Goal: Task Accomplishment & Management: Manage account settings

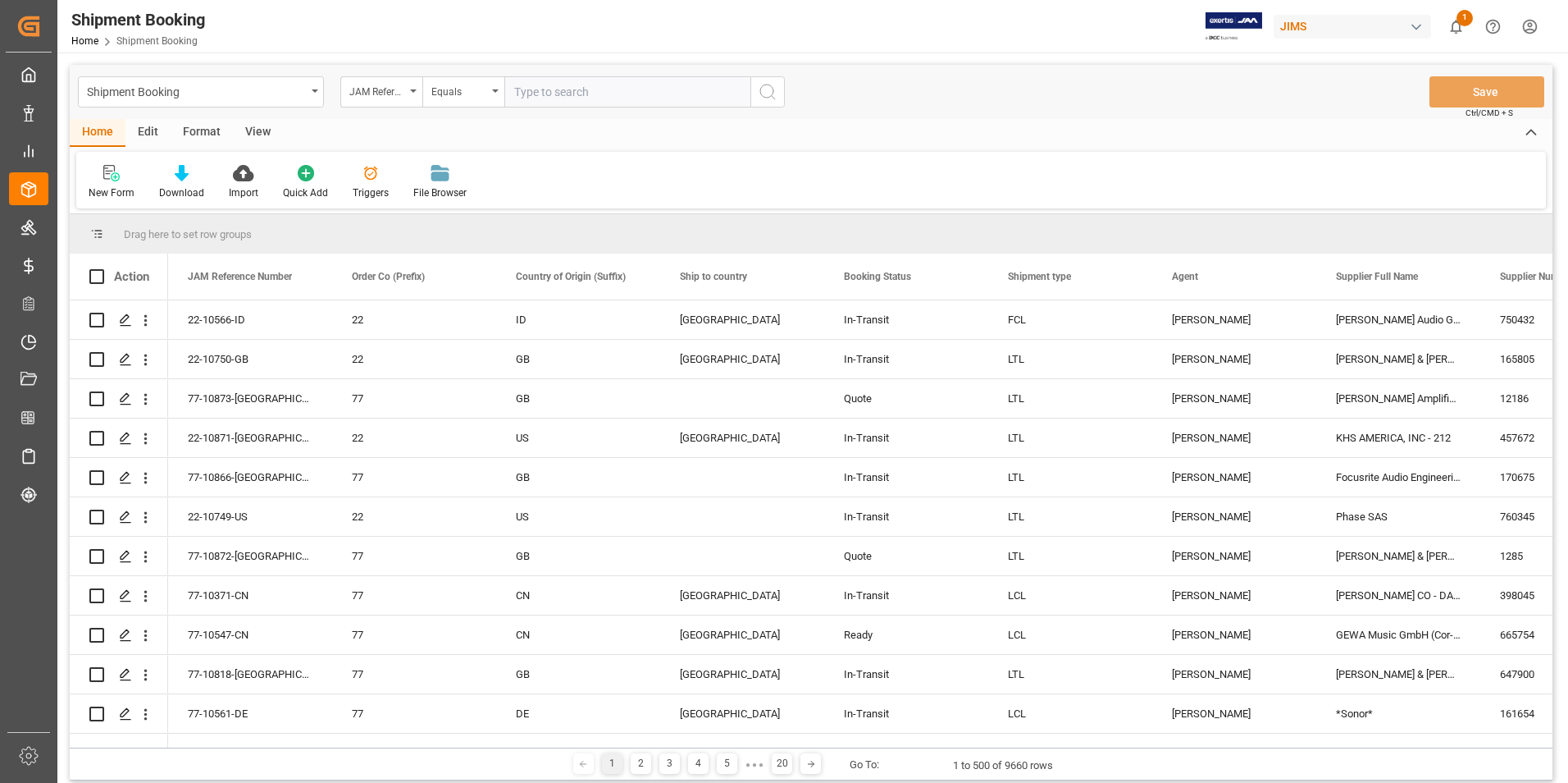
click at [575, 86] on input "text" at bounding box center [627, 92] width 246 height 31
paste input "22-10840-JP"
type input "22-10840-JP"
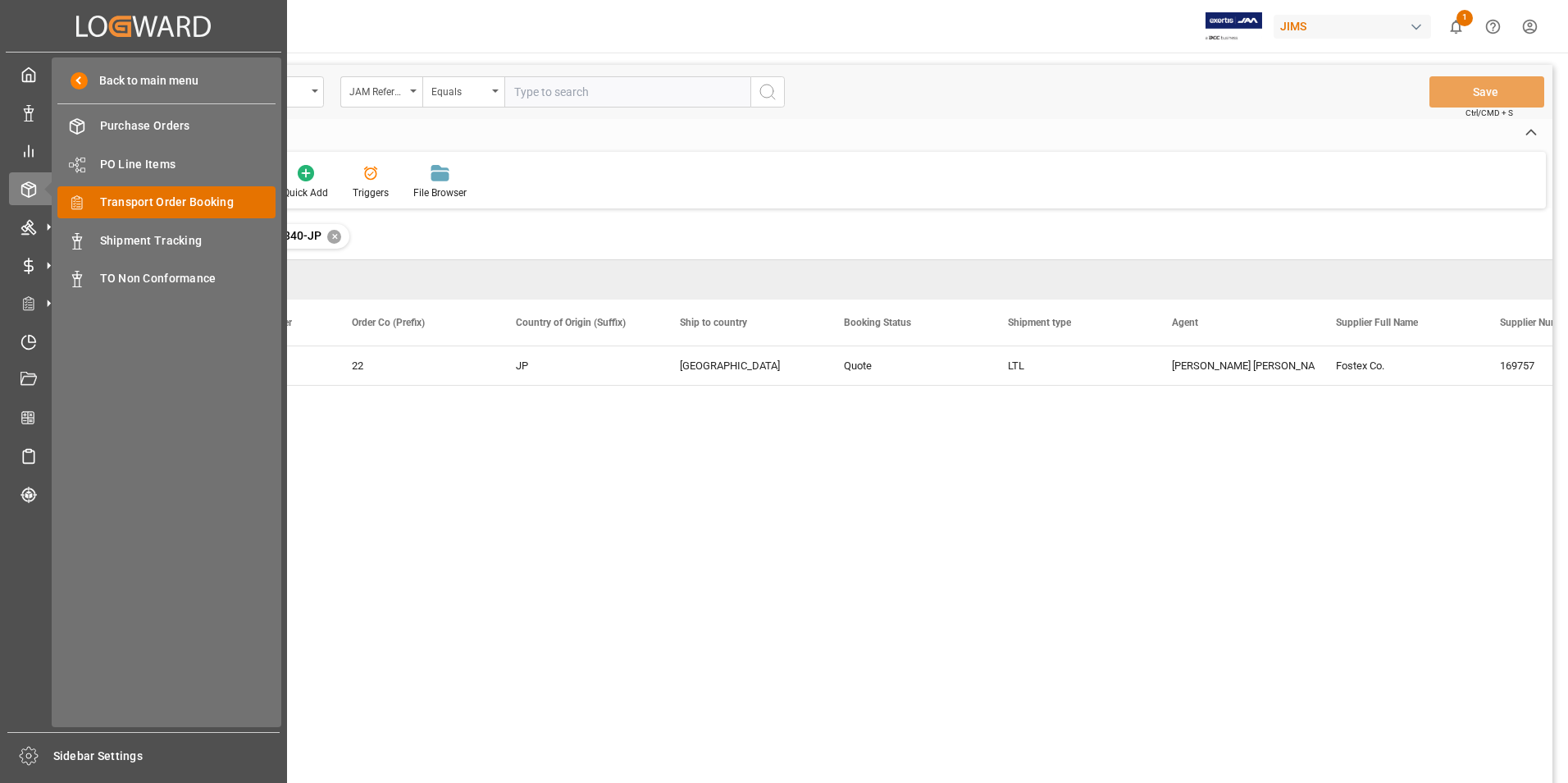
click at [204, 199] on span "Transport Order Booking" at bounding box center [188, 203] width 176 height 18
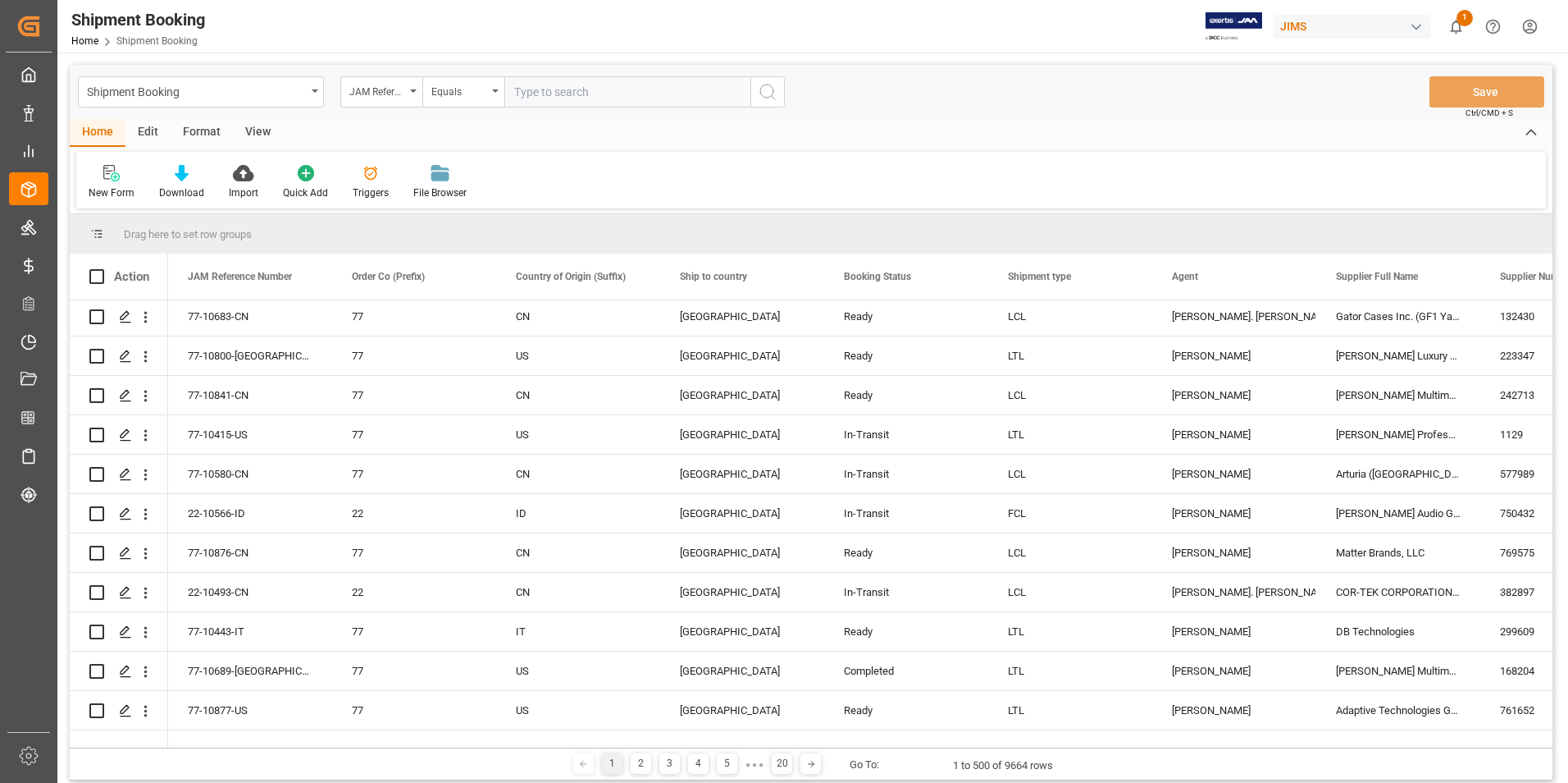
scroll to position [82, 0]
click at [575, 91] on input "text" at bounding box center [627, 92] width 246 height 31
paste input "77-10819-[GEOGRAPHIC_DATA]"
type input "77-10819-[GEOGRAPHIC_DATA]"
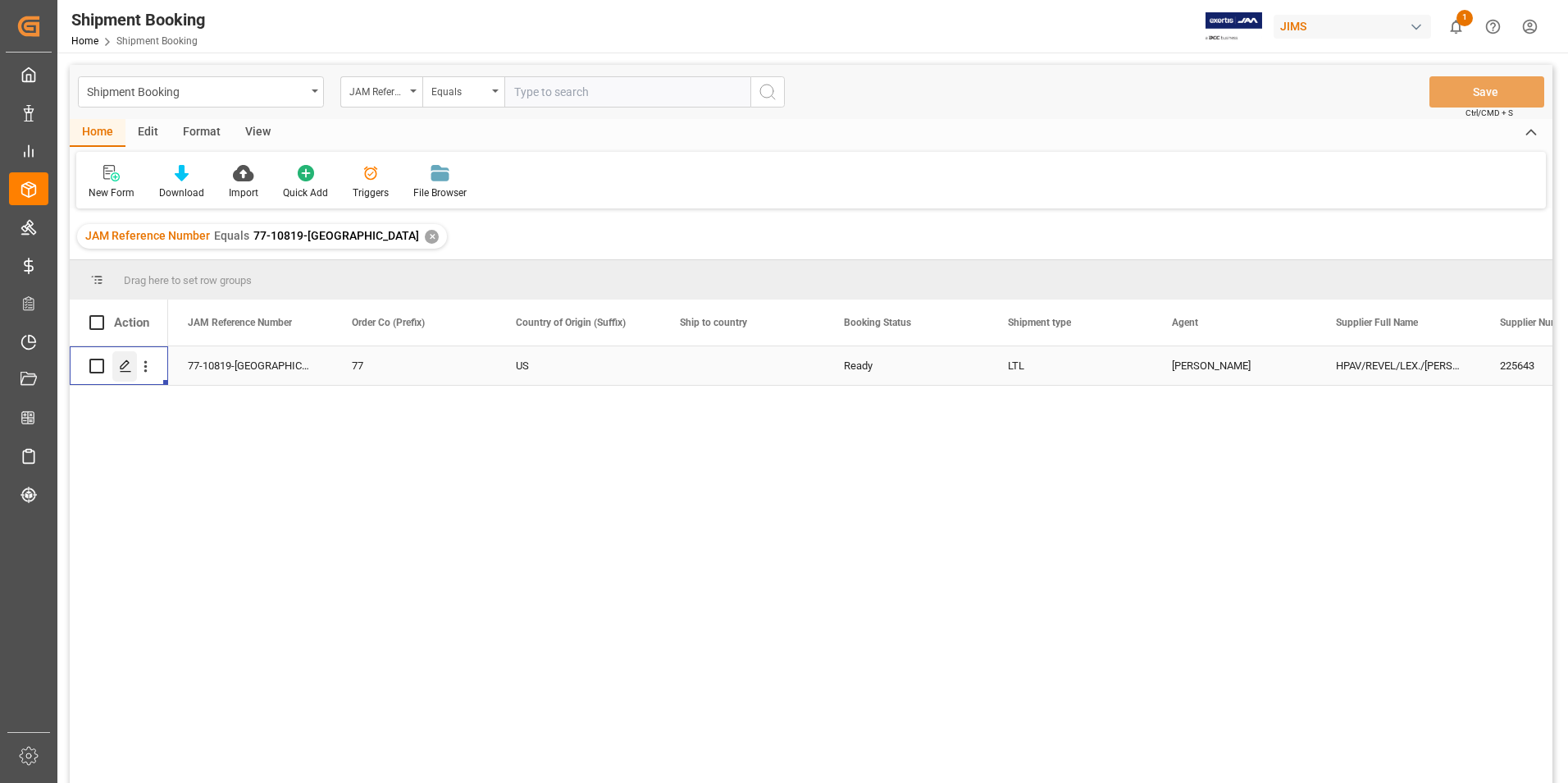
click at [130, 360] on icon "Press SPACE to select this row." at bounding box center [125, 365] width 13 height 13
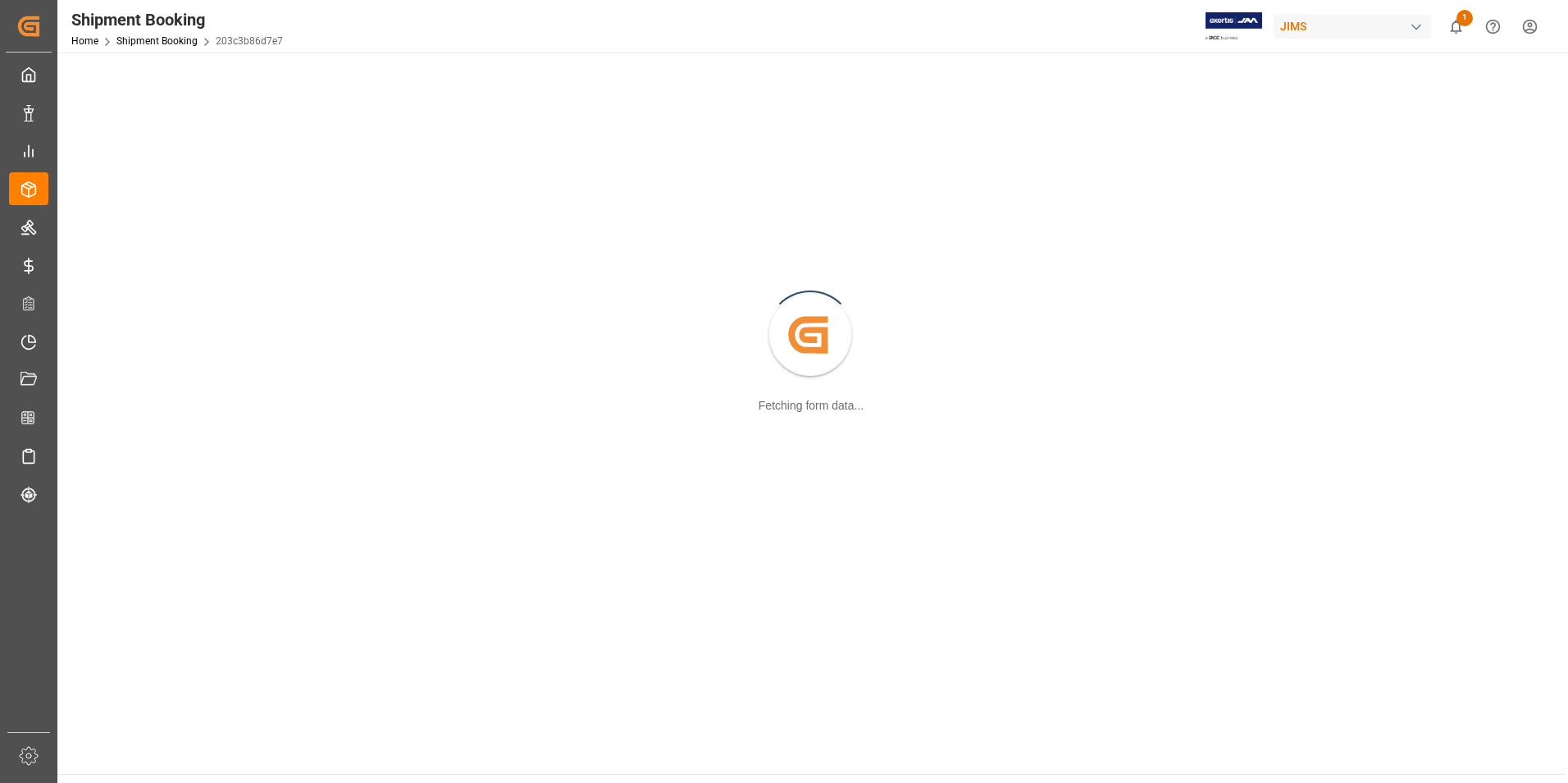
click at [130, 360] on div "Created by potrace 1.15, written by Peter Selinger 2001-2017 Fetching form data…" at bounding box center [811, 336] width 1487 height 548
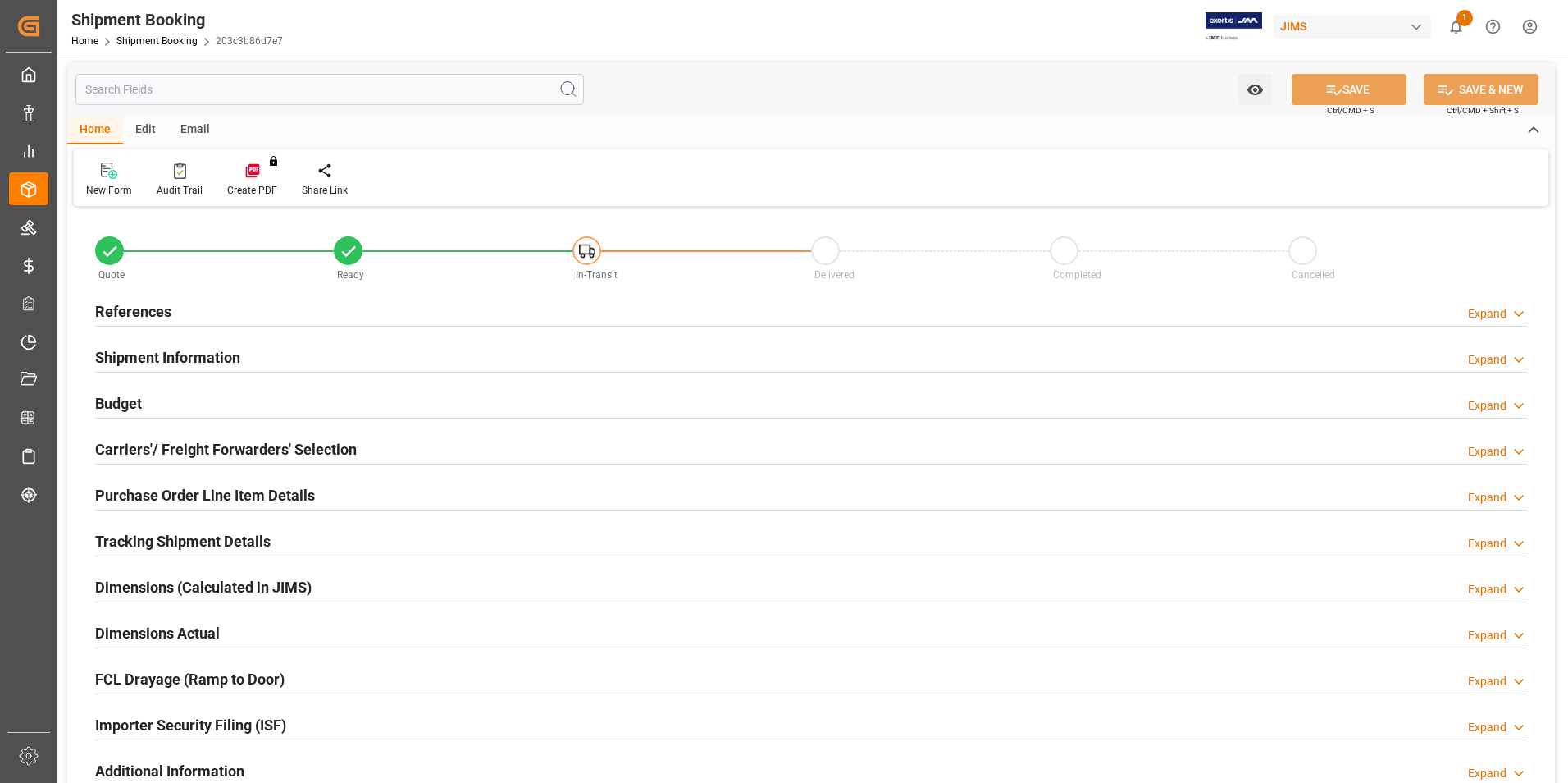
type input "0"
drag, startPoint x: 130, startPoint y: 360, endPoint x: 138, endPoint y: 353, distance: 10.6
click at [138, 353] on h2 "Shipment Information" at bounding box center [168, 357] width 145 height 22
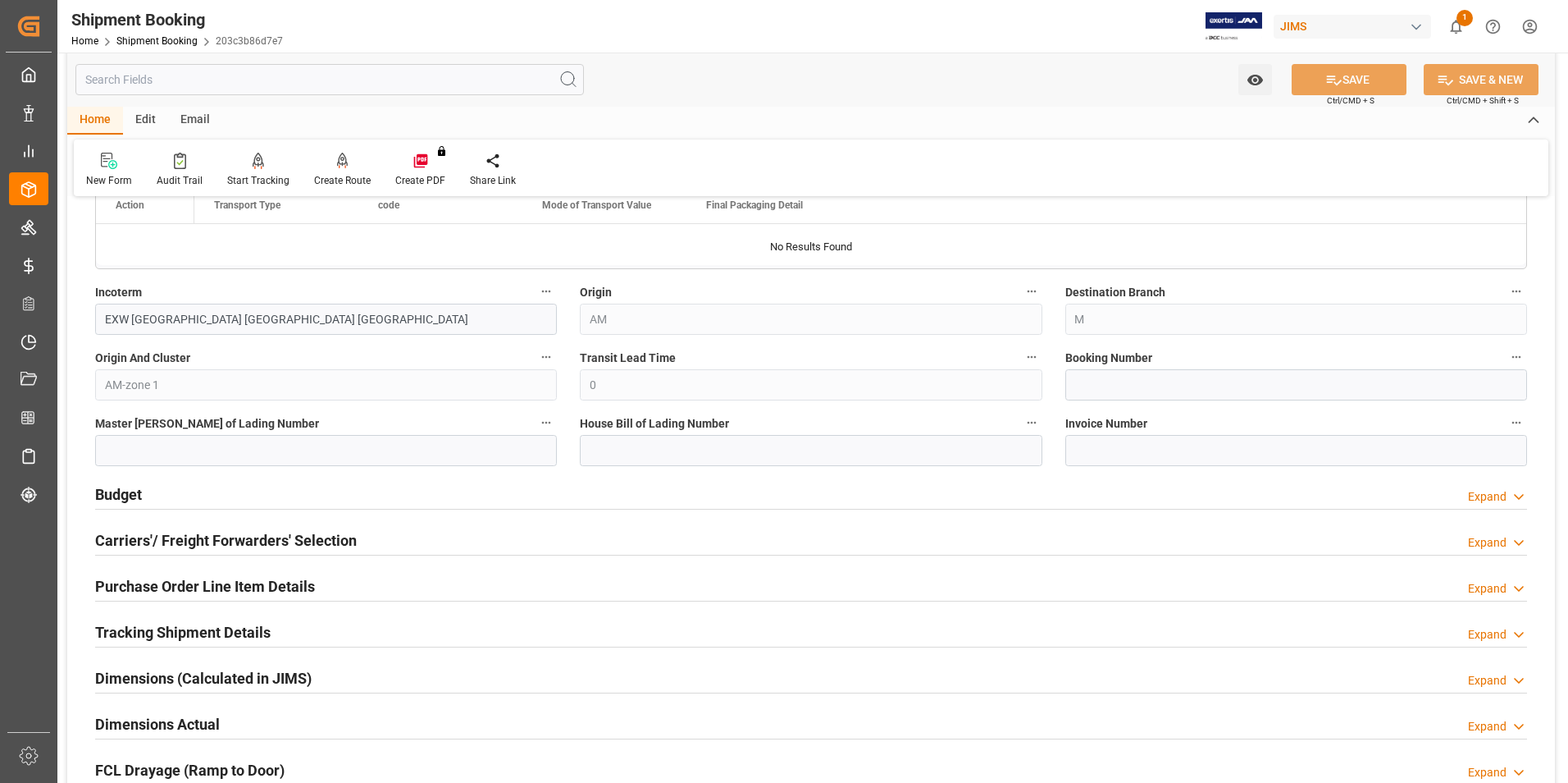
scroll to position [574, 0]
click at [1148, 379] on input at bounding box center [1296, 382] width 462 height 31
paste input "1ZWE05346875688077"
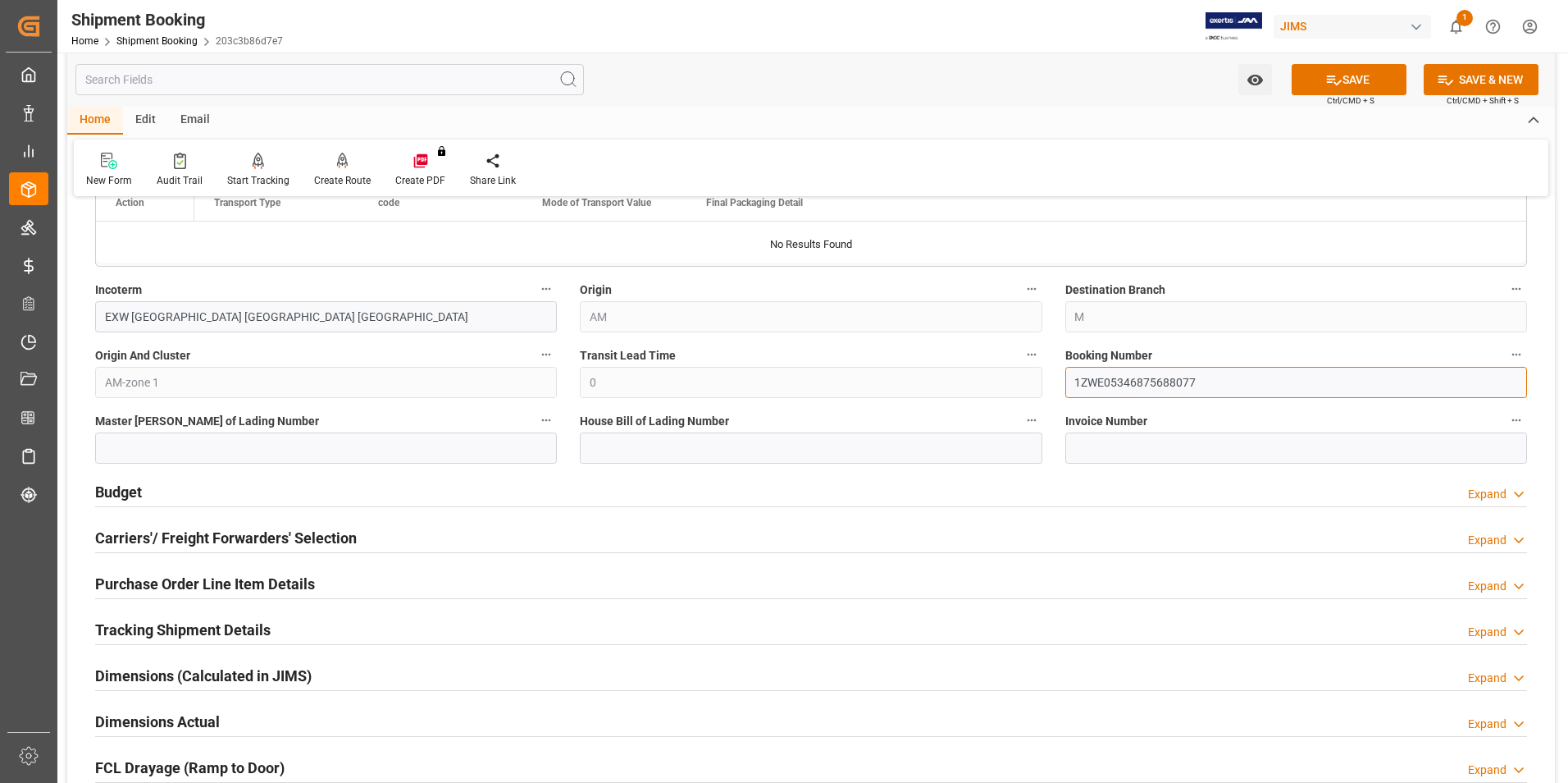
type input "1ZWE05346875688077"
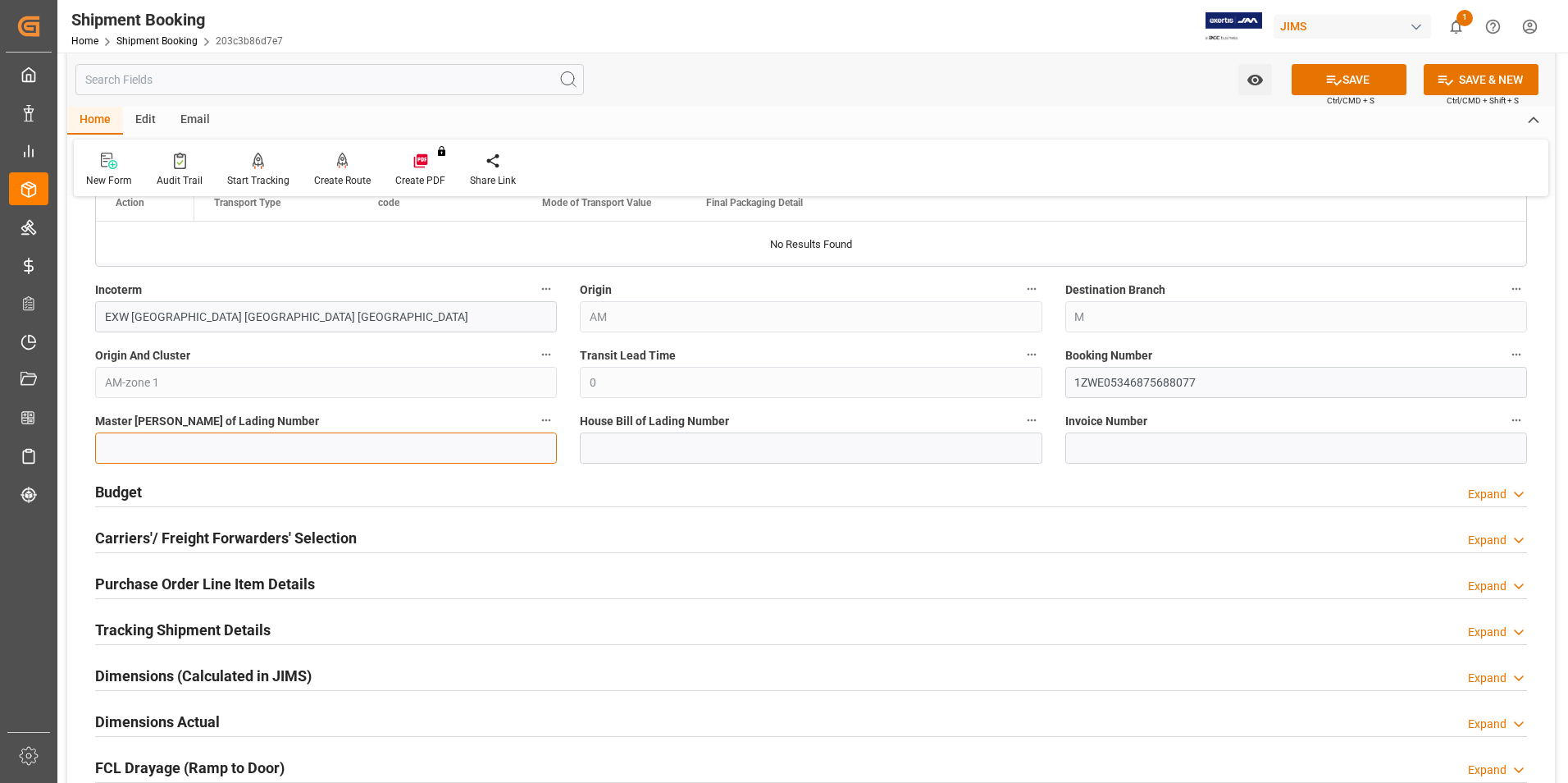
click at [326, 452] on input at bounding box center [326, 448] width 462 height 31
paste input "1ZWE05346875688077"
type input "1ZWE05346875688077"
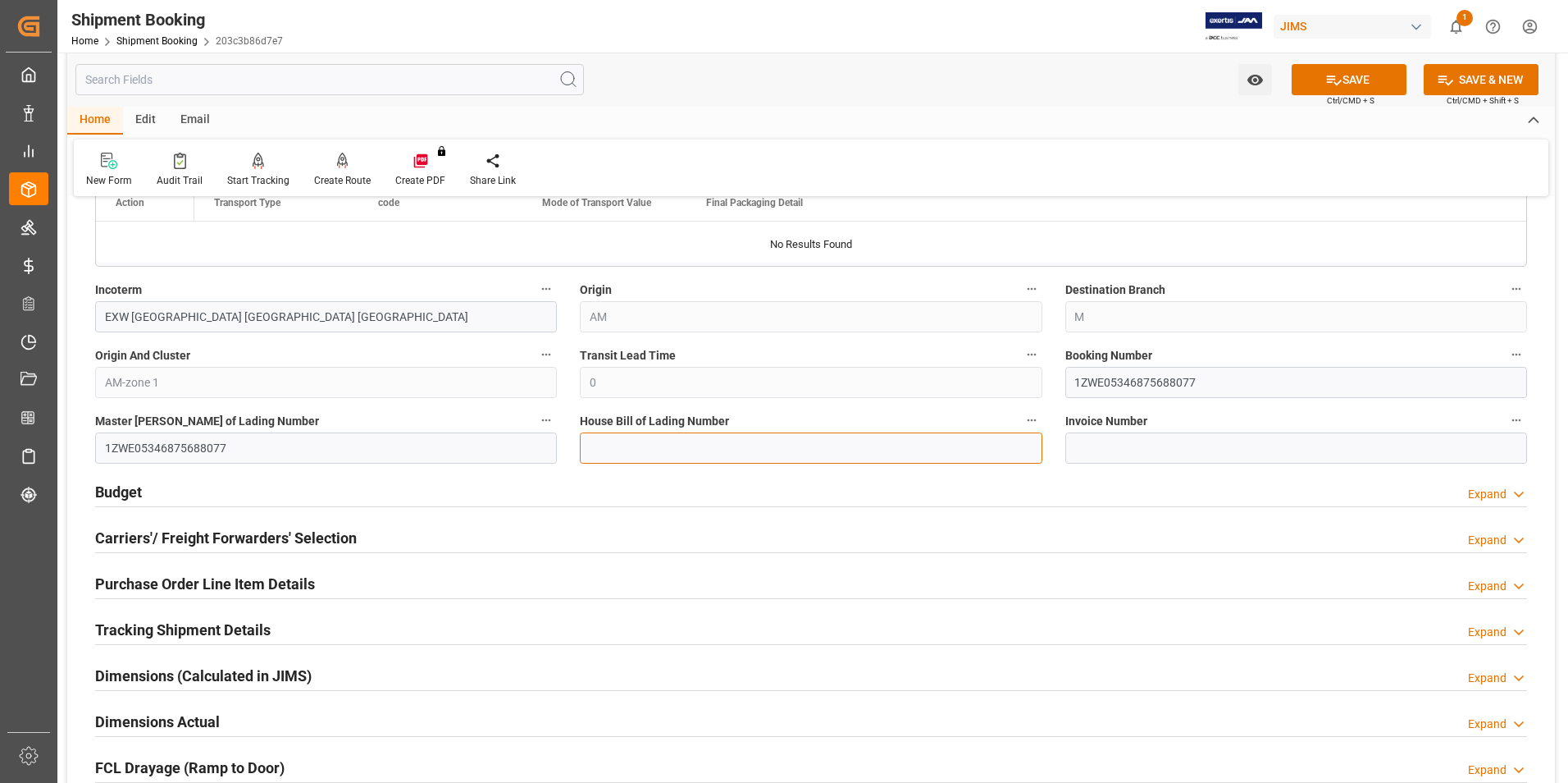
click at [720, 451] on input at bounding box center [811, 448] width 462 height 31
paste input "1ZWE05346875688077"
type input "1ZWE05346875688077"
click at [1347, 80] on button "SAVE" at bounding box center [1349, 80] width 115 height 31
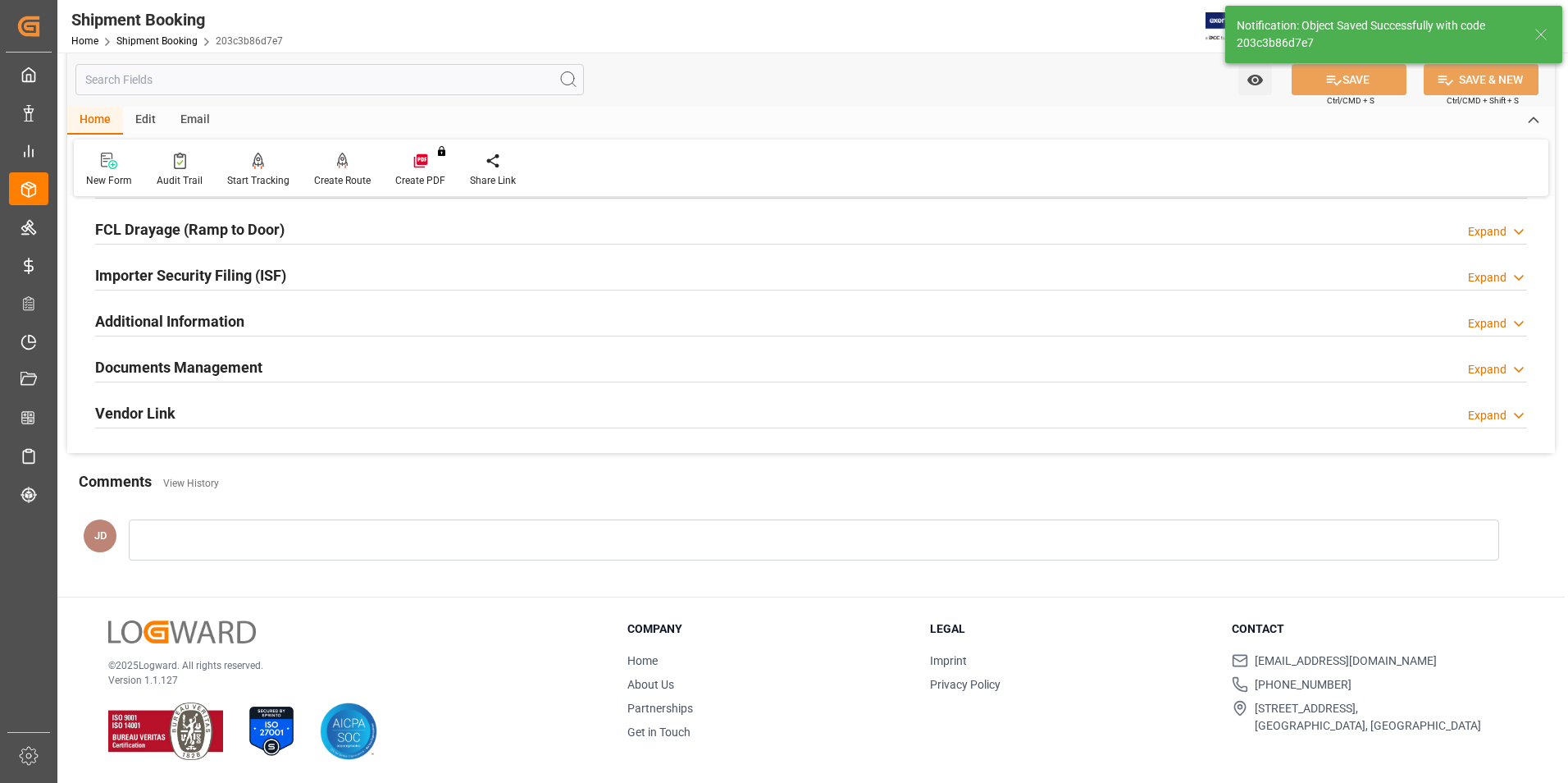
scroll to position [0, 0]
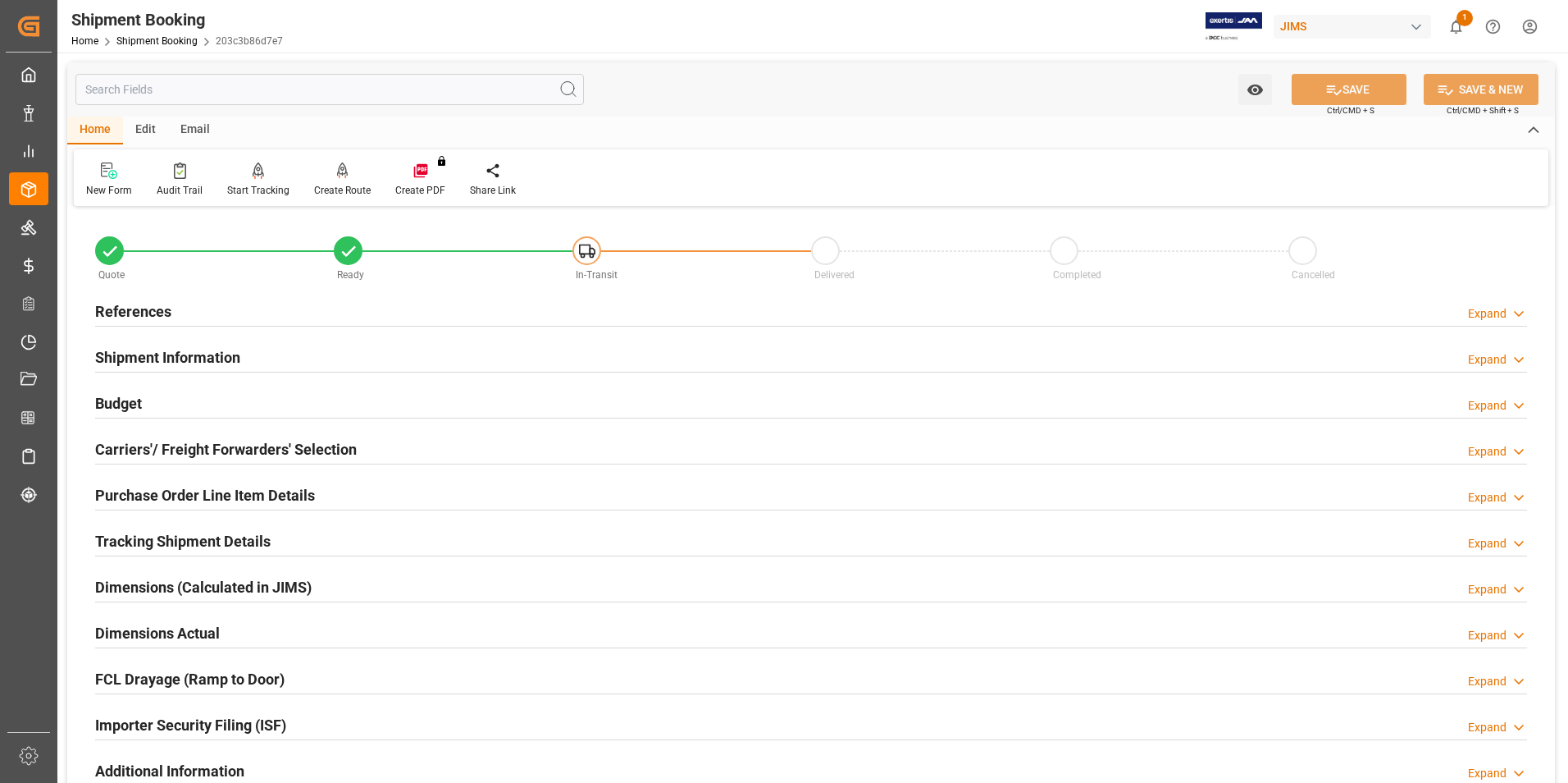
click at [126, 403] on h2 "Budget" at bounding box center [119, 403] width 47 height 22
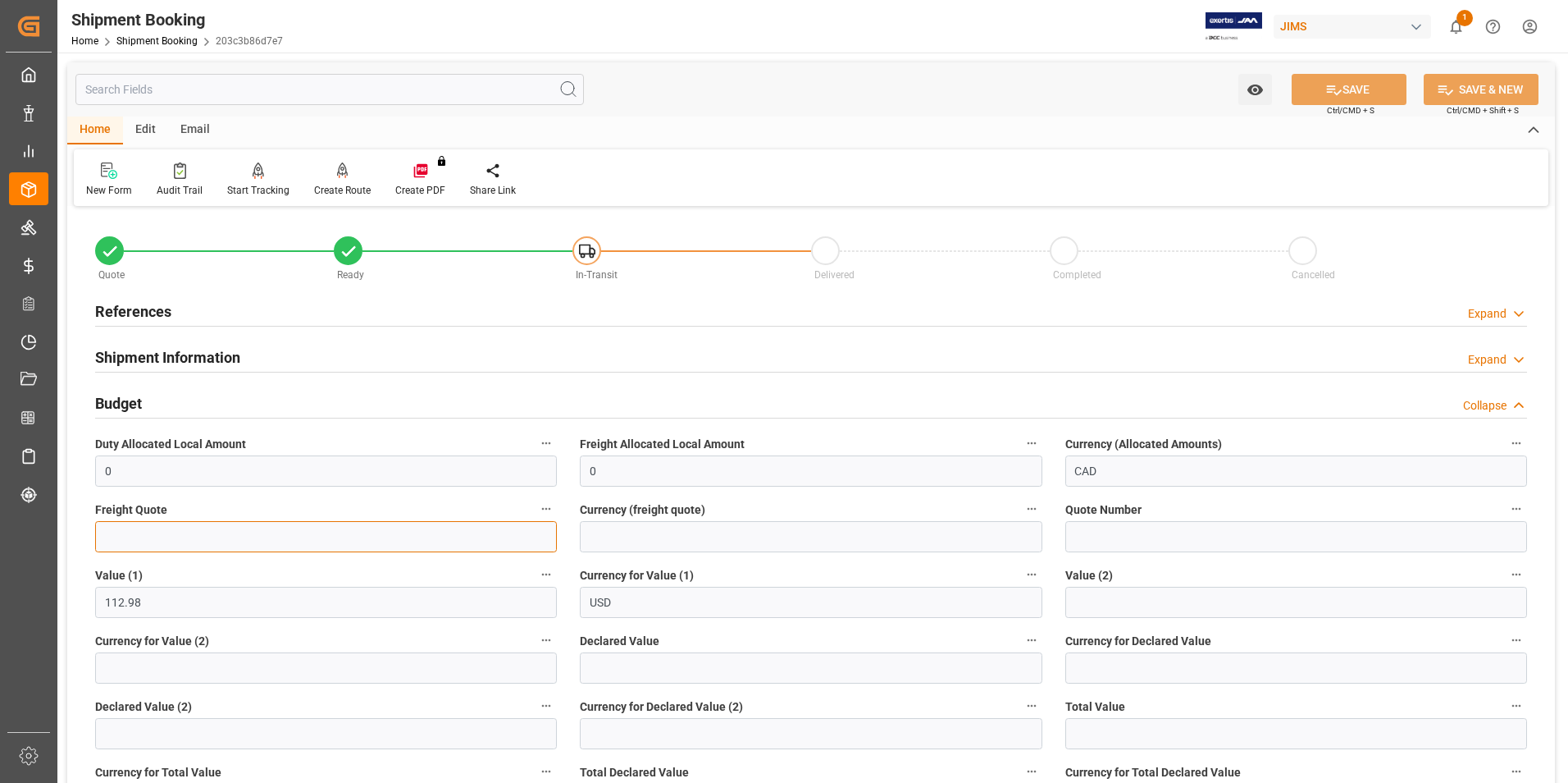
click at [125, 529] on input "text" at bounding box center [326, 536] width 462 height 31
type input "11"
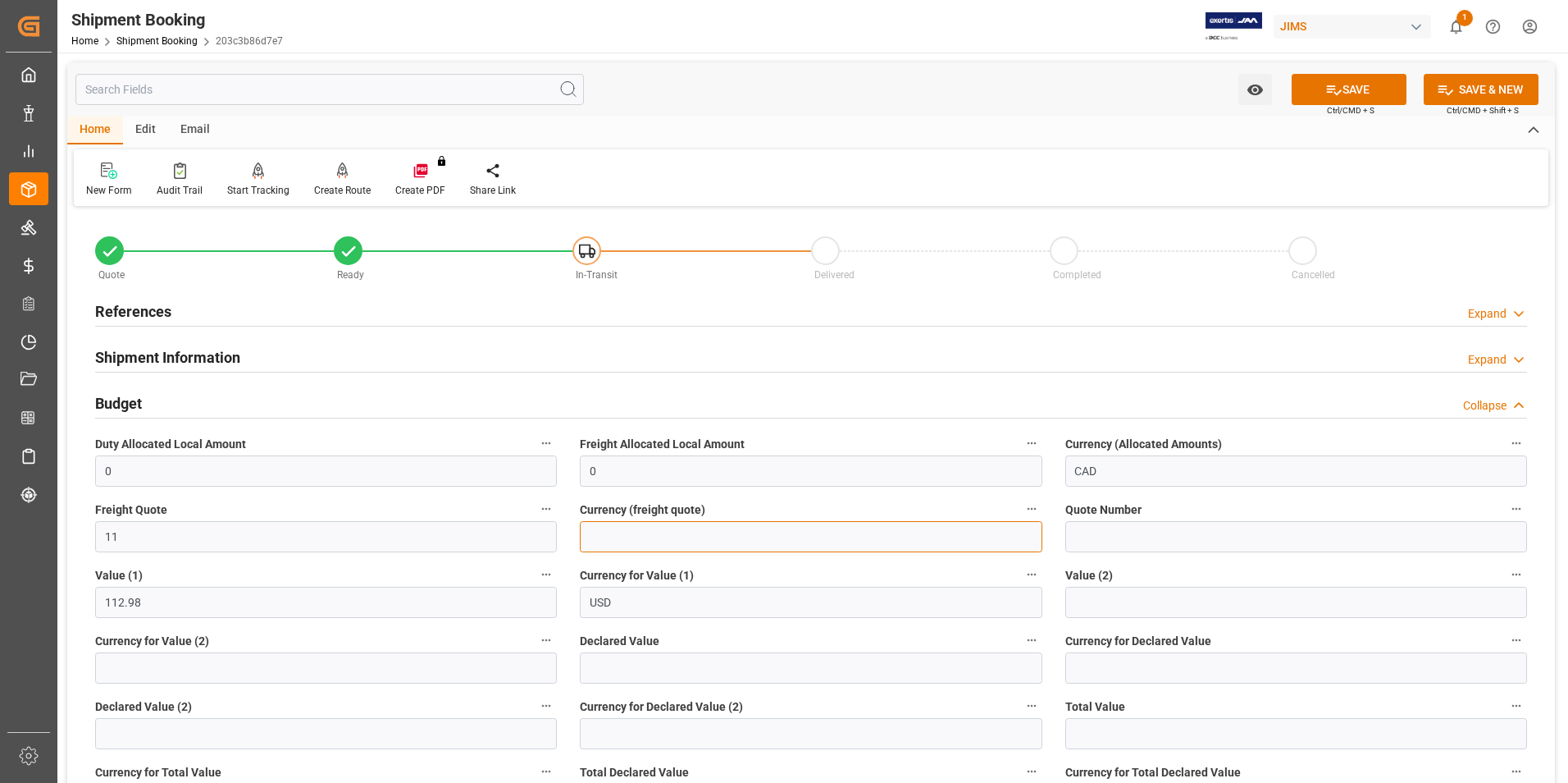
click at [657, 538] on input at bounding box center [811, 536] width 462 height 31
type input "cad"
click at [623, 675] on input "text" at bounding box center [811, 668] width 462 height 31
type input "112.98"
click at [1144, 678] on input at bounding box center [1296, 668] width 462 height 31
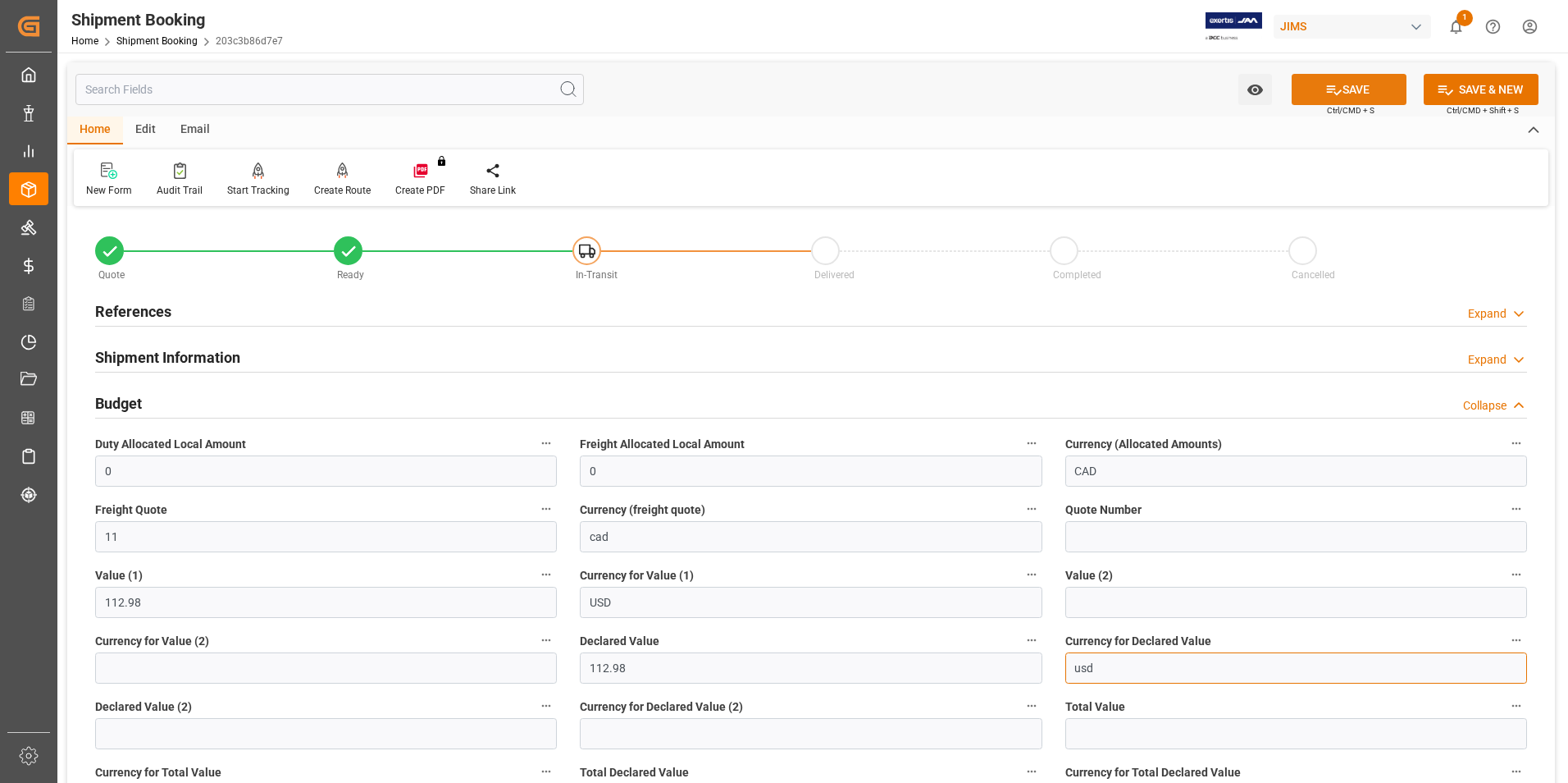
type input "usd"
click at [1359, 85] on button "SAVE" at bounding box center [1349, 90] width 115 height 31
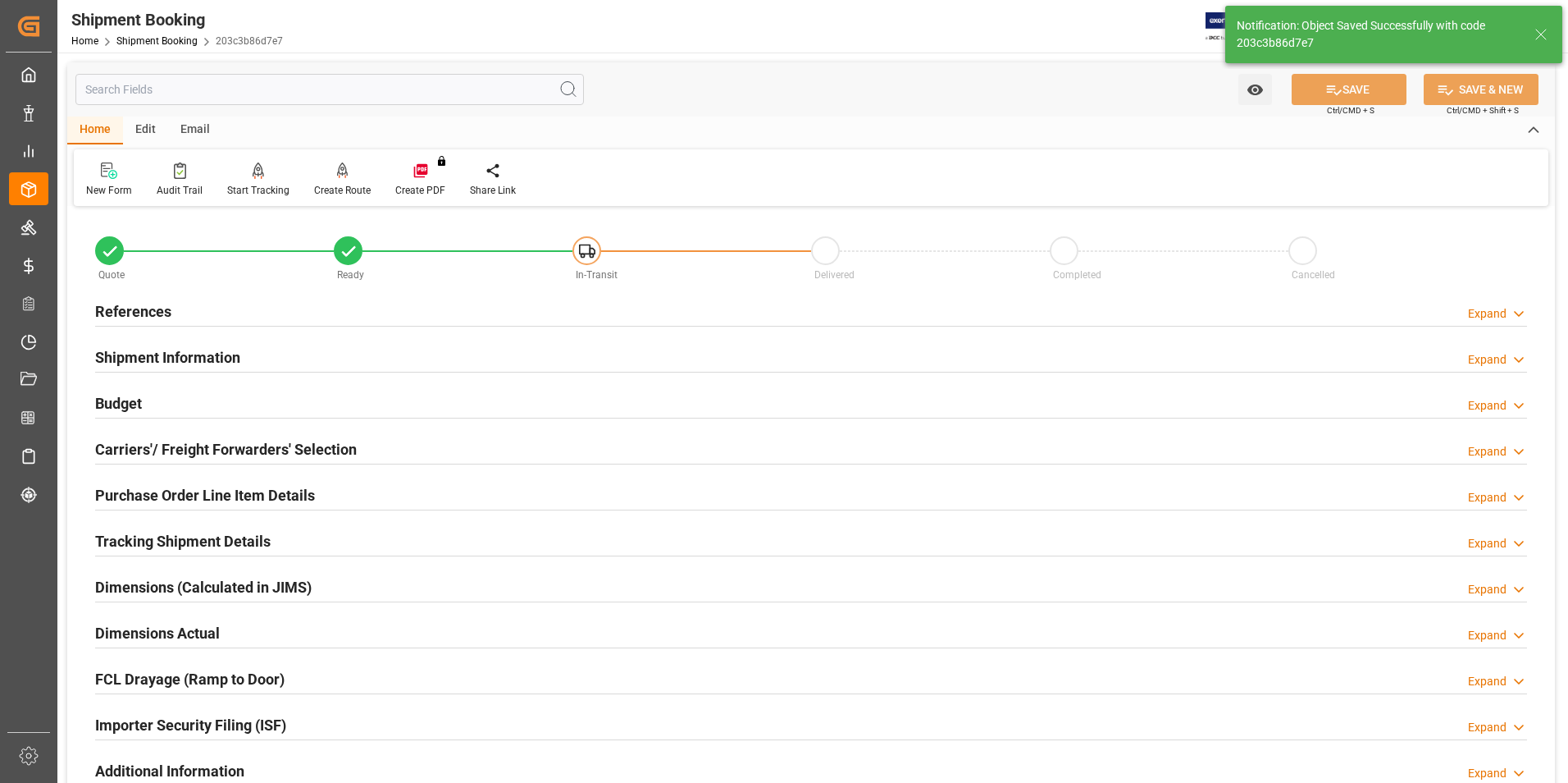
click at [155, 351] on h2 "Shipment Information" at bounding box center [168, 357] width 145 height 22
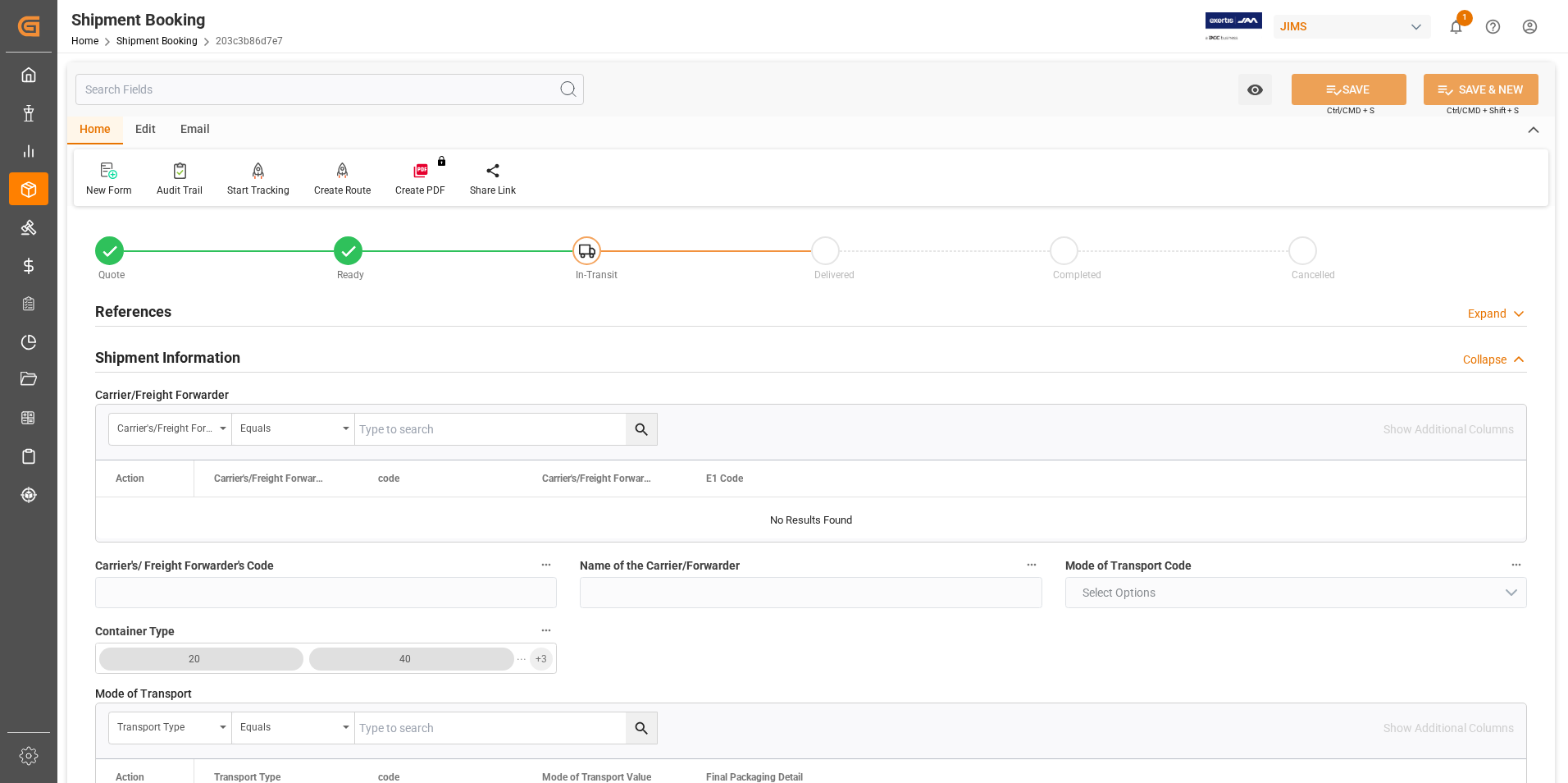
click at [147, 358] on h2 "Shipment Information" at bounding box center [168, 357] width 145 height 22
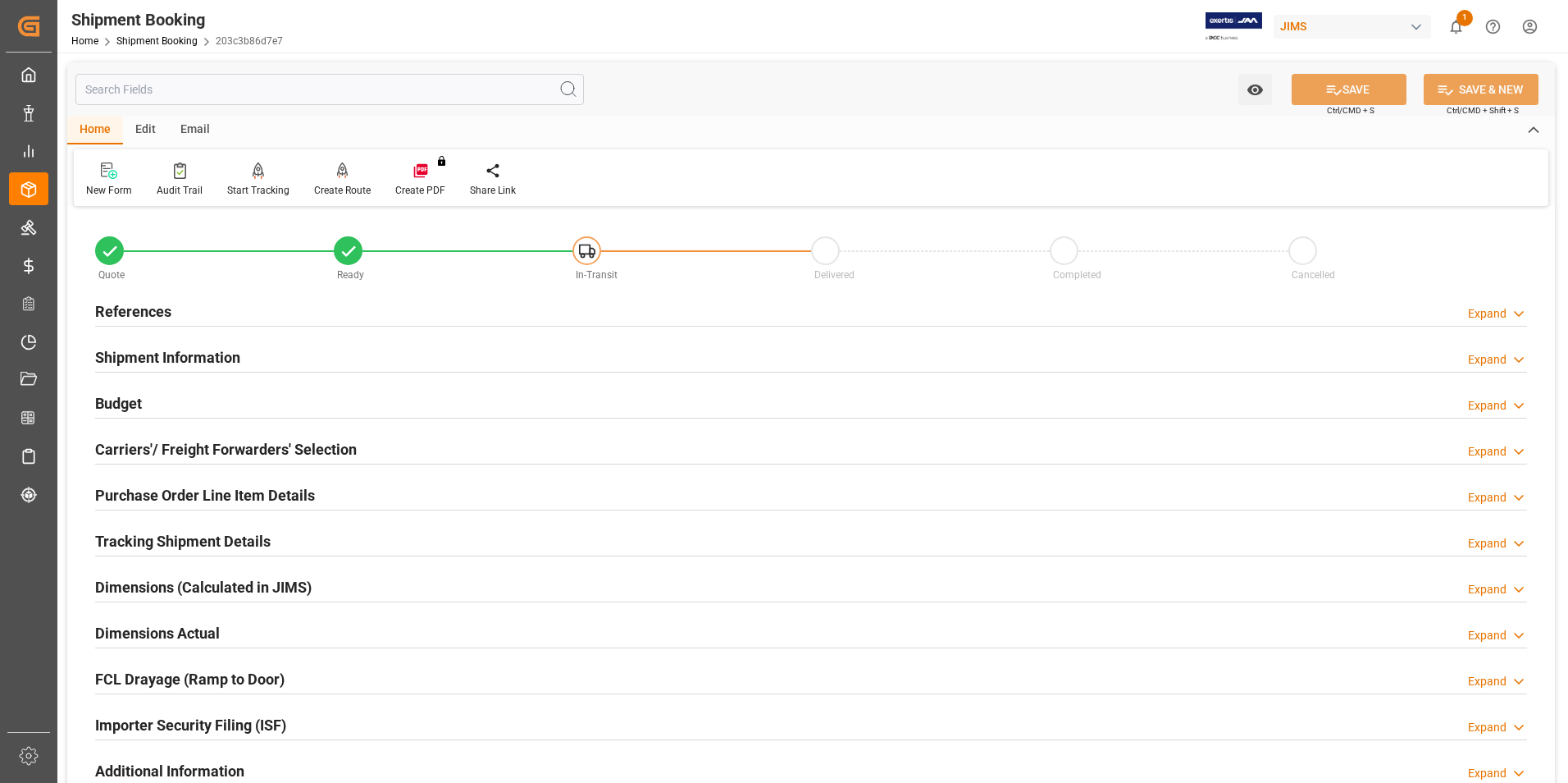
click at [147, 451] on h2 "Carriers'/ Freight Forwarders' Selection" at bounding box center [226, 449] width 261 height 22
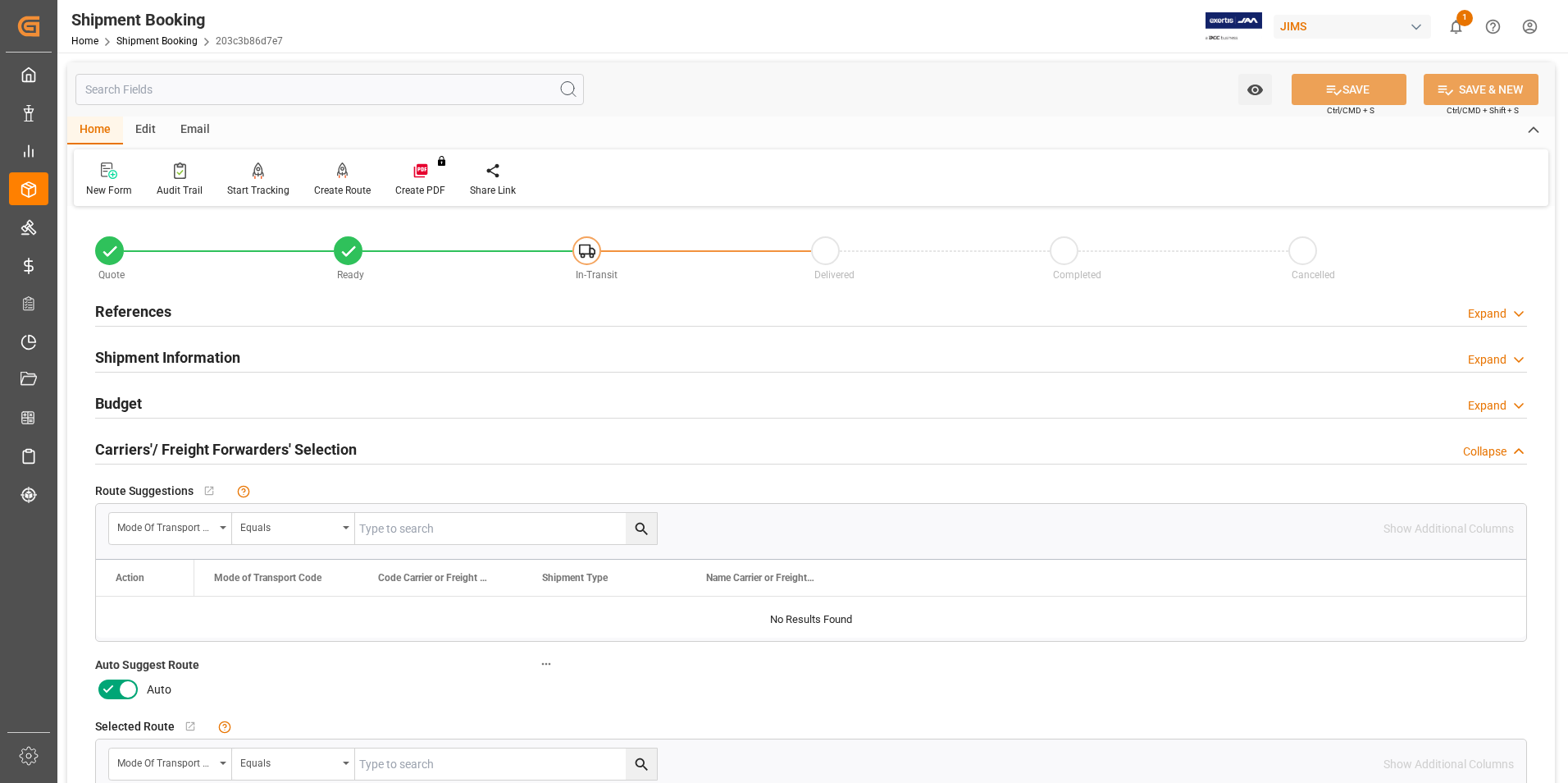
click at [116, 688] on icon at bounding box center [108, 689] width 19 height 20
click at [0, 0] on input "checkbox" at bounding box center [0, 0] width 0 height 0
click at [1354, 85] on button "SAVE" at bounding box center [1349, 90] width 115 height 31
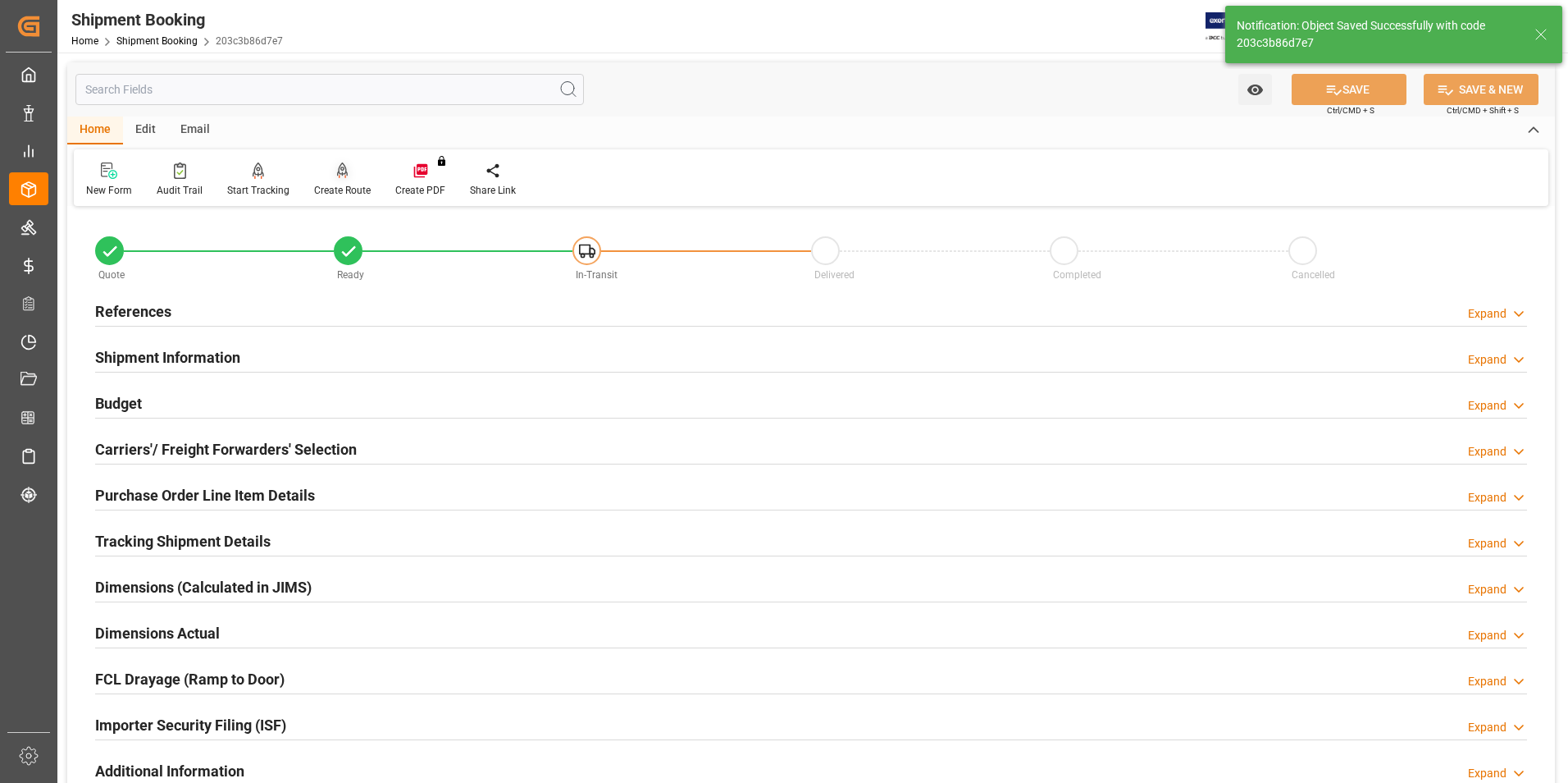
click at [349, 185] on div "Create Route" at bounding box center [342, 190] width 57 height 15
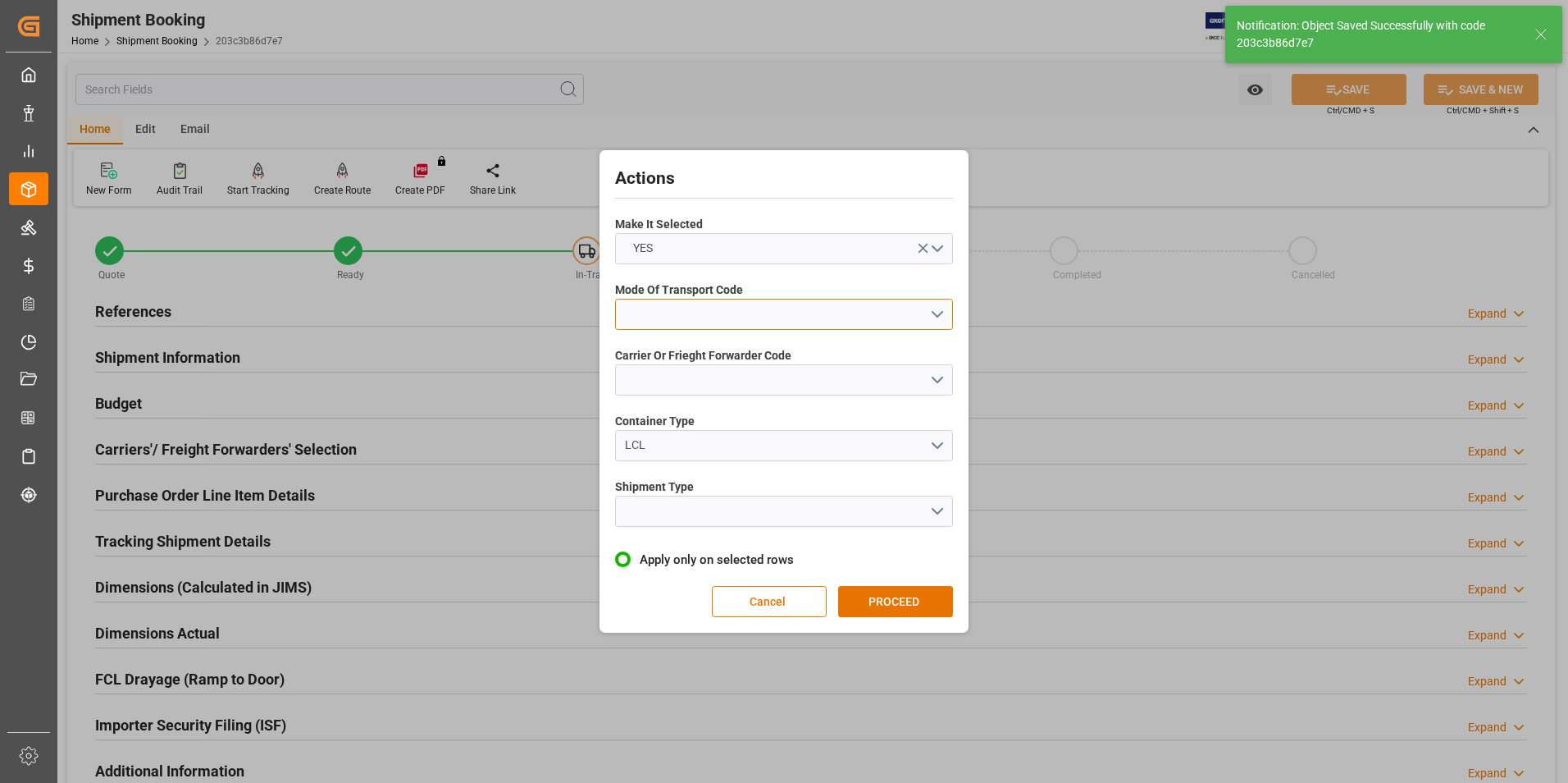
click at [718, 309] on button "open menu" at bounding box center [784, 314] width 338 height 31
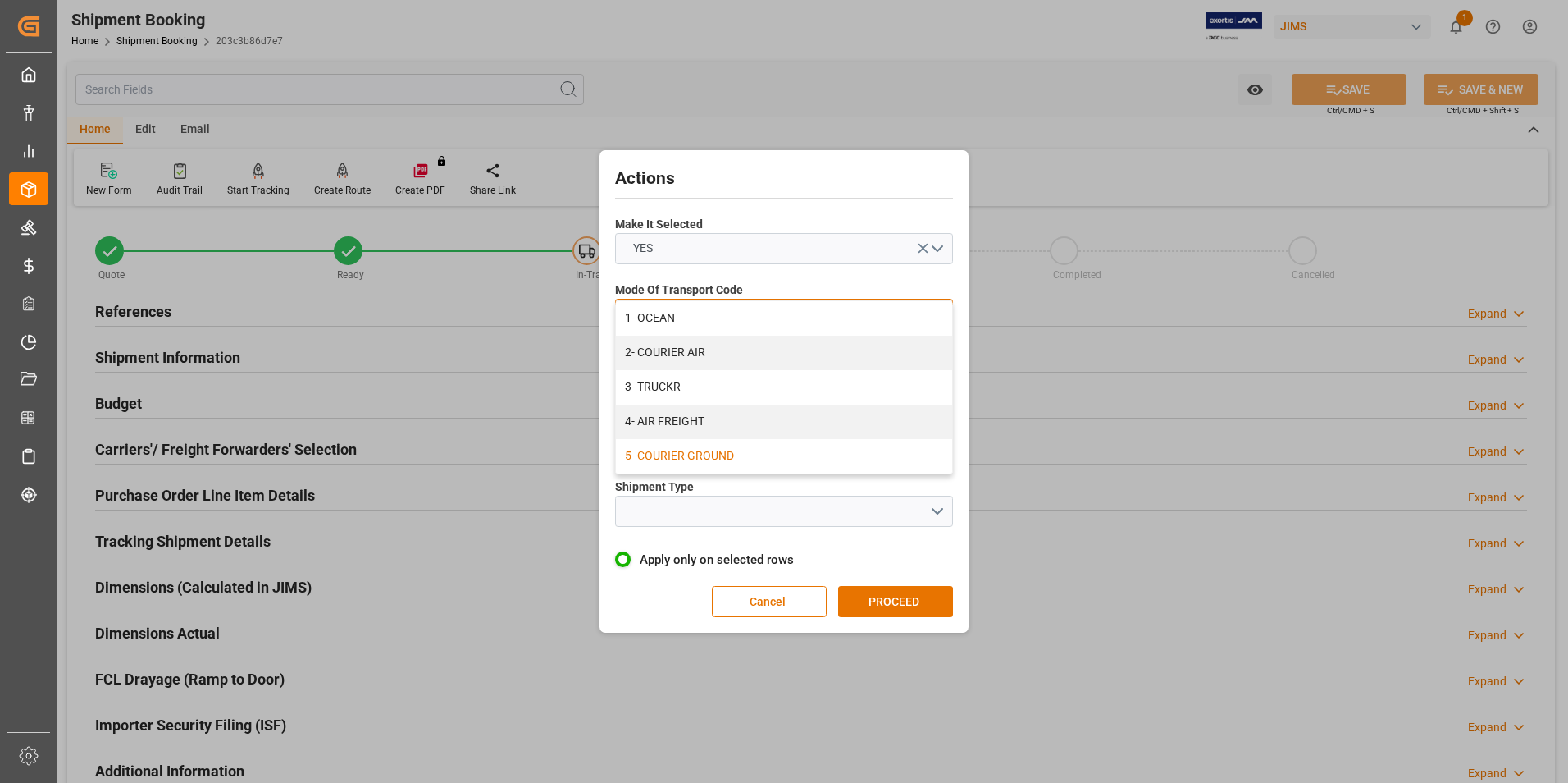
click at [731, 450] on div "5- COURIER GROUND" at bounding box center [784, 455] width 336 height 34
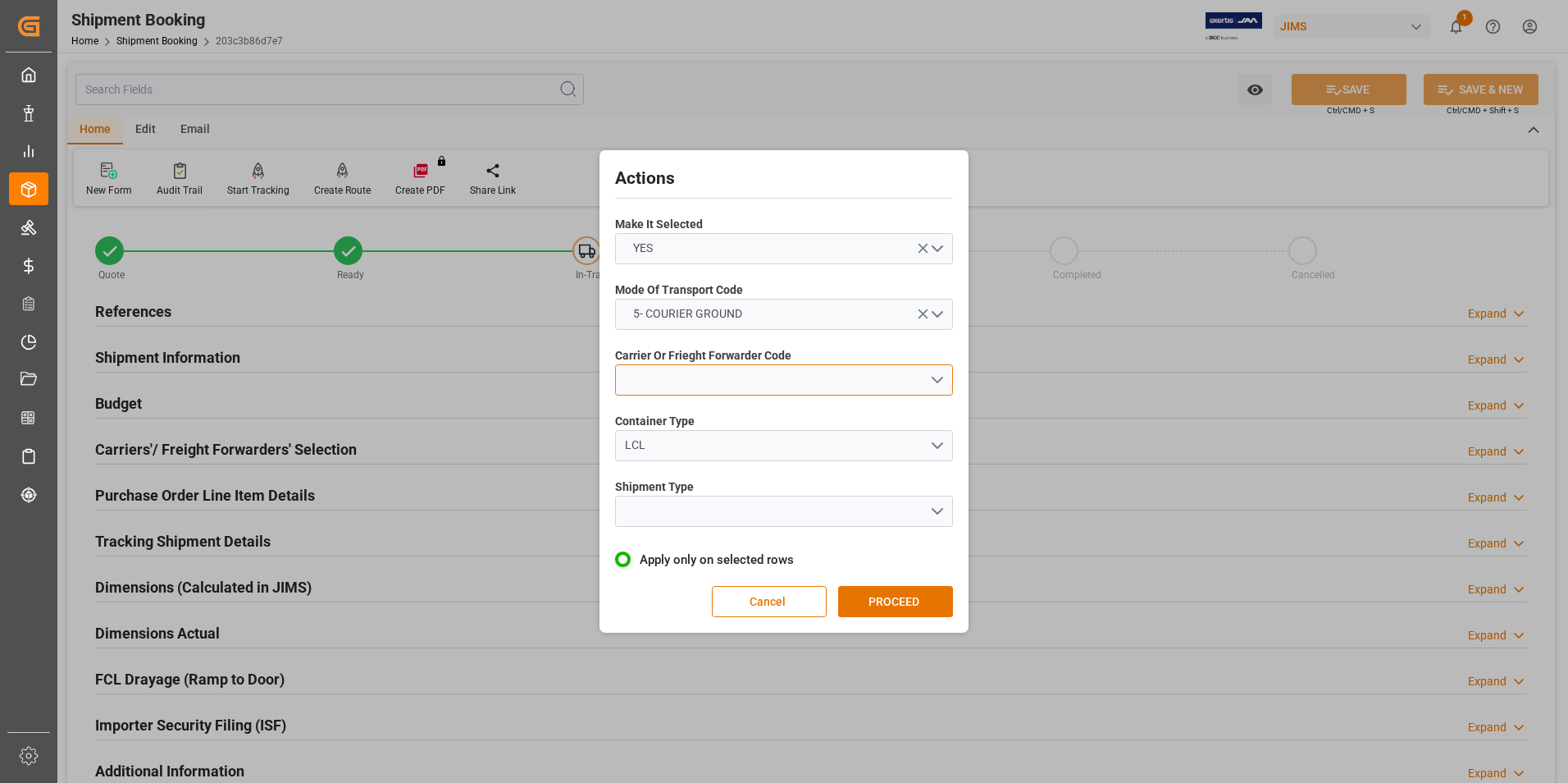
click at [703, 380] on button "open menu" at bounding box center [784, 380] width 338 height 31
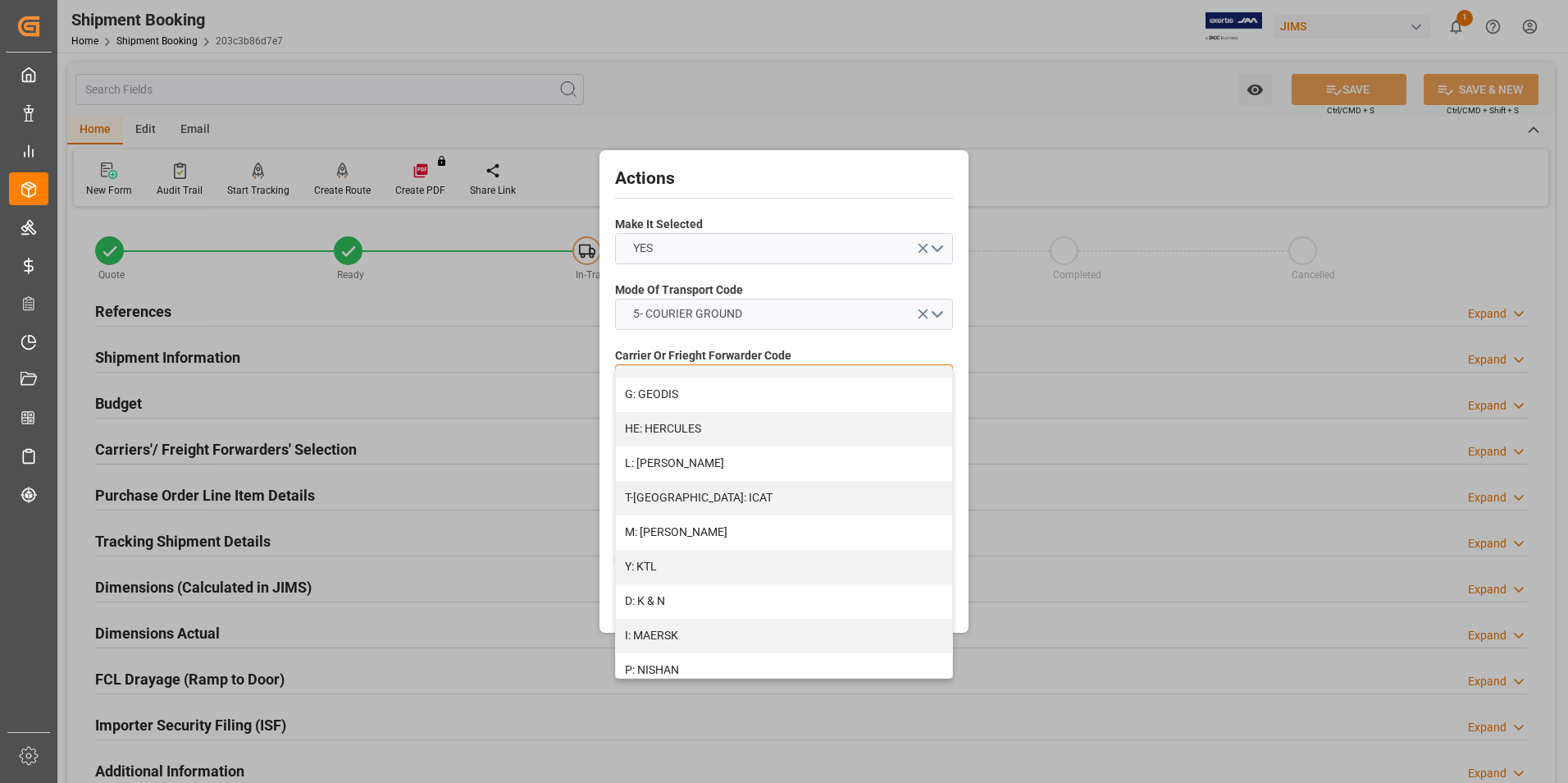
scroll to position [877, 0]
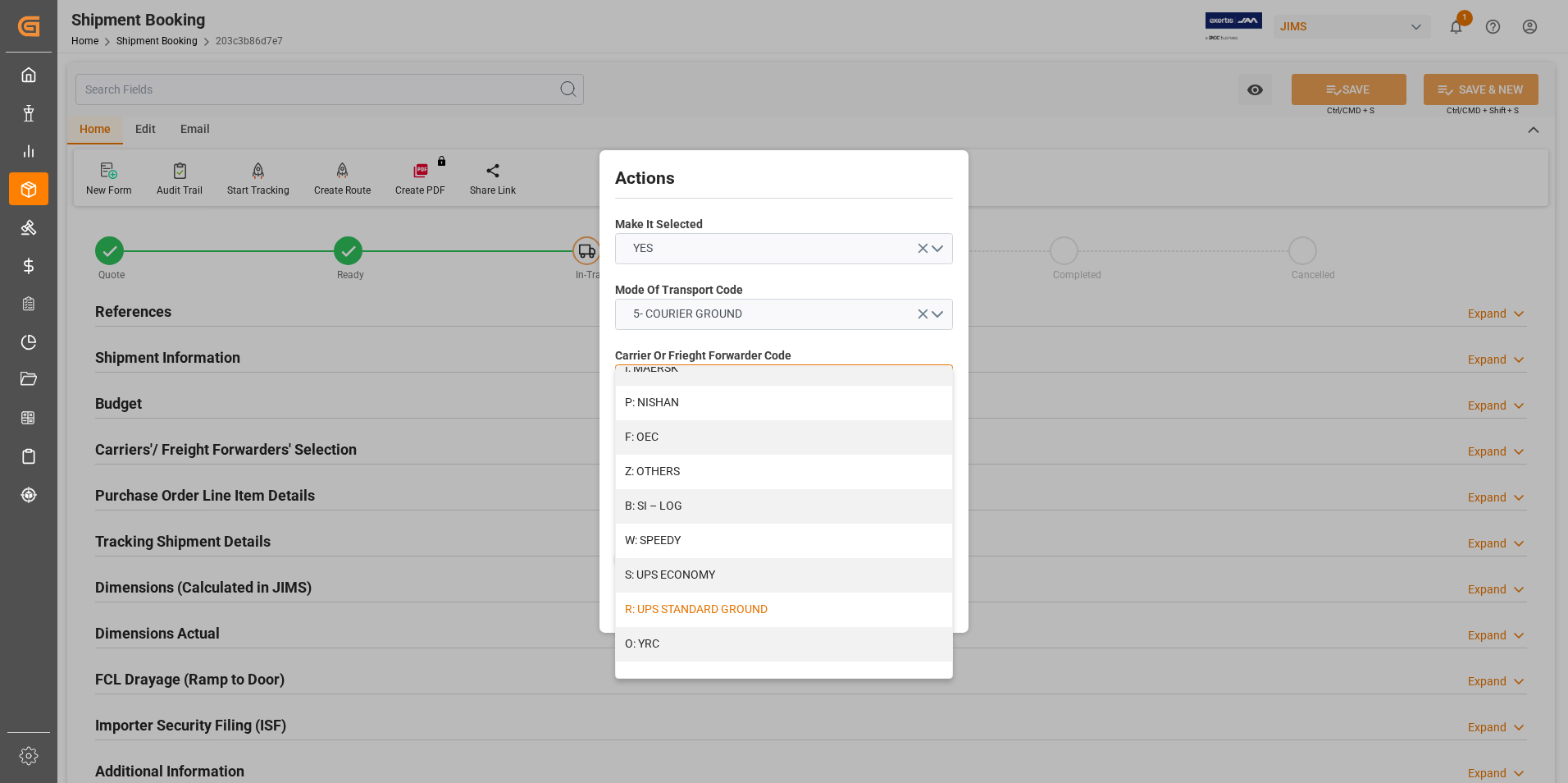
click at [672, 611] on div "R: UPS STANDARD GROUND" at bounding box center [784, 608] width 336 height 34
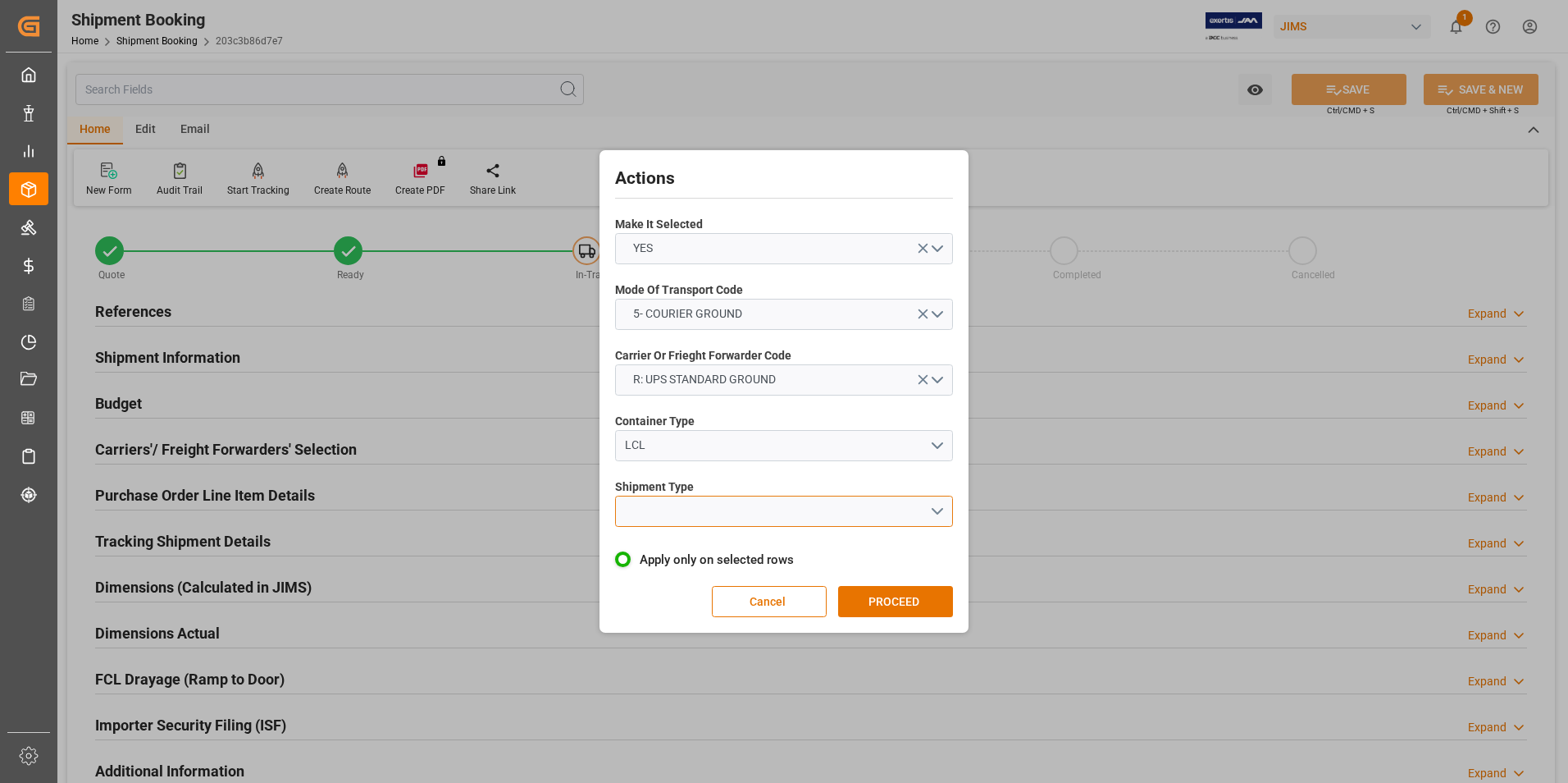
click at [710, 514] on button "open menu" at bounding box center [784, 511] width 338 height 31
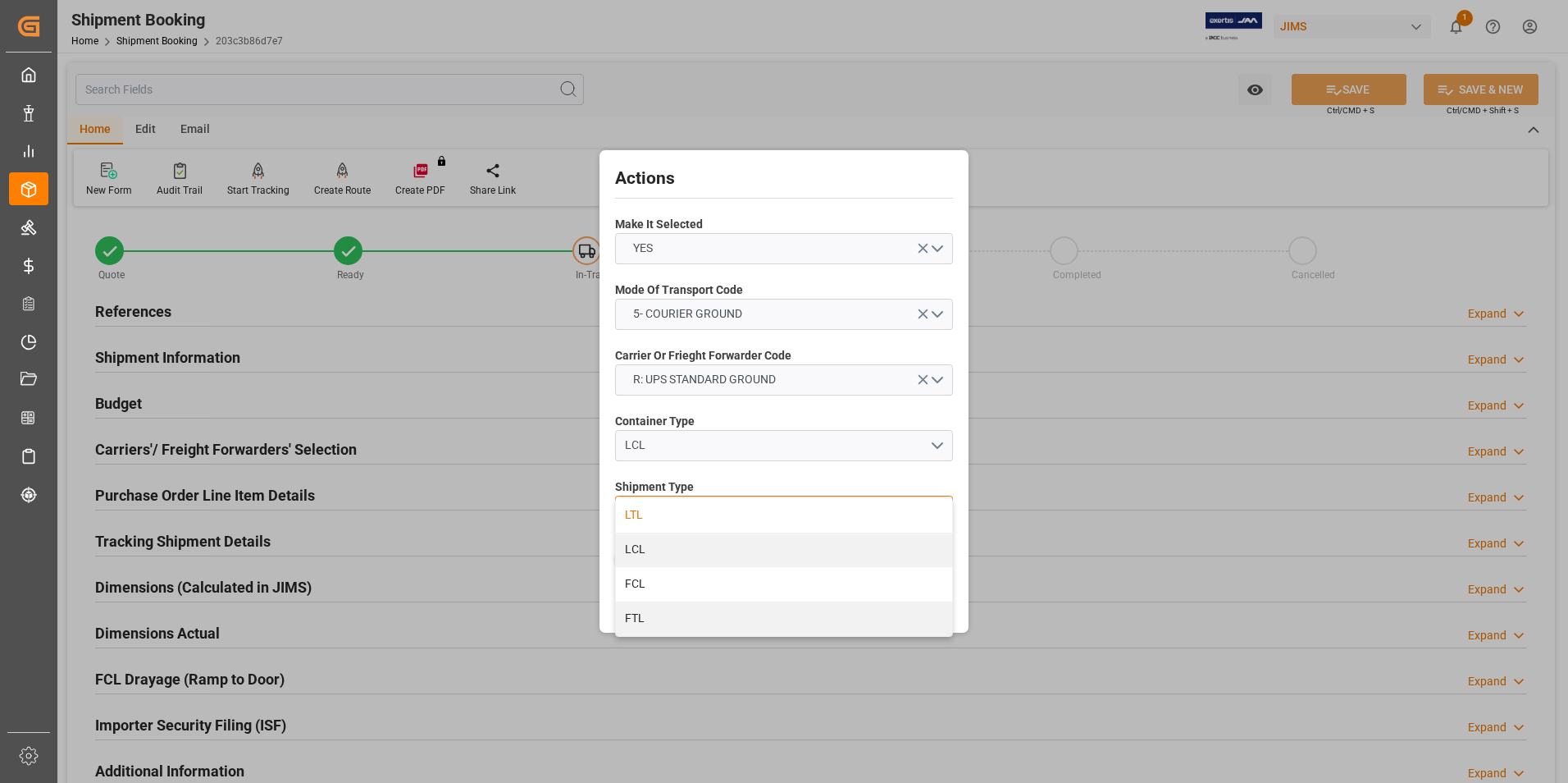
click at [700, 520] on div "LTL" at bounding box center [784, 515] width 336 height 34
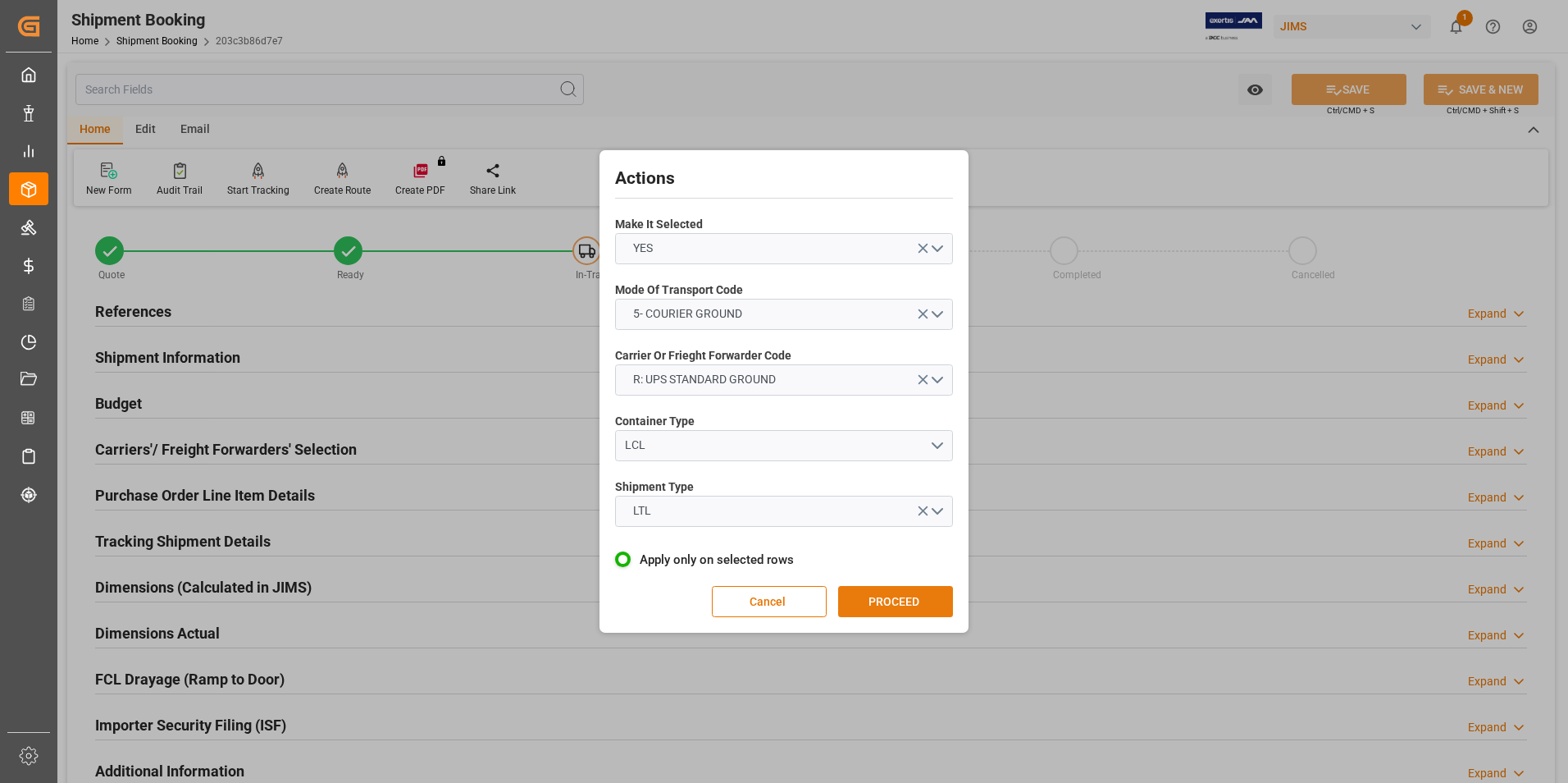
click at [881, 605] on button "PROCEED" at bounding box center [896, 602] width 115 height 31
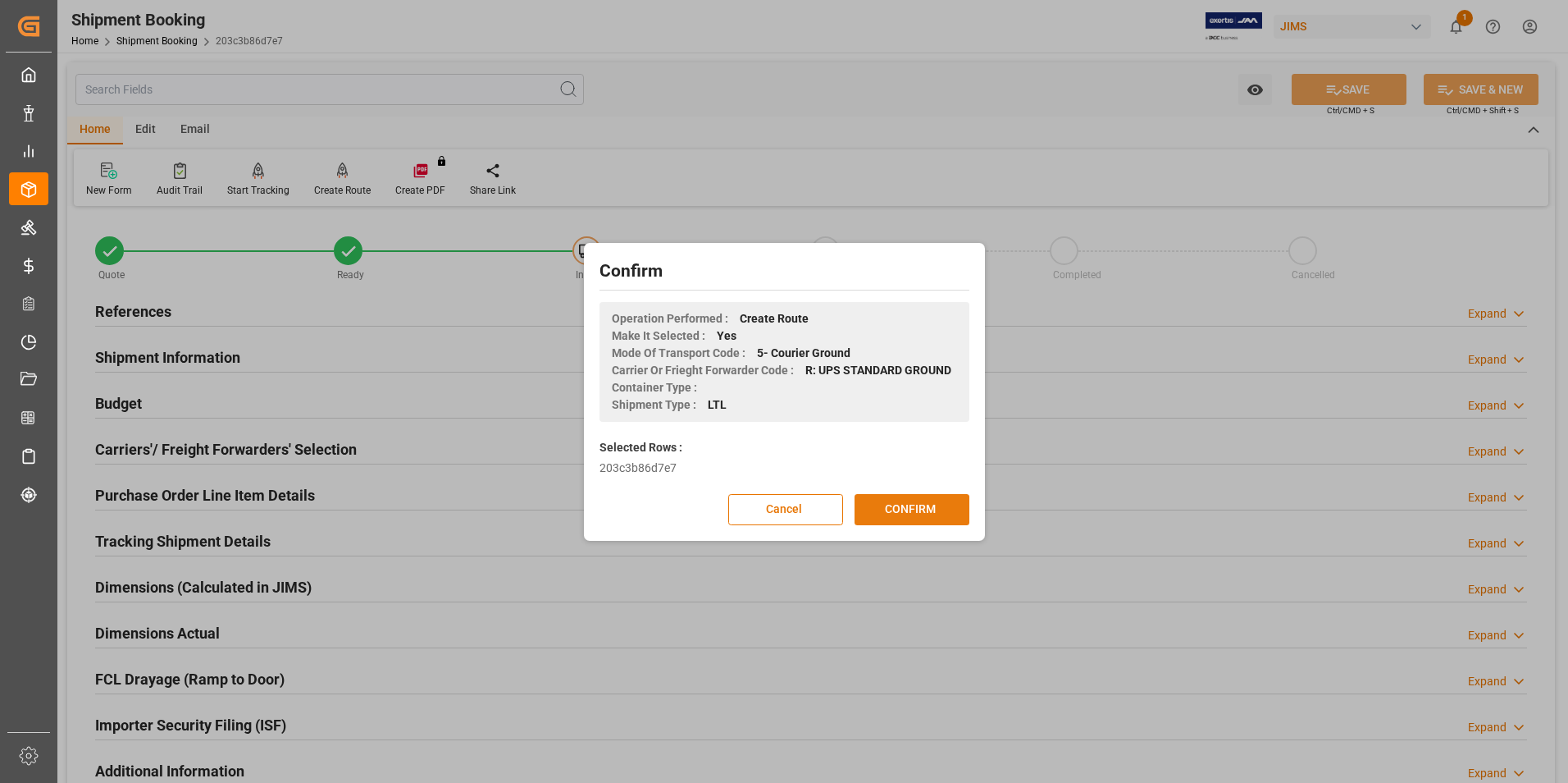
click at [933, 503] on button "CONFIRM" at bounding box center [912, 509] width 115 height 31
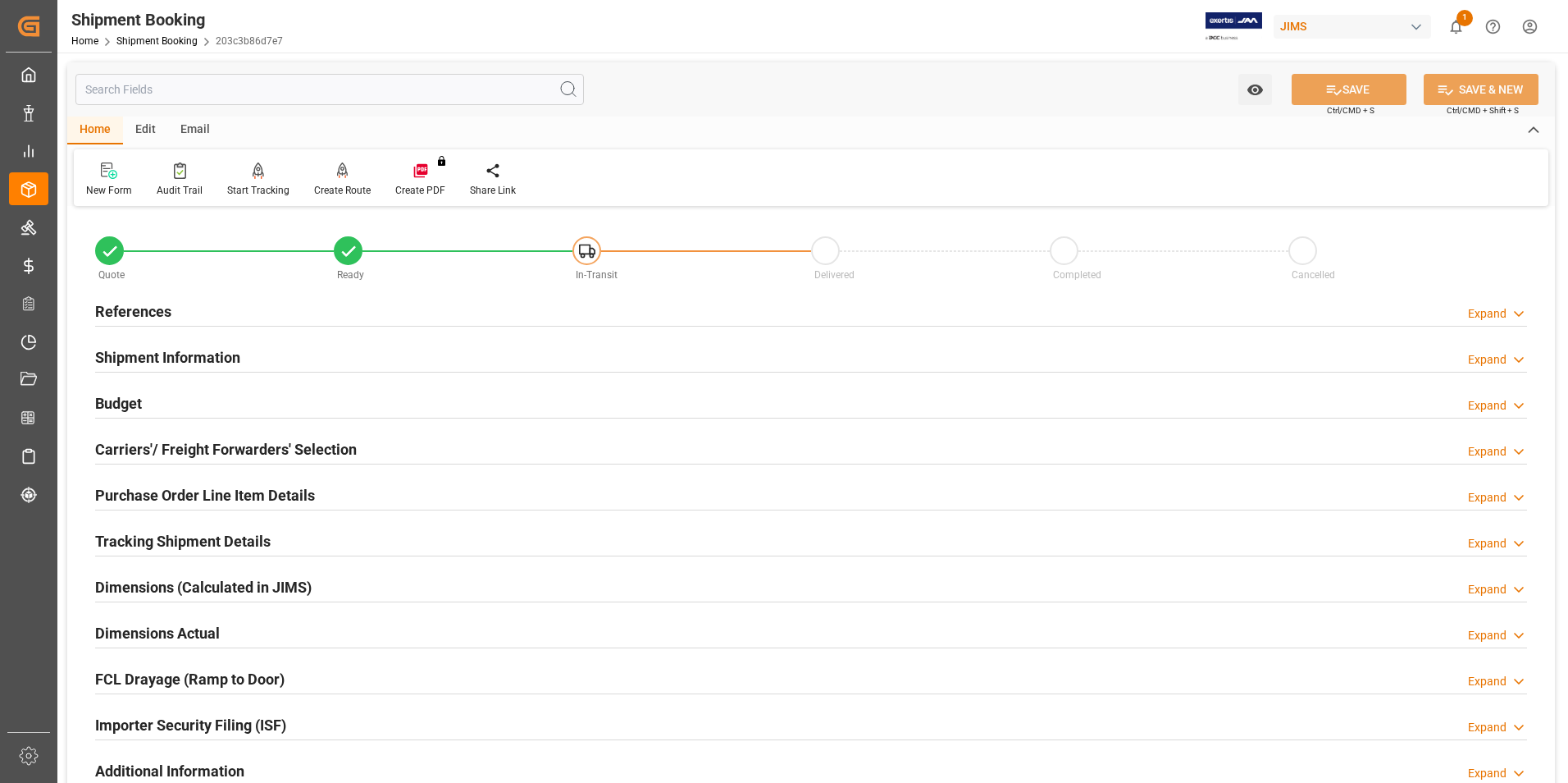
click at [156, 629] on h2 "Dimensions Actual" at bounding box center [158, 633] width 125 height 22
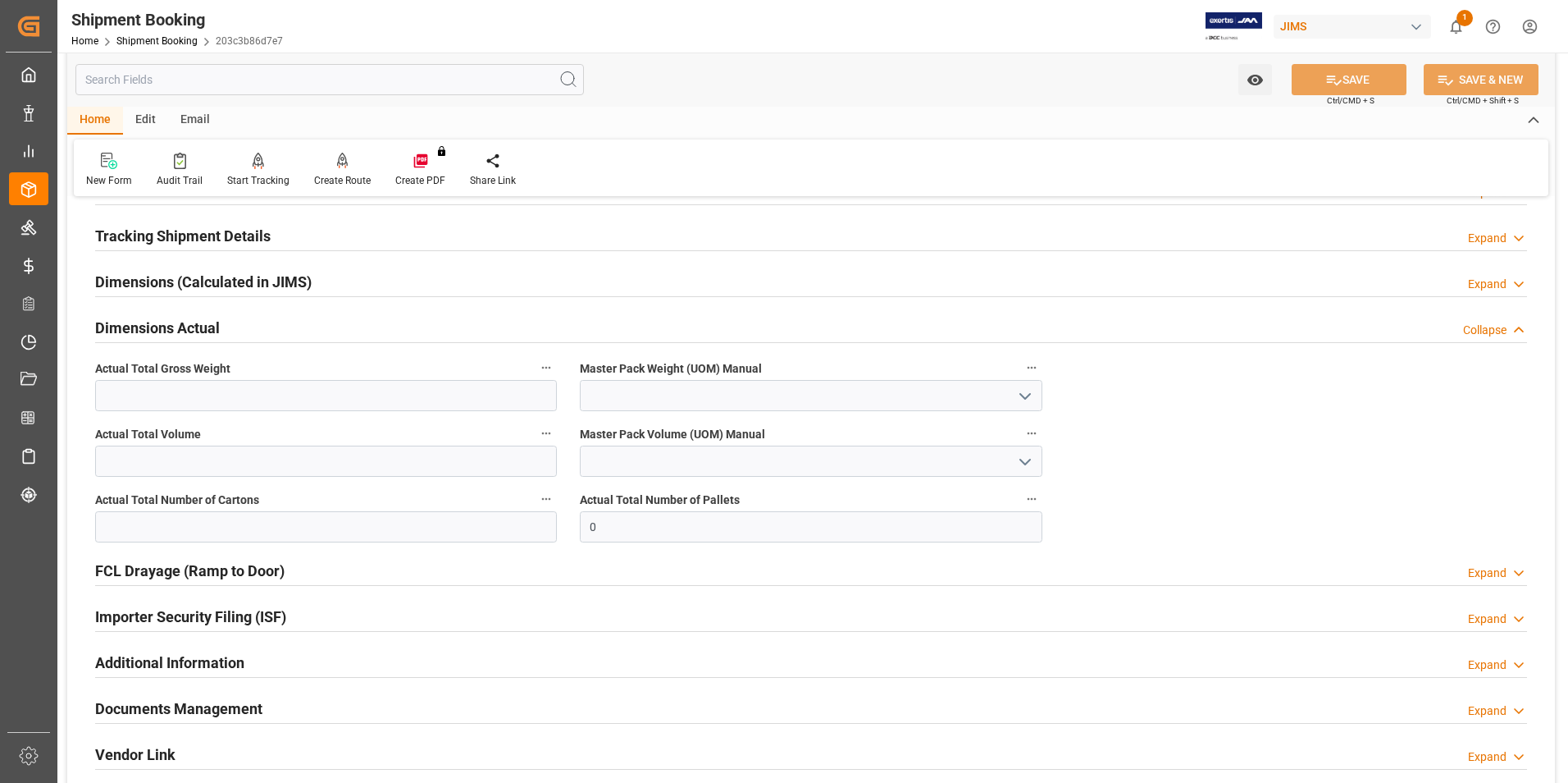
scroll to position [329, 0]
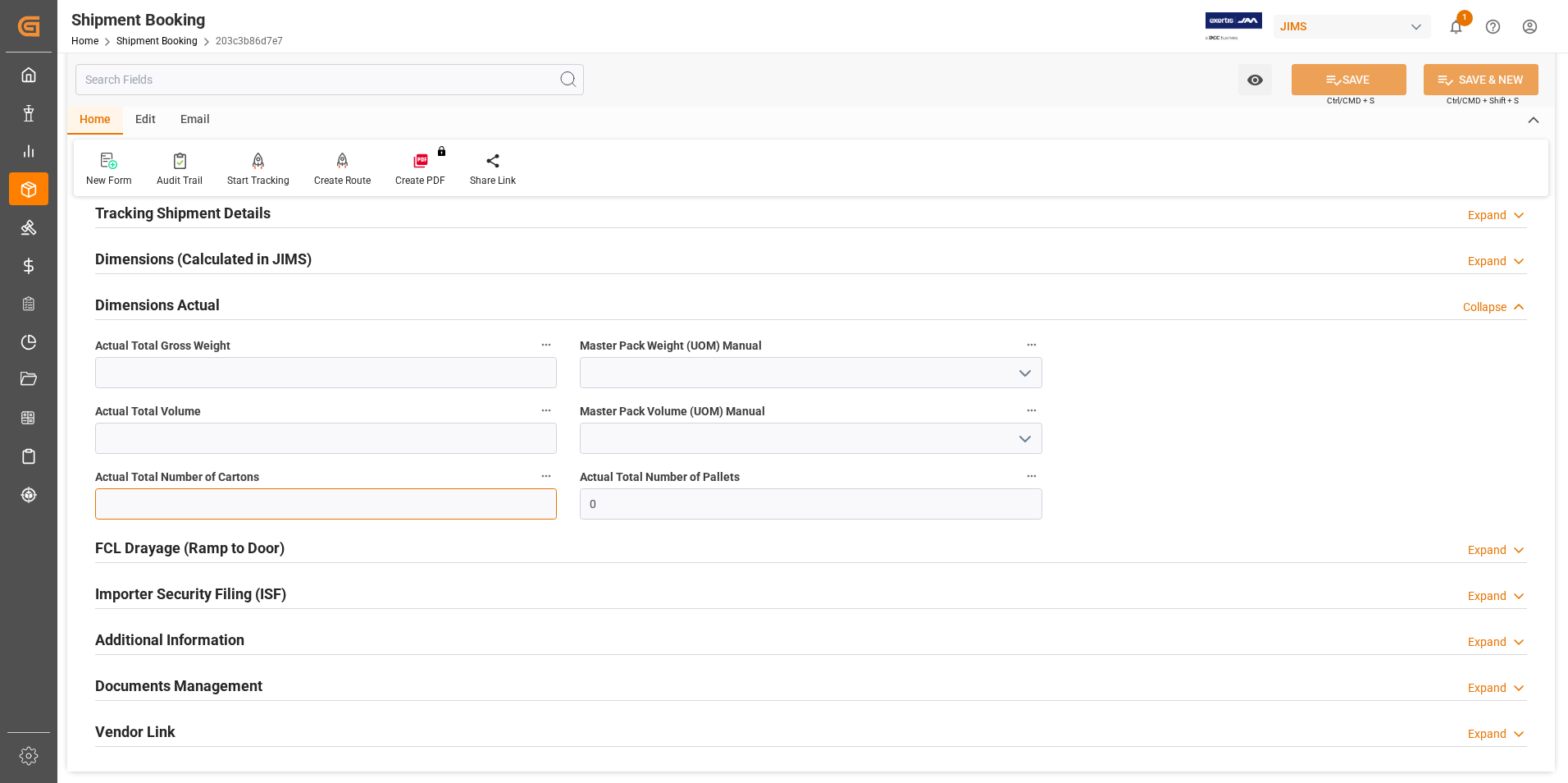
click at [177, 509] on input "text" at bounding box center [326, 504] width 462 height 31
type input "1"
click at [122, 372] on input "text" at bounding box center [326, 372] width 462 height 31
type input "7.6"
click at [617, 366] on input at bounding box center [811, 372] width 462 height 31
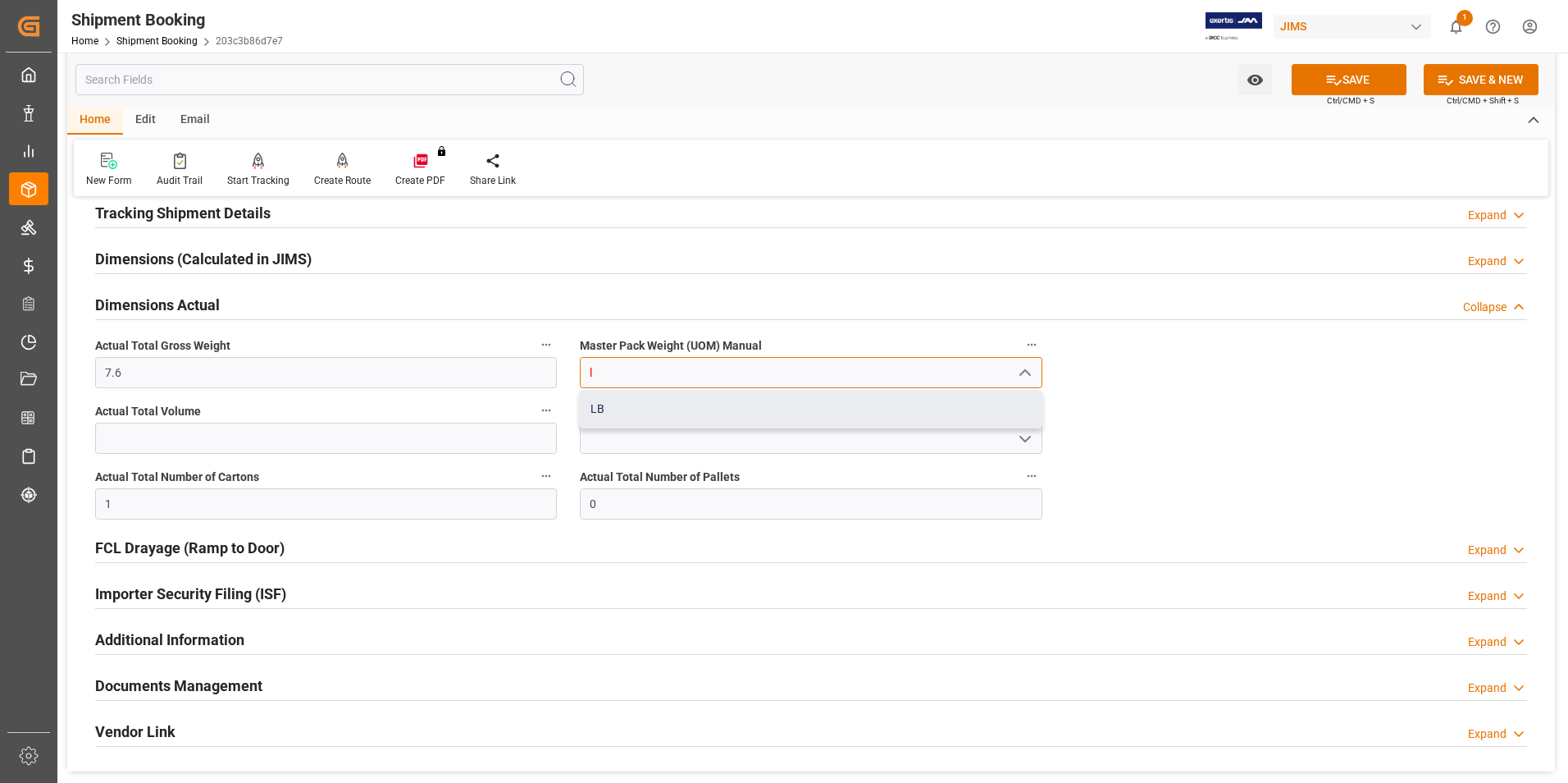
click at [650, 396] on div "LB" at bounding box center [811, 409] width 460 height 37
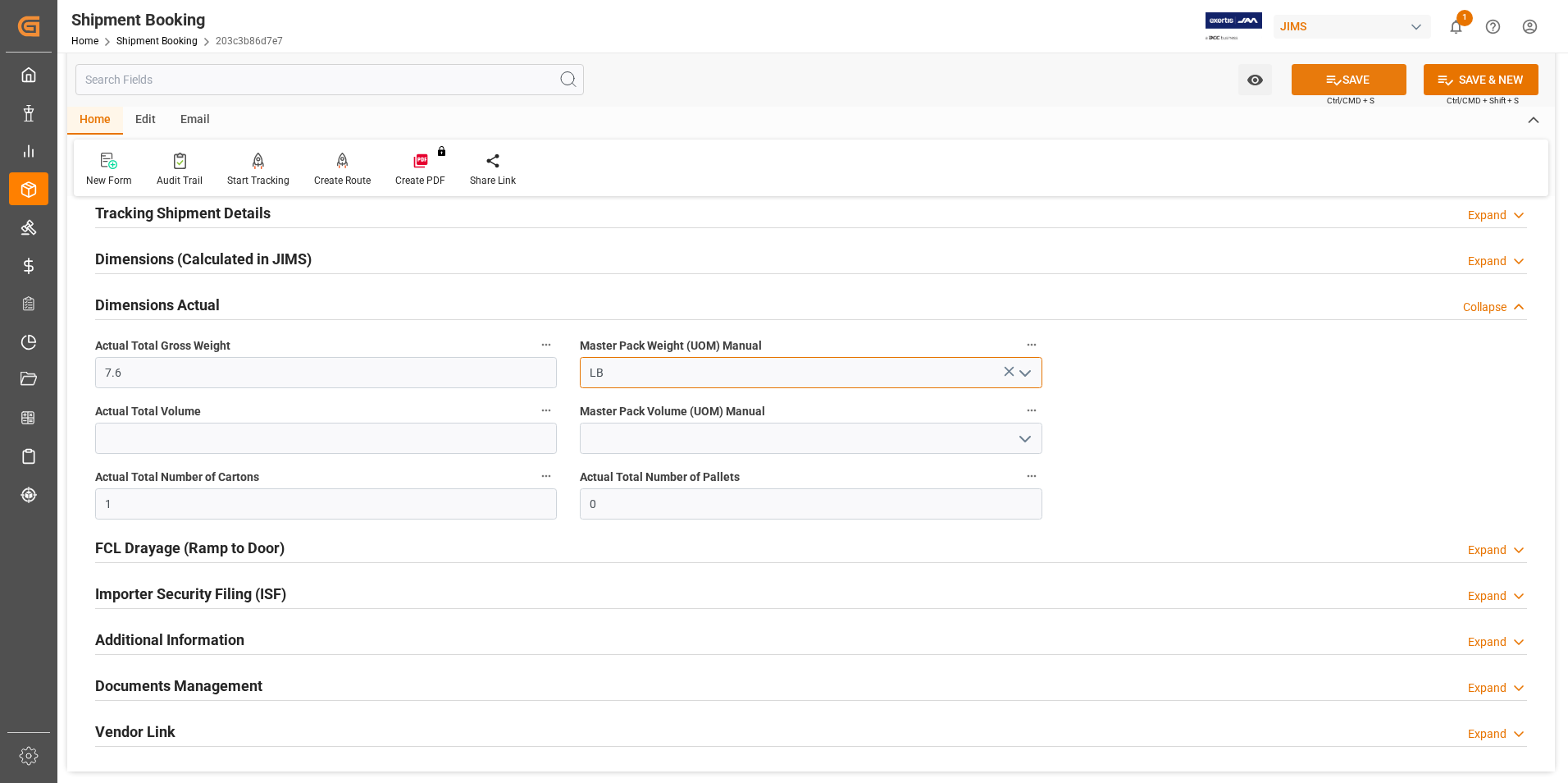
type input "LB"
click at [1343, 78] on button "SAVE" at bounding box center [1349, 80] width 115 height 31
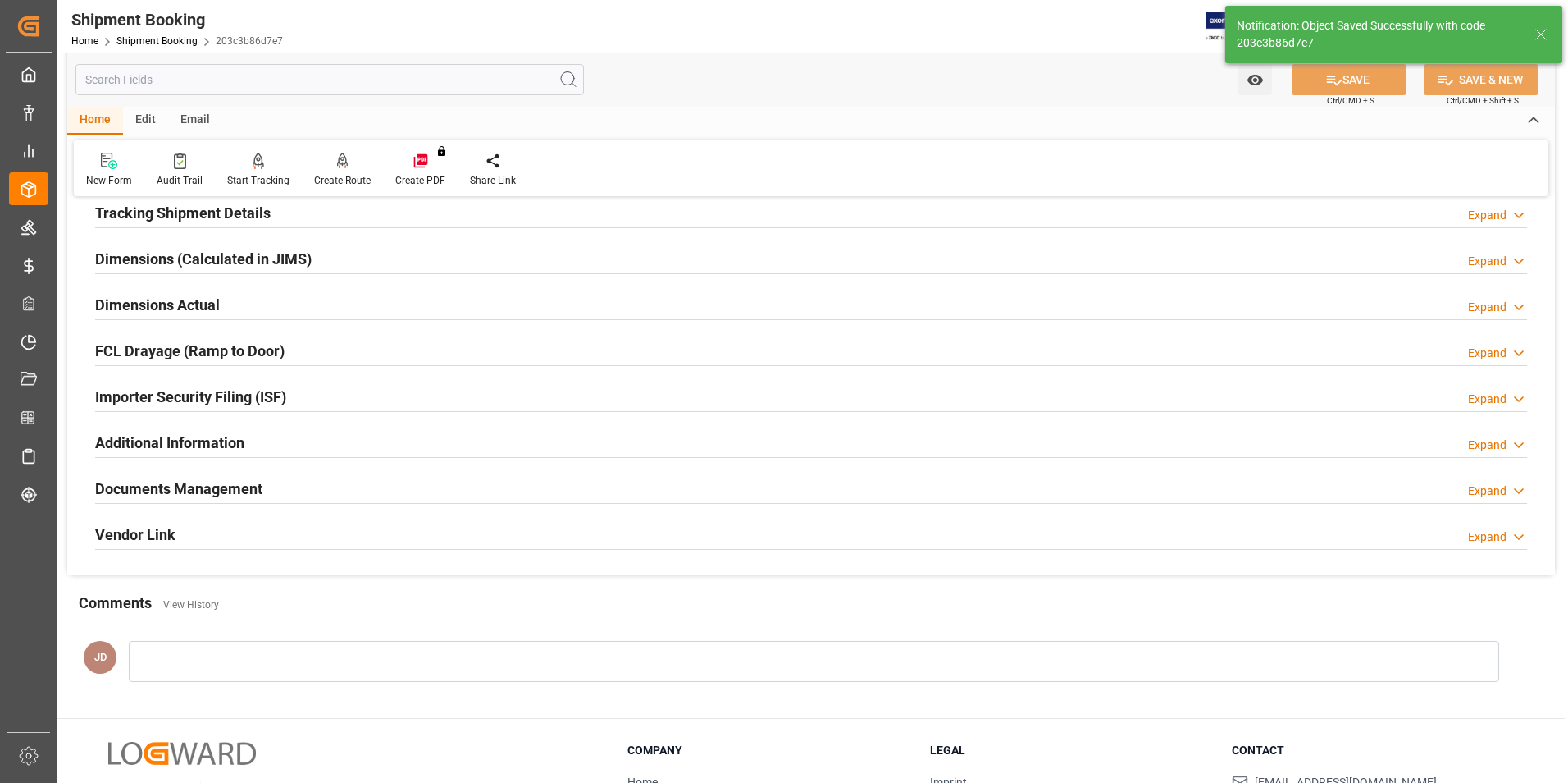
click at [164, 215] on h2 "Tracking Shipment Details" at bounding box center [183, 213] width 175 height 22
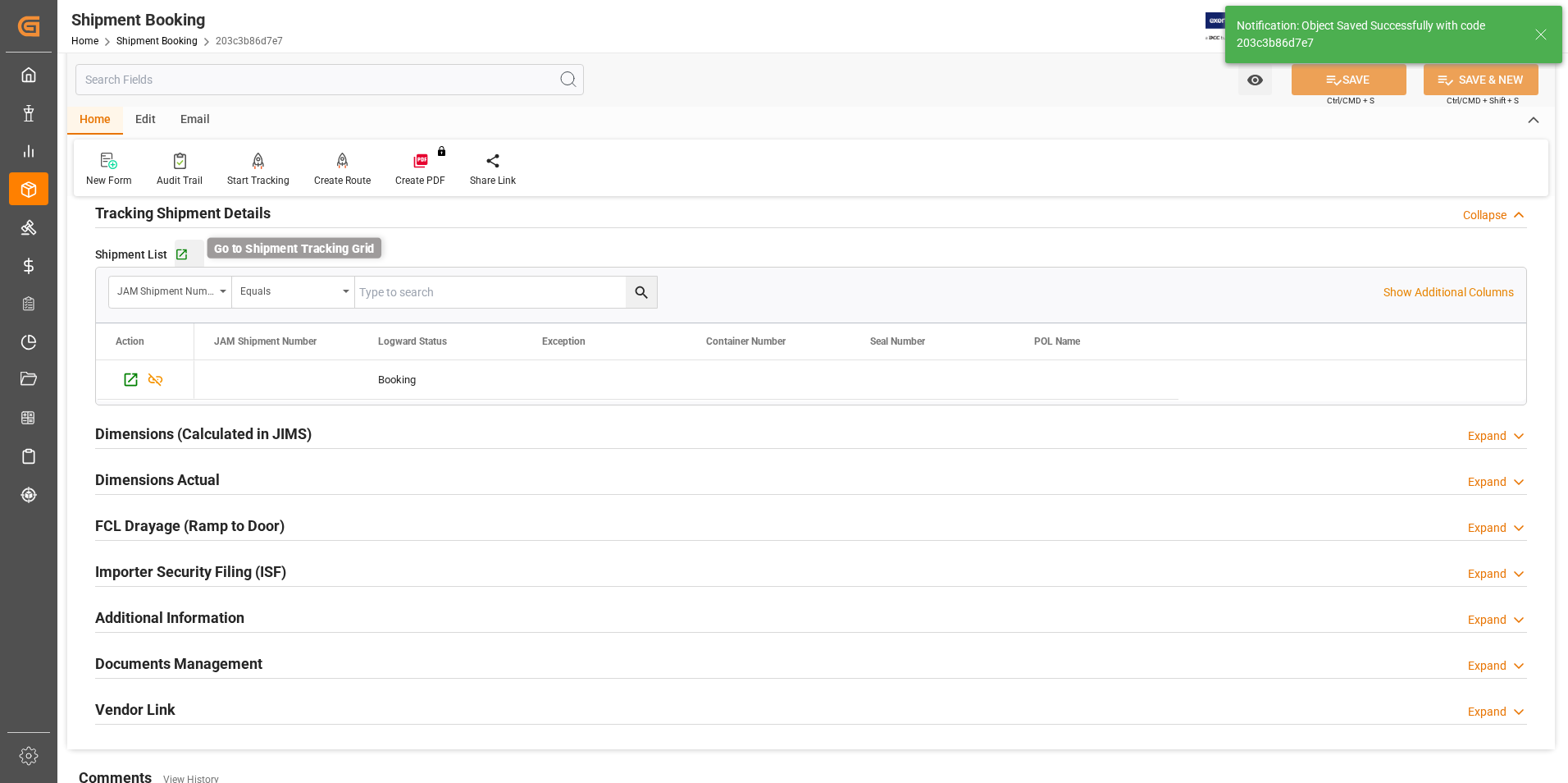
click at [178, 253] on icon "button" at bounding box center [181, 254] width 14 height 14
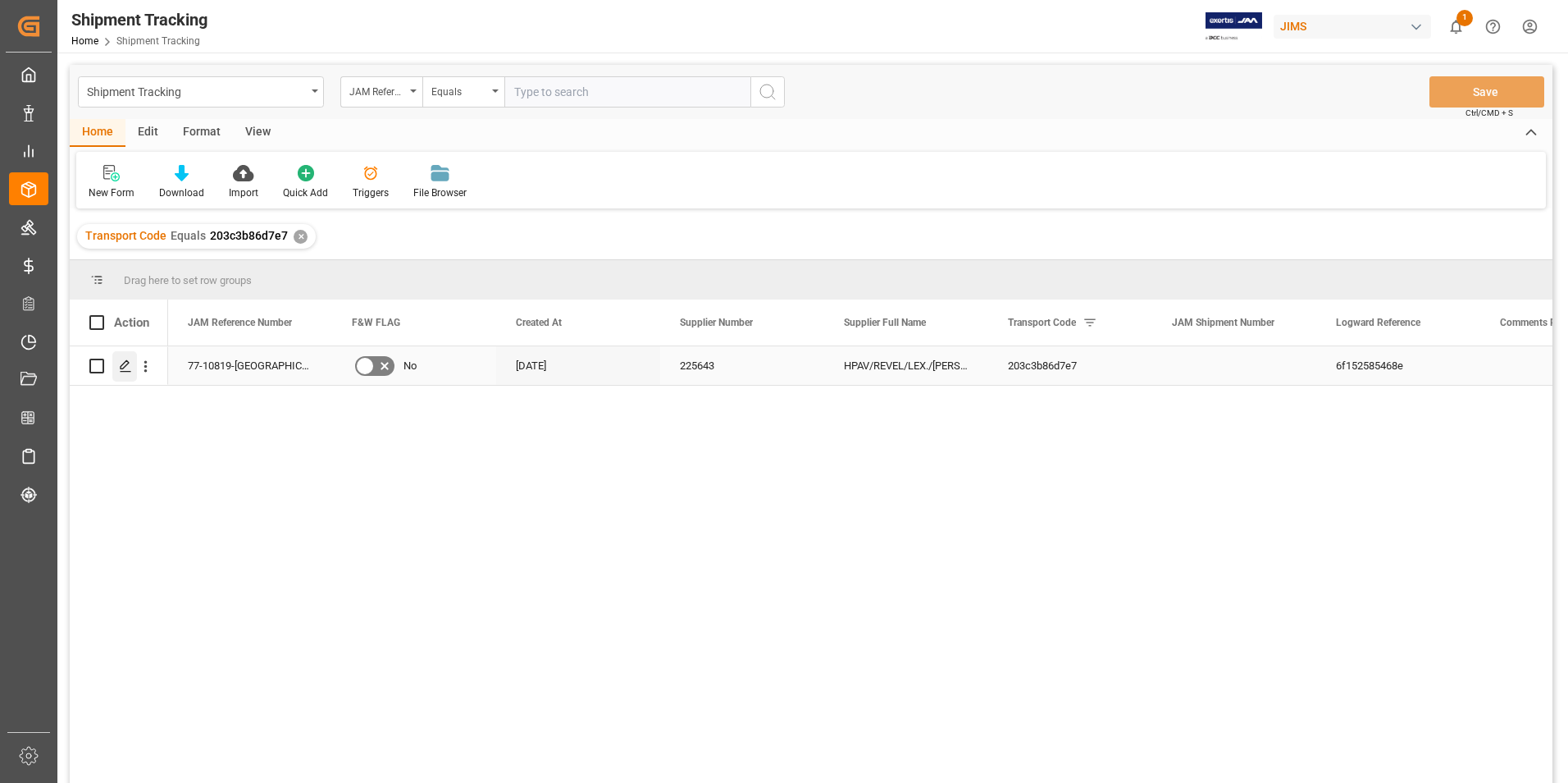
click at [128, 359] on div "Press SPACE to select this row." at bounding box center [124, 366] width 24 height 30
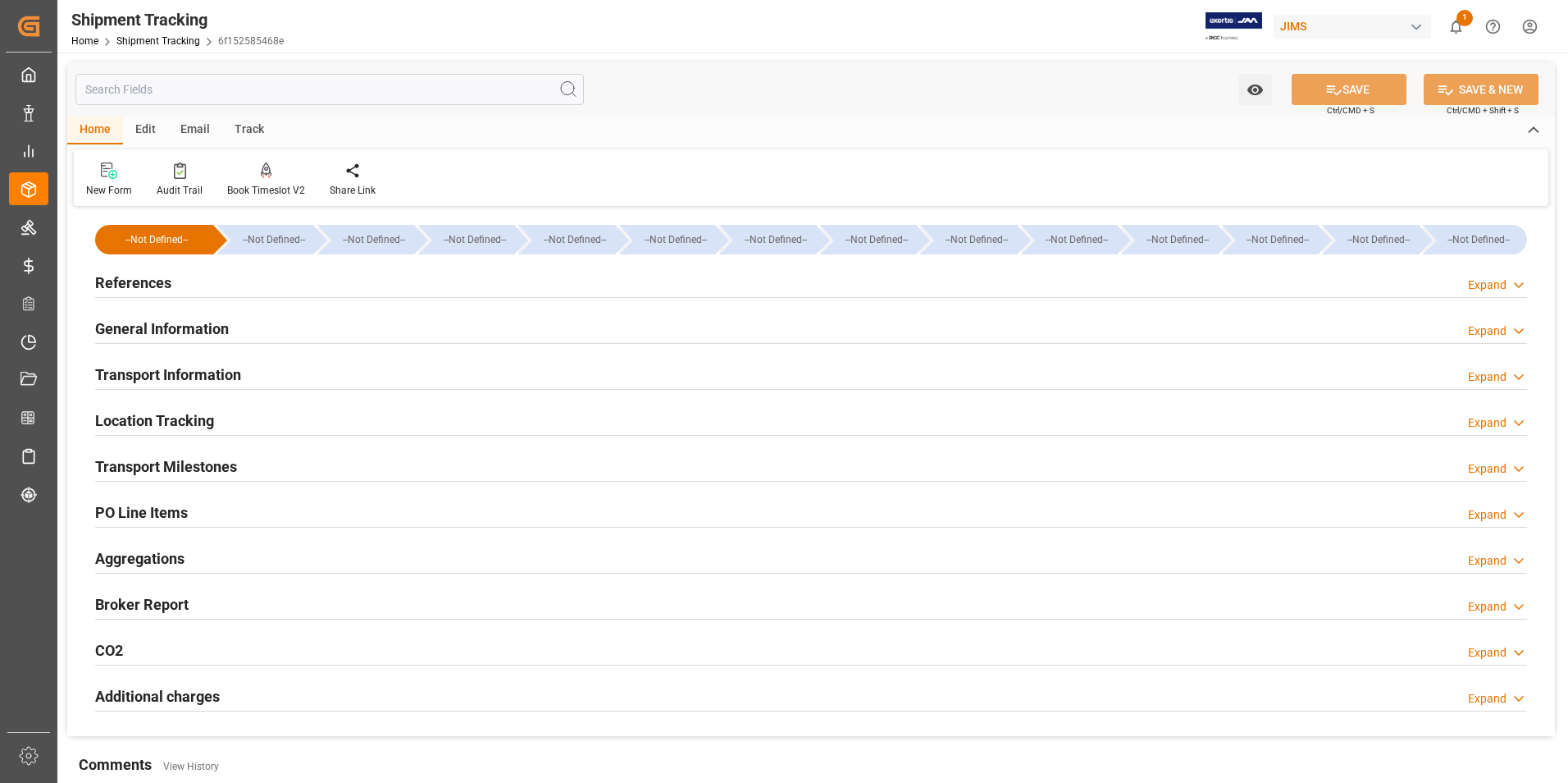
click at [134, 271] on div "References" at bounding box center [134, 282] width 76 height 31
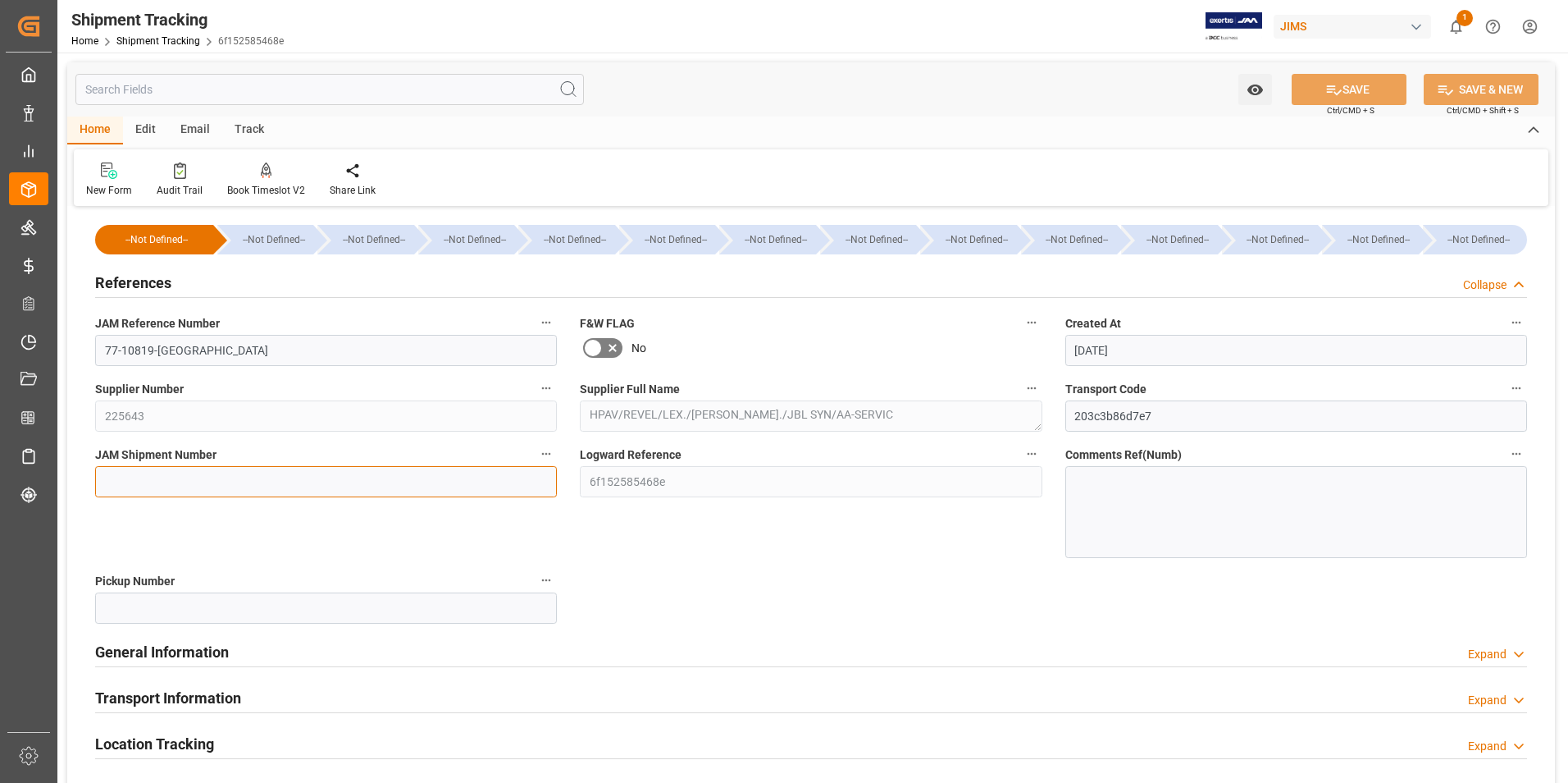
click at [225, 474] on input at bounding box center [326, 482] width 462 height 31
type input "72875"
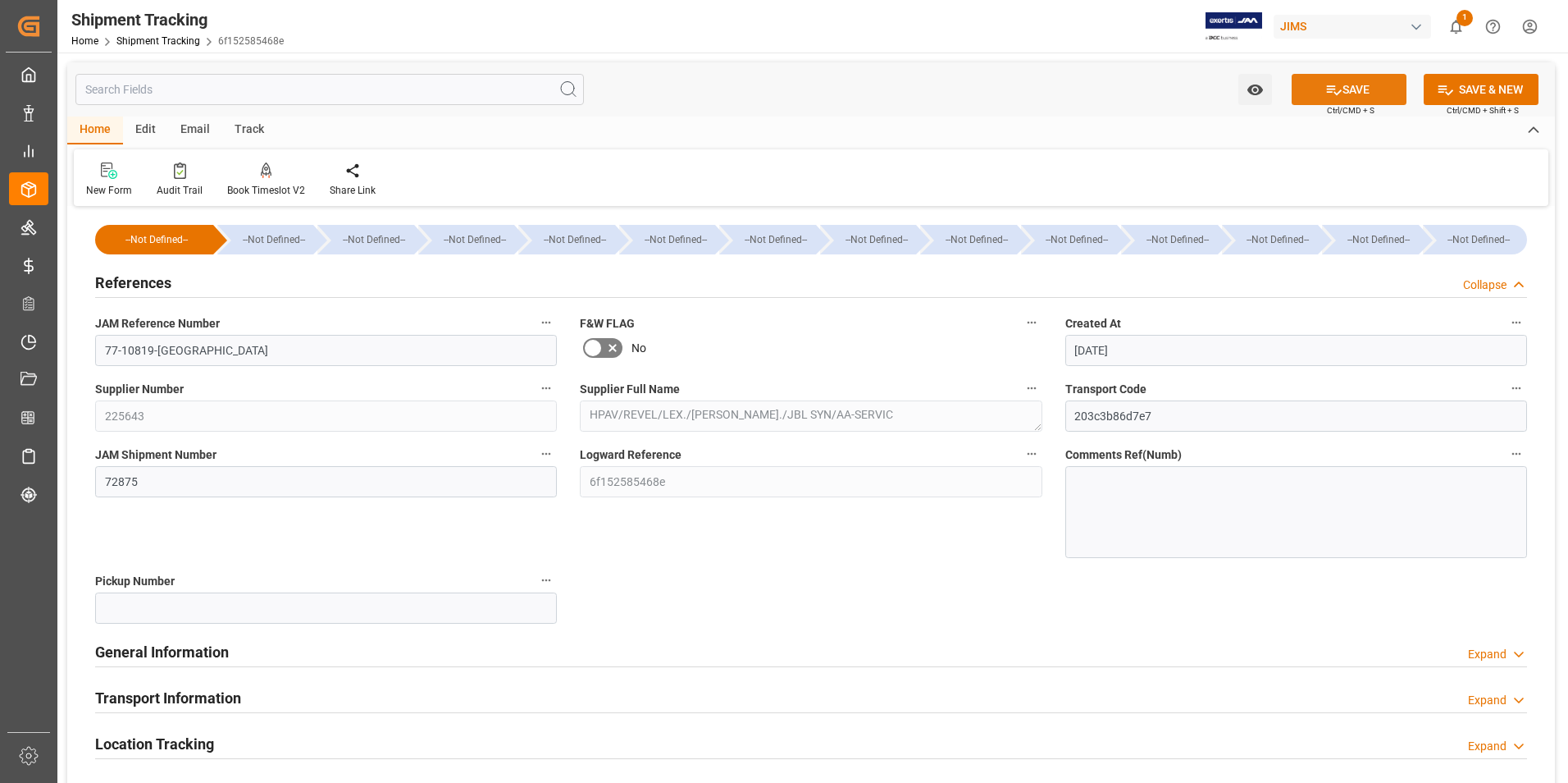
click at [1363, 87] on button "SAVE" at bounding box center [1349, 90] width 115 height 31
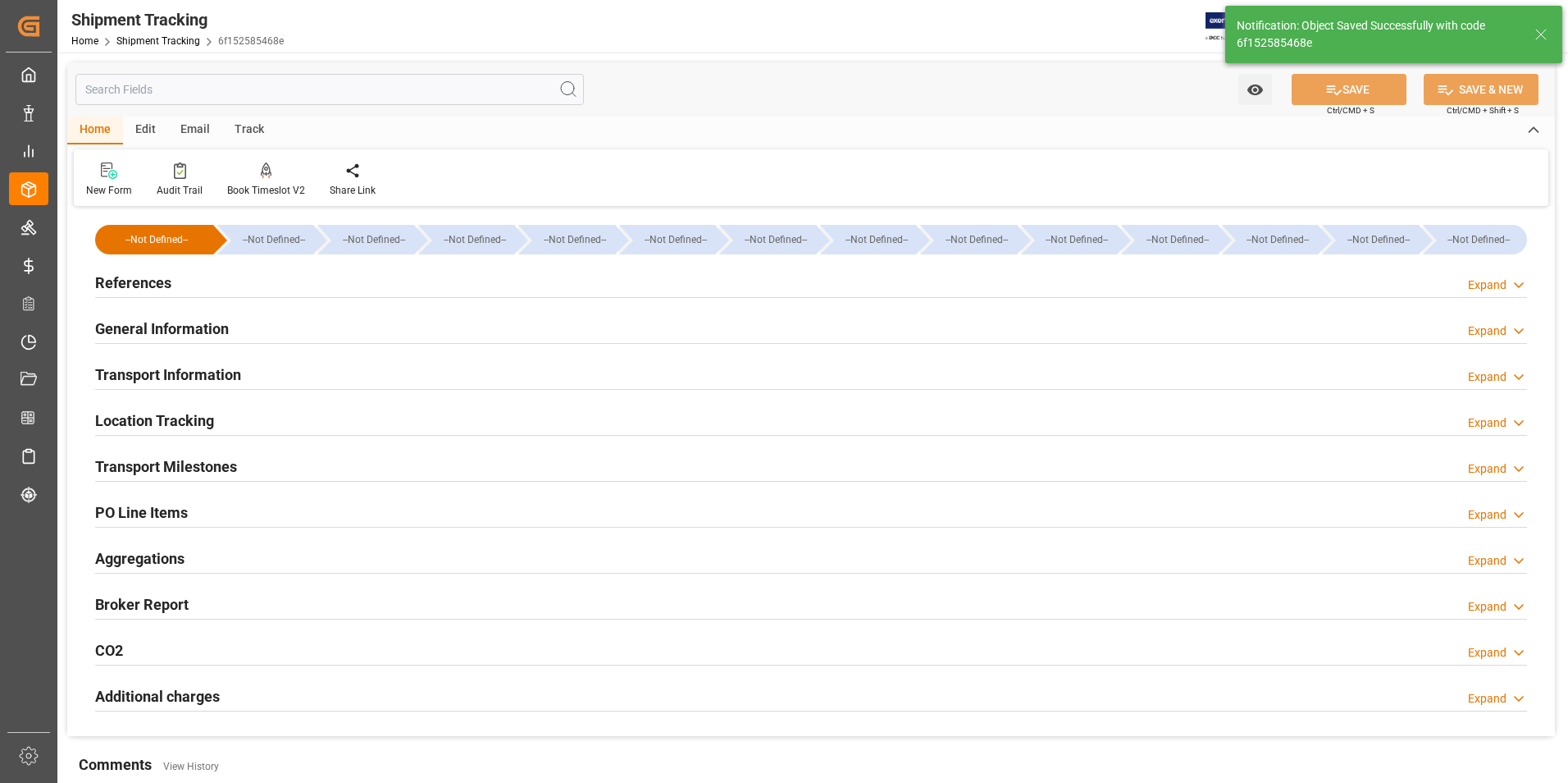
click at [219, 376] on h2 "Transport Information" at bounding box center [169, 374] width 146 height 22
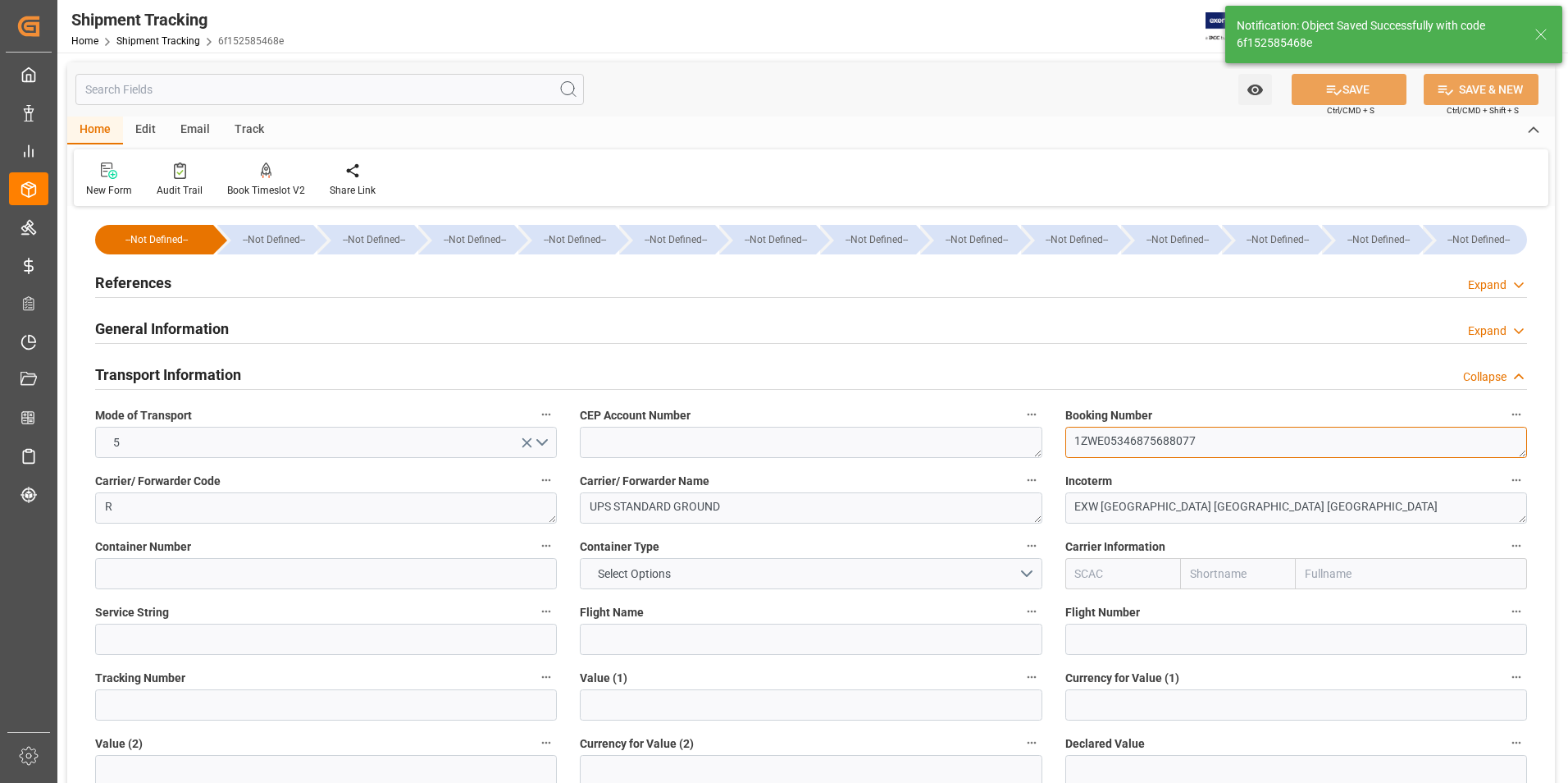
drag, startPoint x: 1213, startPoint y: 439, endPoint x: 1018, endPoint y: 447, distance: 195.2
click at [1018, 447] on div "--Not Defined-- --Not Defined-- --Not Defined-- --Not Defined-- --Not Defined--…" at bounding box center [811, 768] width 1487 height 1116
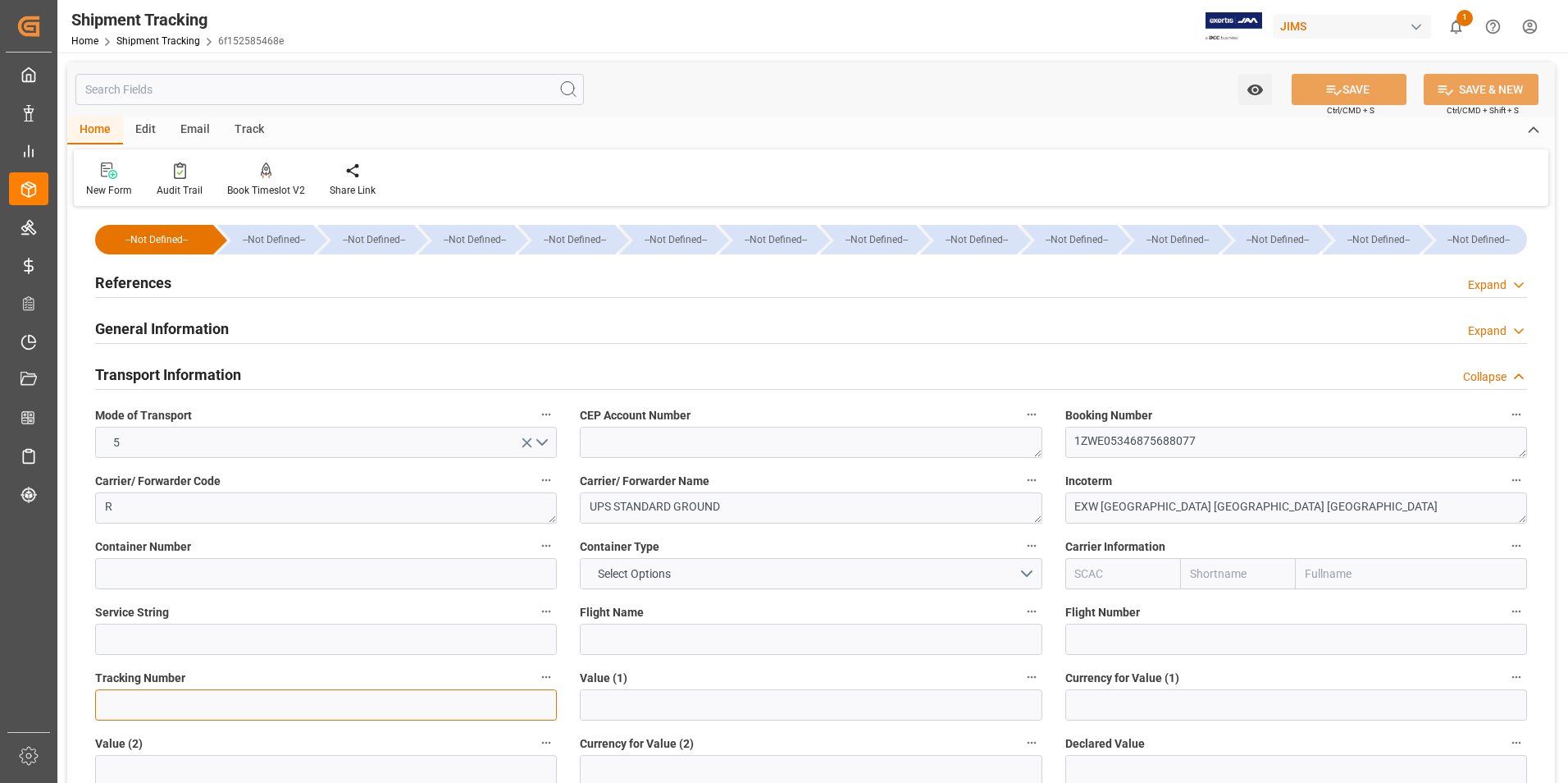
click at [213, 708] on input at bounding box center [326, 705] width 462 height 31
paste input "1ZWE05346875688077"
type input "1ZWE05346875688077"
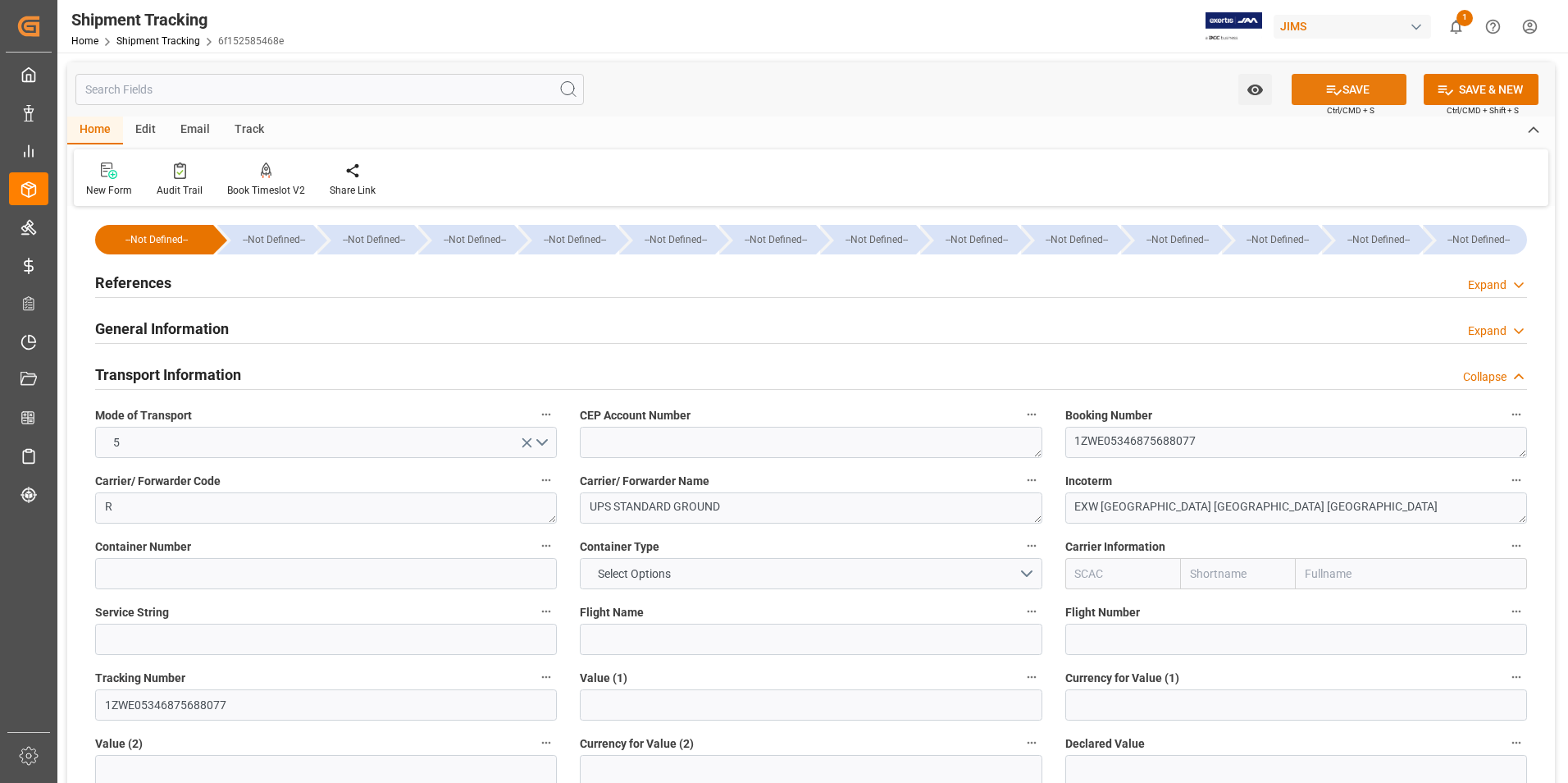
click at [1343, 91] on button "SAVE" at bounding box center [1349, 90] width 115 height 31
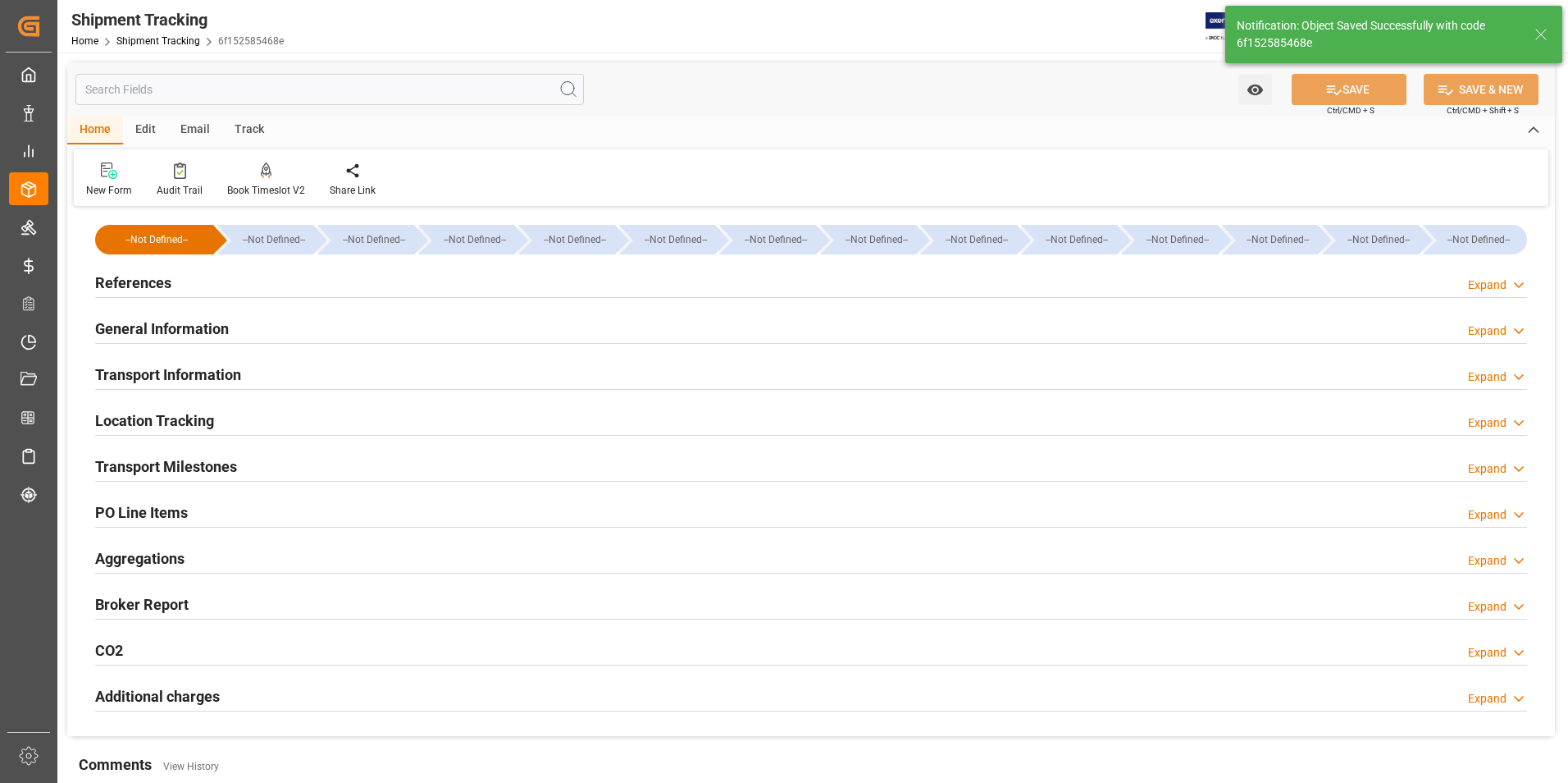
click at [191, 461] on h2 "Transport Milestones" at bounding box center [167, 466] width 142 height 22
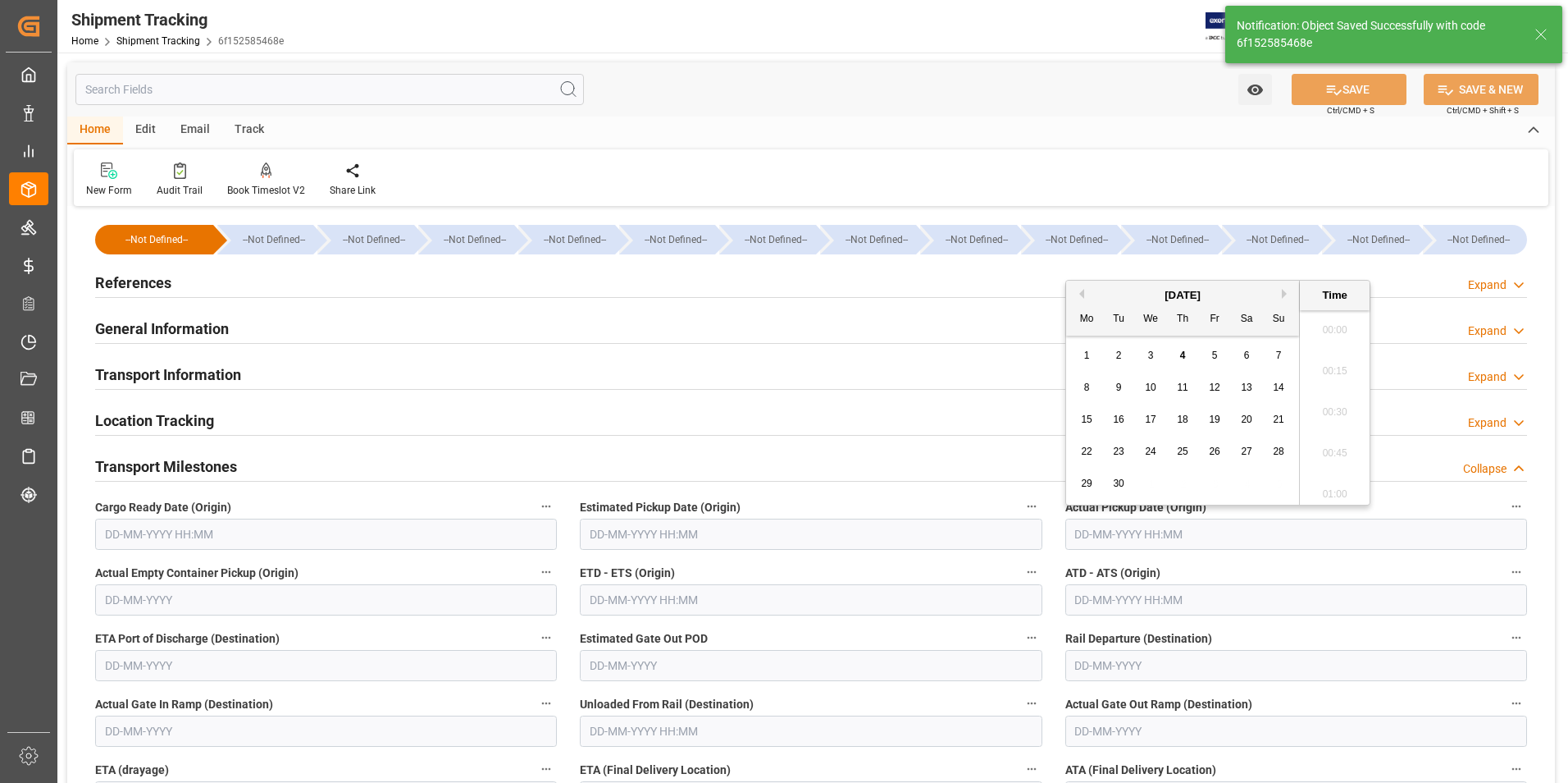
click at [1129, 536] on input "text" at bounding box center [1296, 534] width 462 height 31
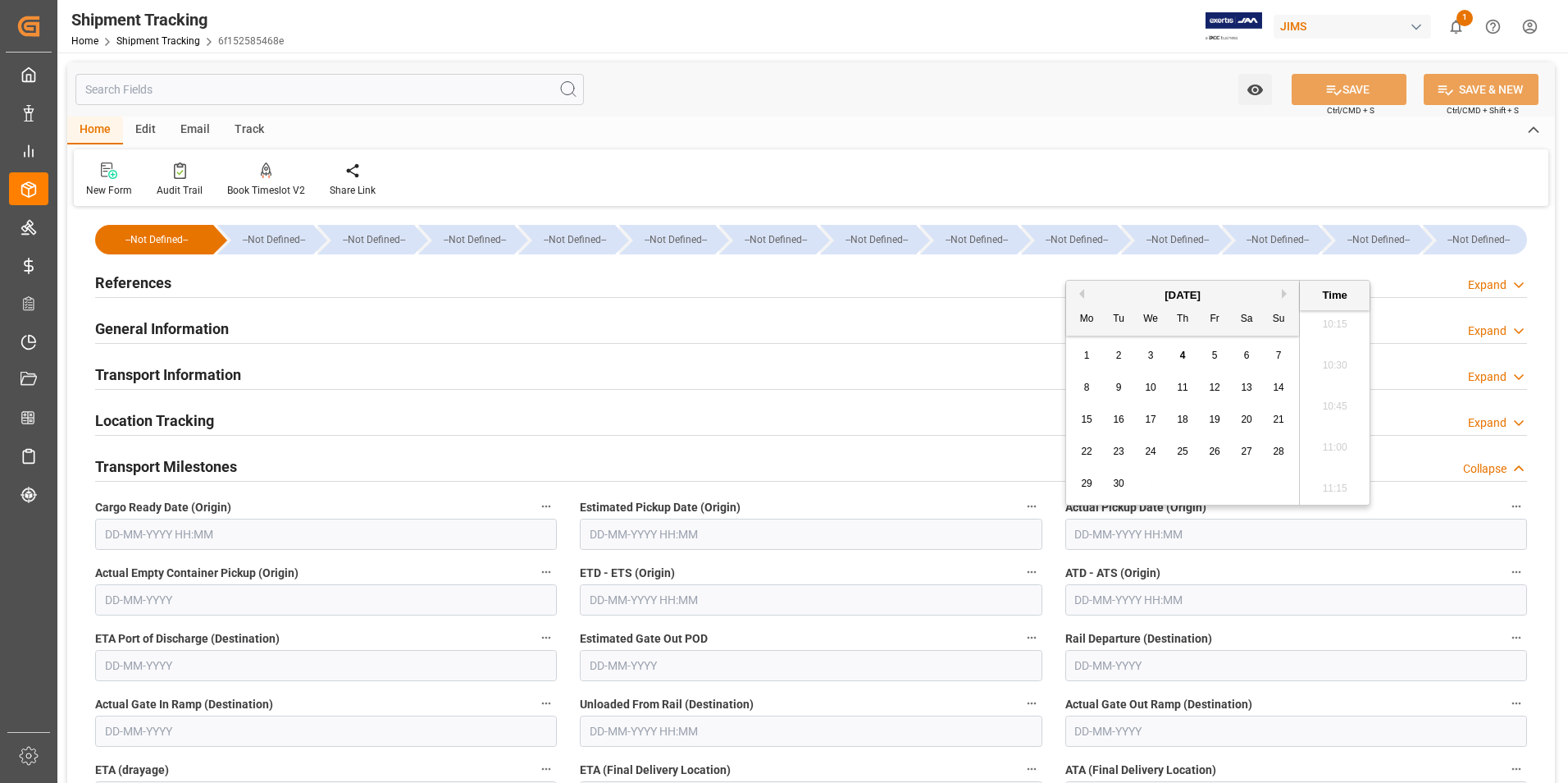
click at [1183, 354] on span "4" at bounding box center [1183, 355] width 6 height 12
type input "04-09-2025 00:00"
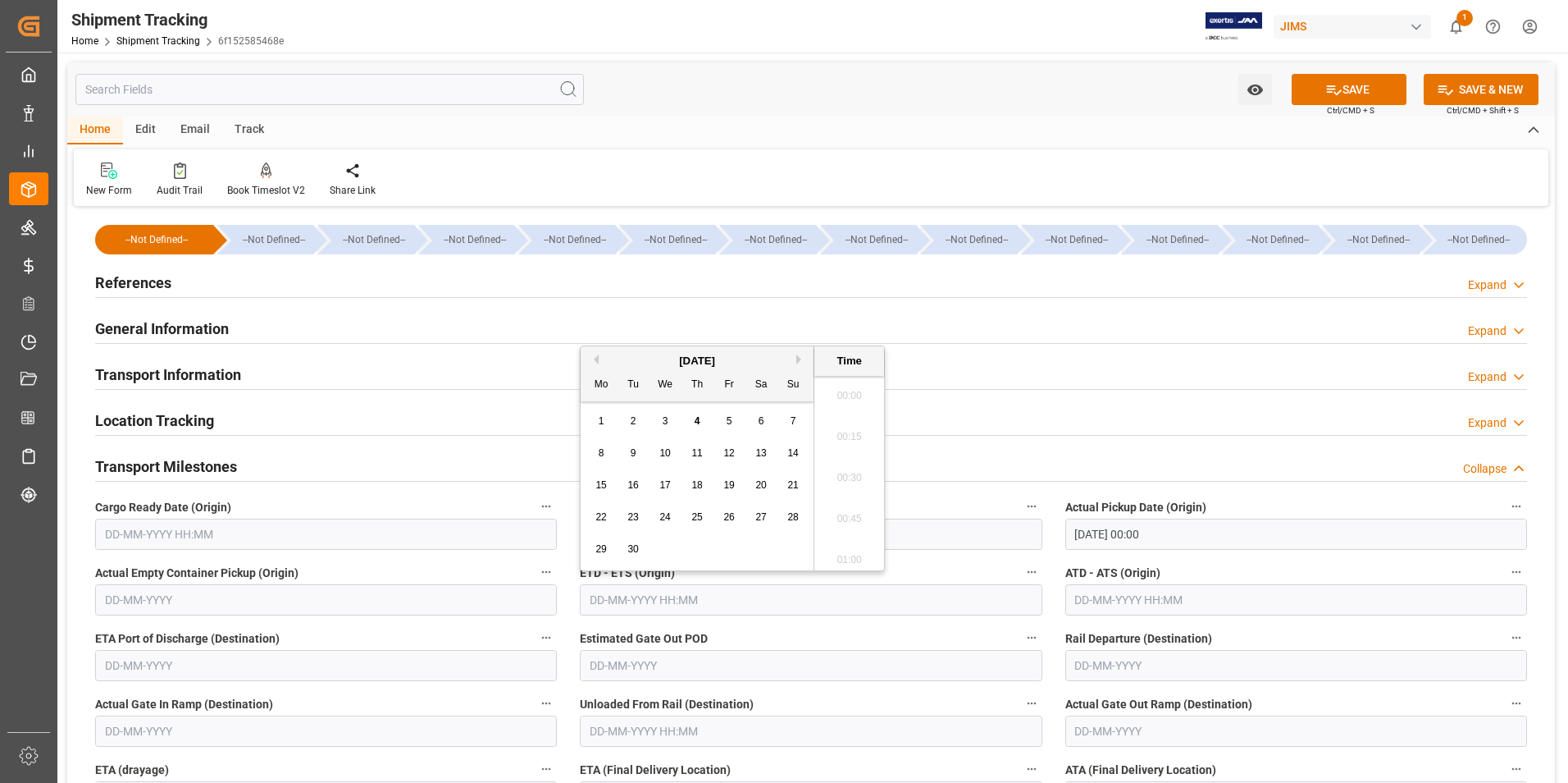
click at [660, 602] on input "text" at bounding box center [811, 600] width 462 height 31
click at [588, 427] on div "1 2 3 4 5 6 7" at bounding box center [698, 421] width 224 height 32
click at [696, 421] on span "4" at bounding box center [698, 421] width 6 height 12
type input "04-09-2025 00:00"
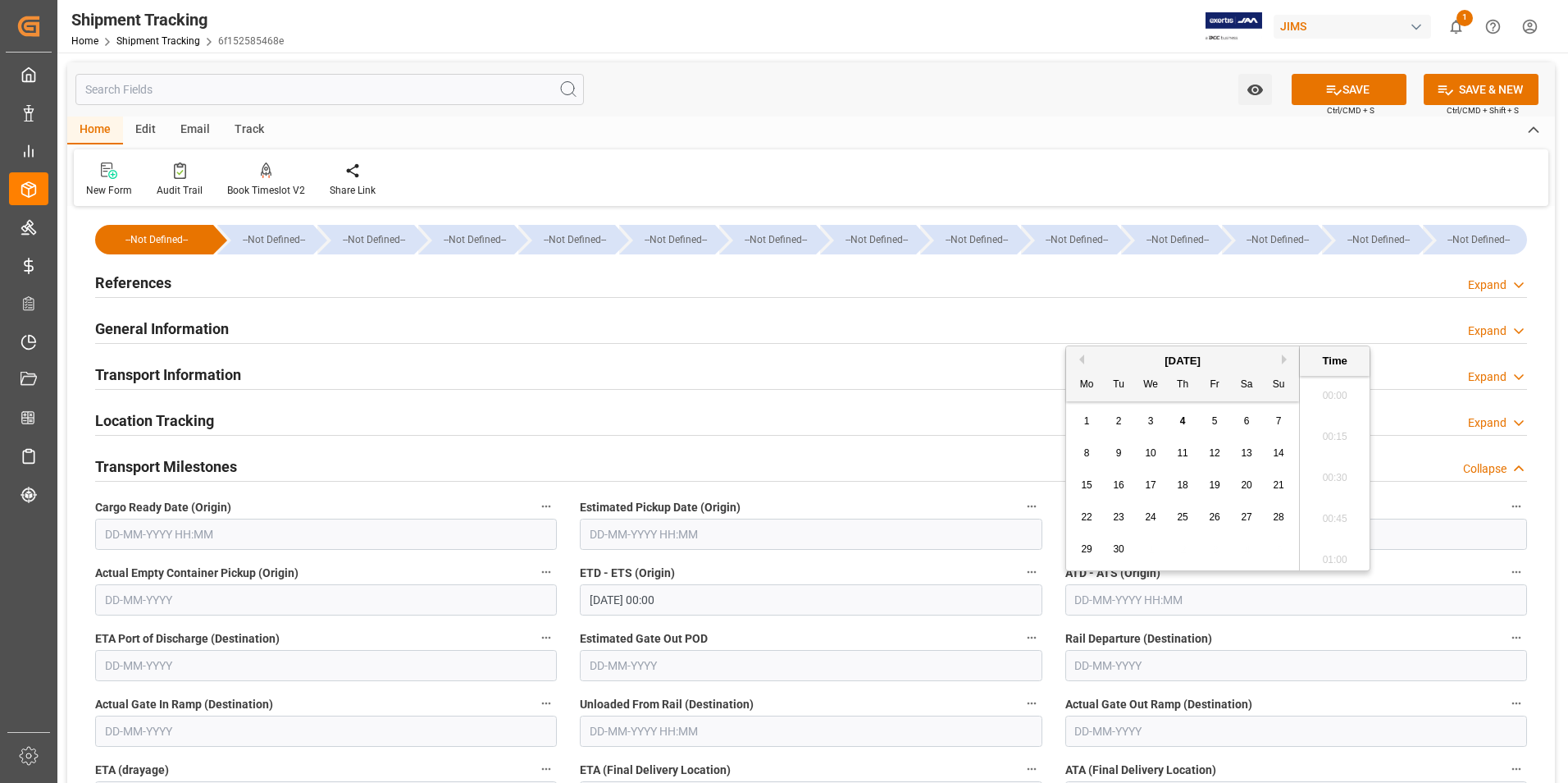
click at [1100, 604] on input "text" at bounding box center [1296, 600] width 462 height 31
click at [1074, 457] on div "8 9 10 11 12 13 14" at bounding box center [1183, 452] width 224 height 32
click at [1187, 421] on div "4" at bounding box center [1182, 421] width 20 height 20
type input "04-09-2025 00:00"
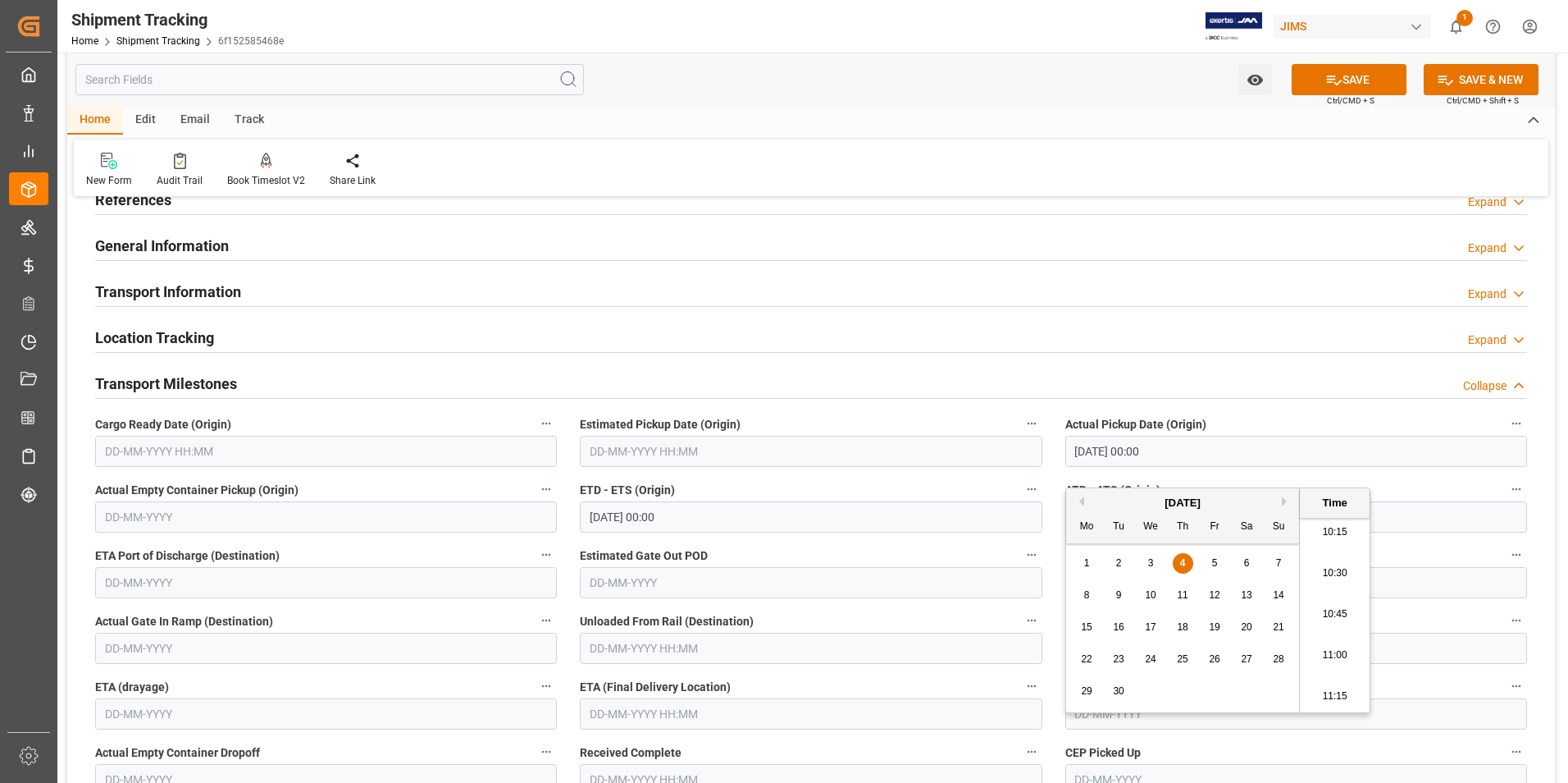
scroll to position [164, 0]
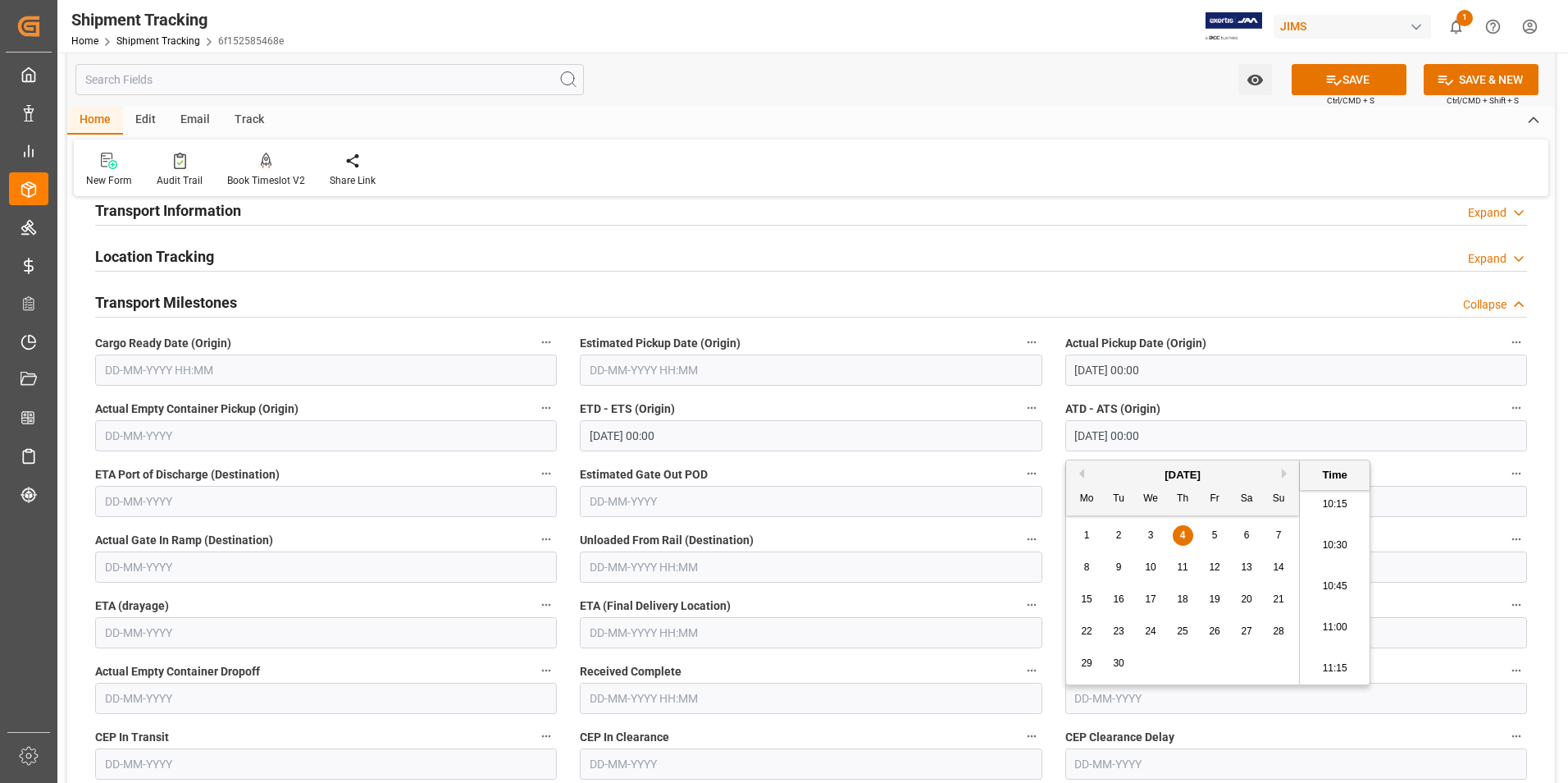
click at [635, 631] on input "text" at bounding box center [811, 633] width 462 height 31
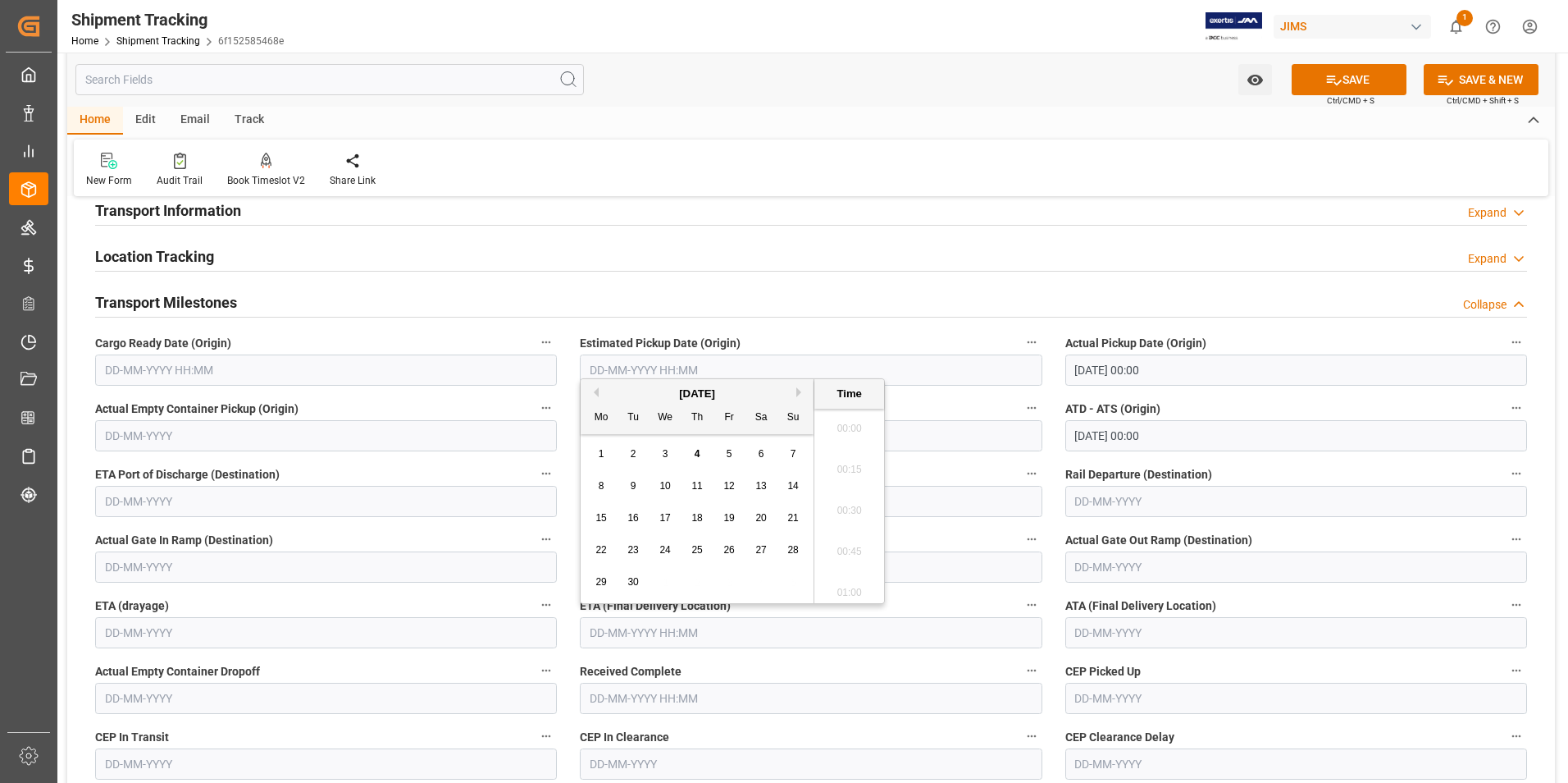
scroll to position [1687, 0]
click at [589, 459] on div "1 2 3 4 5 6 7" at bounding box center [698, 453] width 224 height 32
click at [632, 487] on span "9" at bounding box center [633, 486] width 6 height 12
type input "09-09-2025 00:00"
click at [1343, 85] on button "SAVE" at bounding box center [1349, 80] width 115 height 31
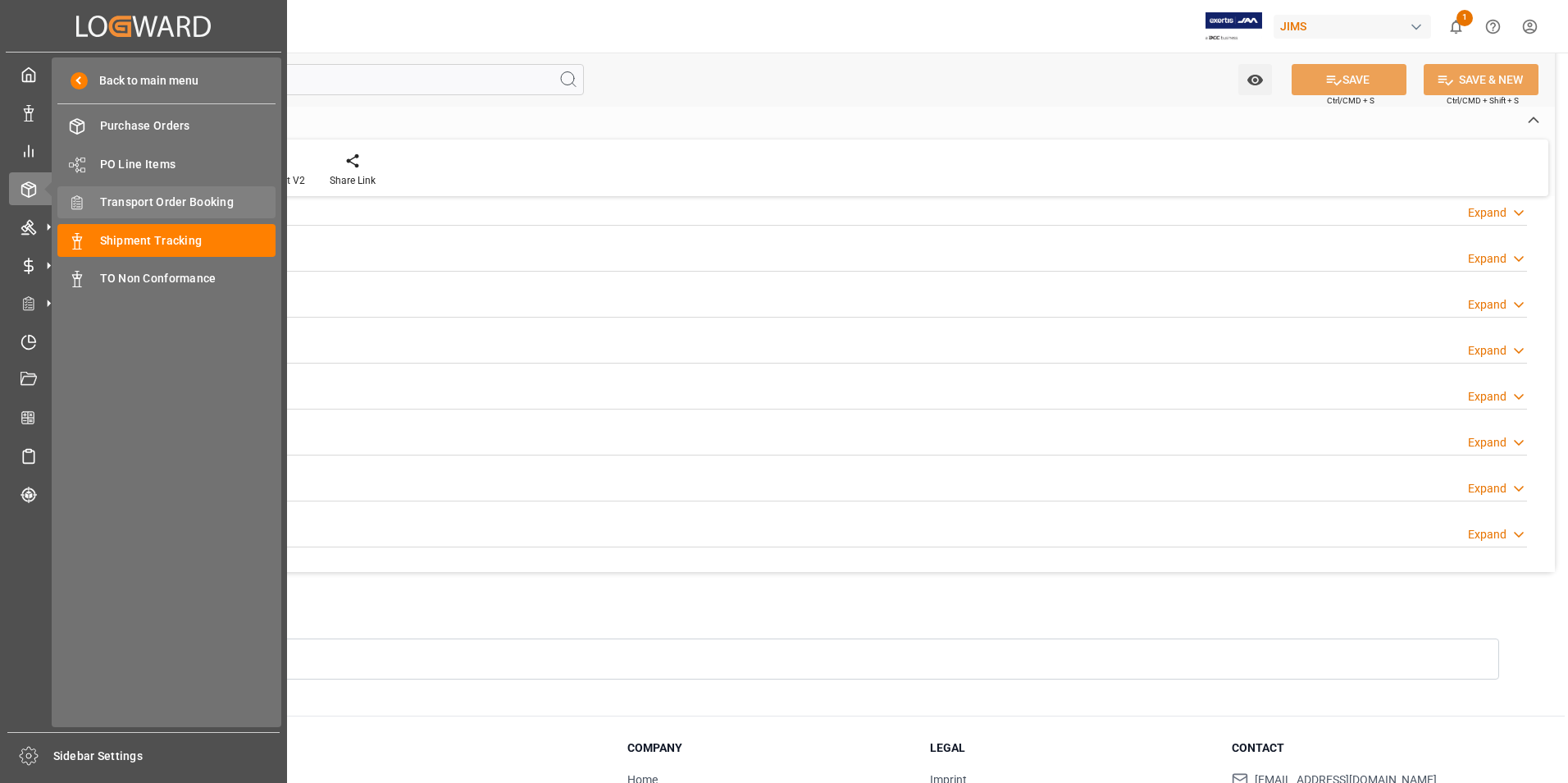
click at [191, 204] on span "Transport Order Booking" at bounding box center [188, 203] width 176 height 18
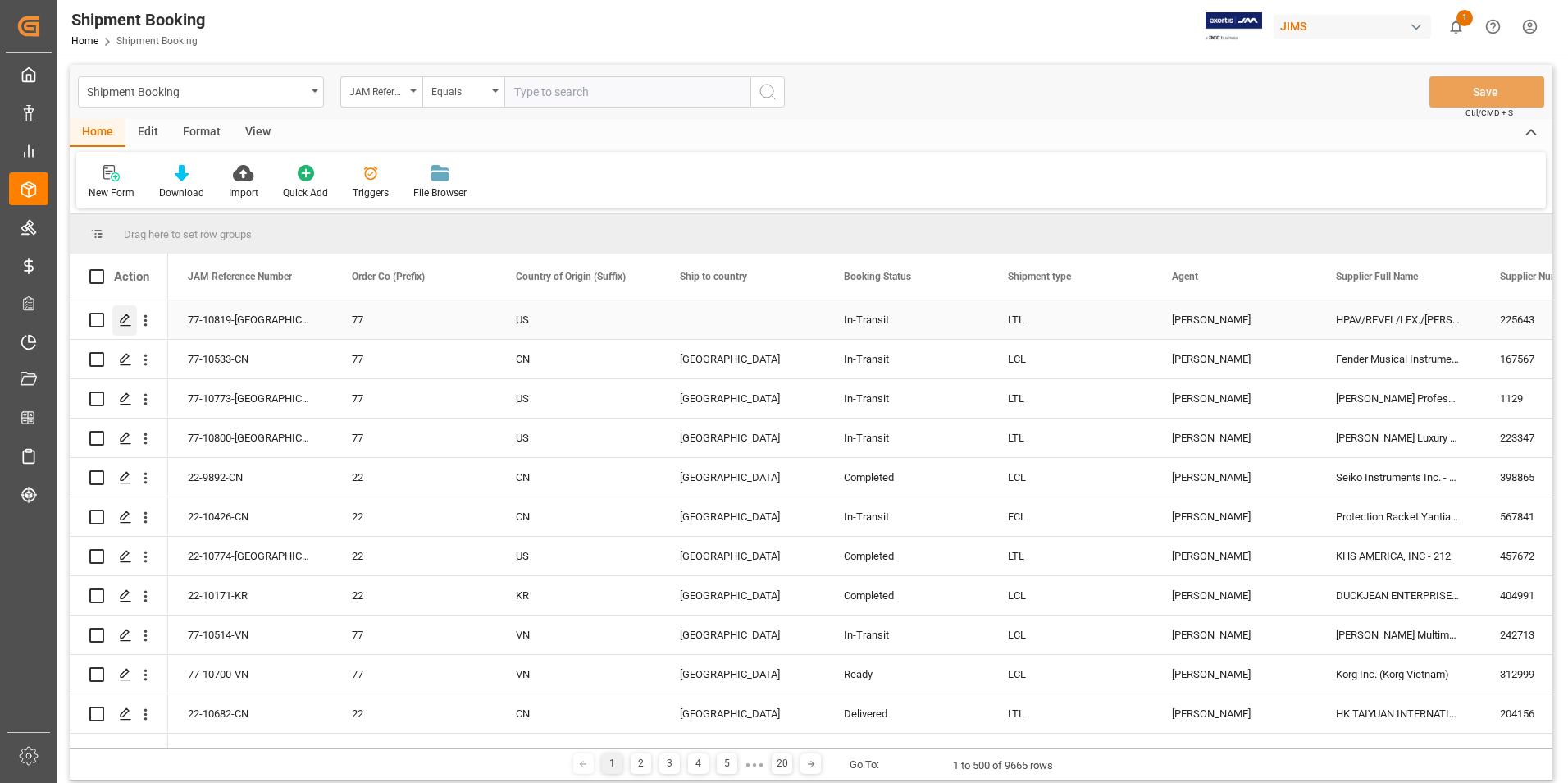
click at [127, 316] on icon "Press SPACE to select this row." at bounding box center [125, 319] width 13 height 13
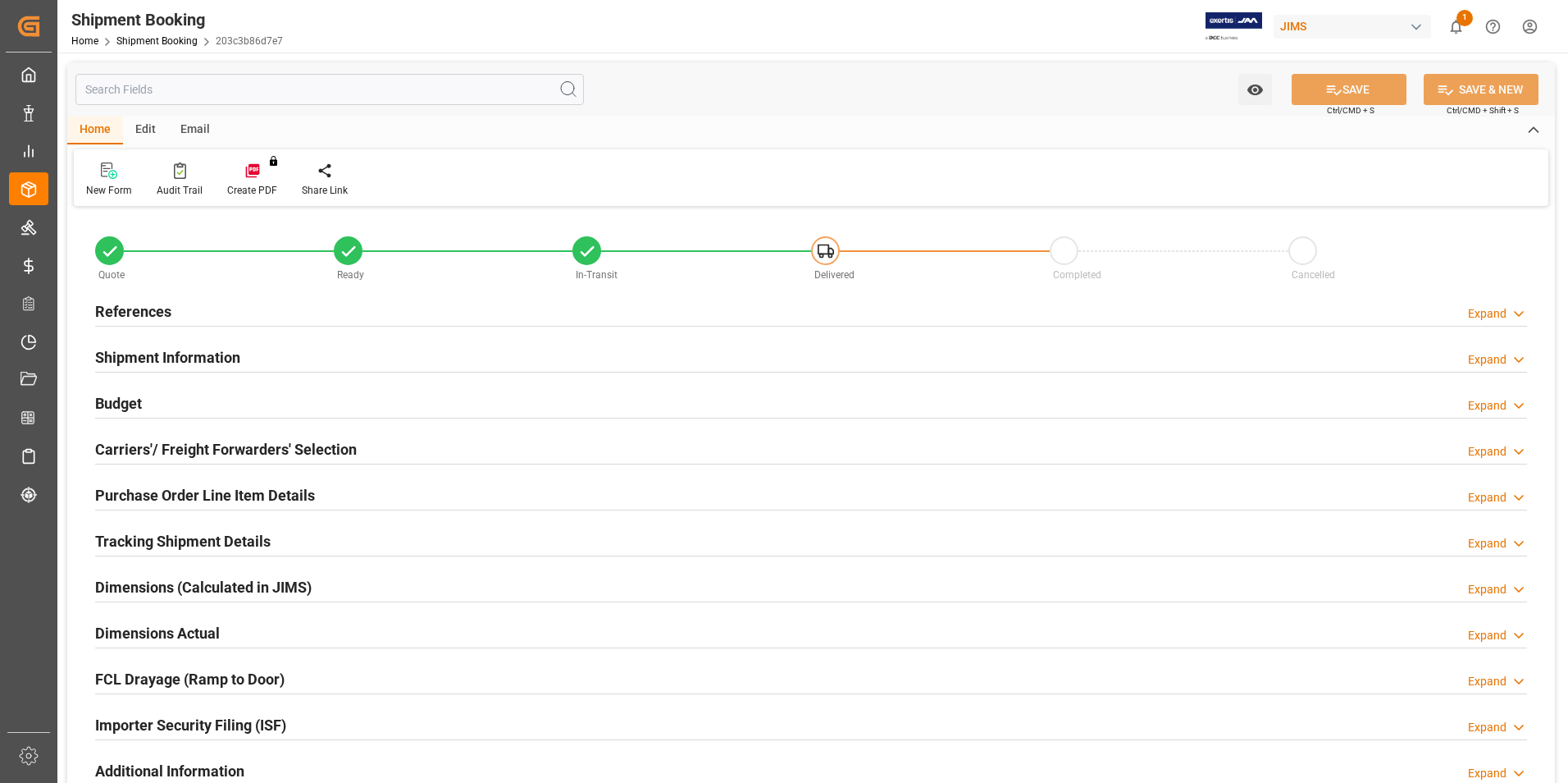
type input "1"
click at [183, 497] on h2 "Purchase Order Line Item Details" at bounding box center [205, 494] width 219 height 22
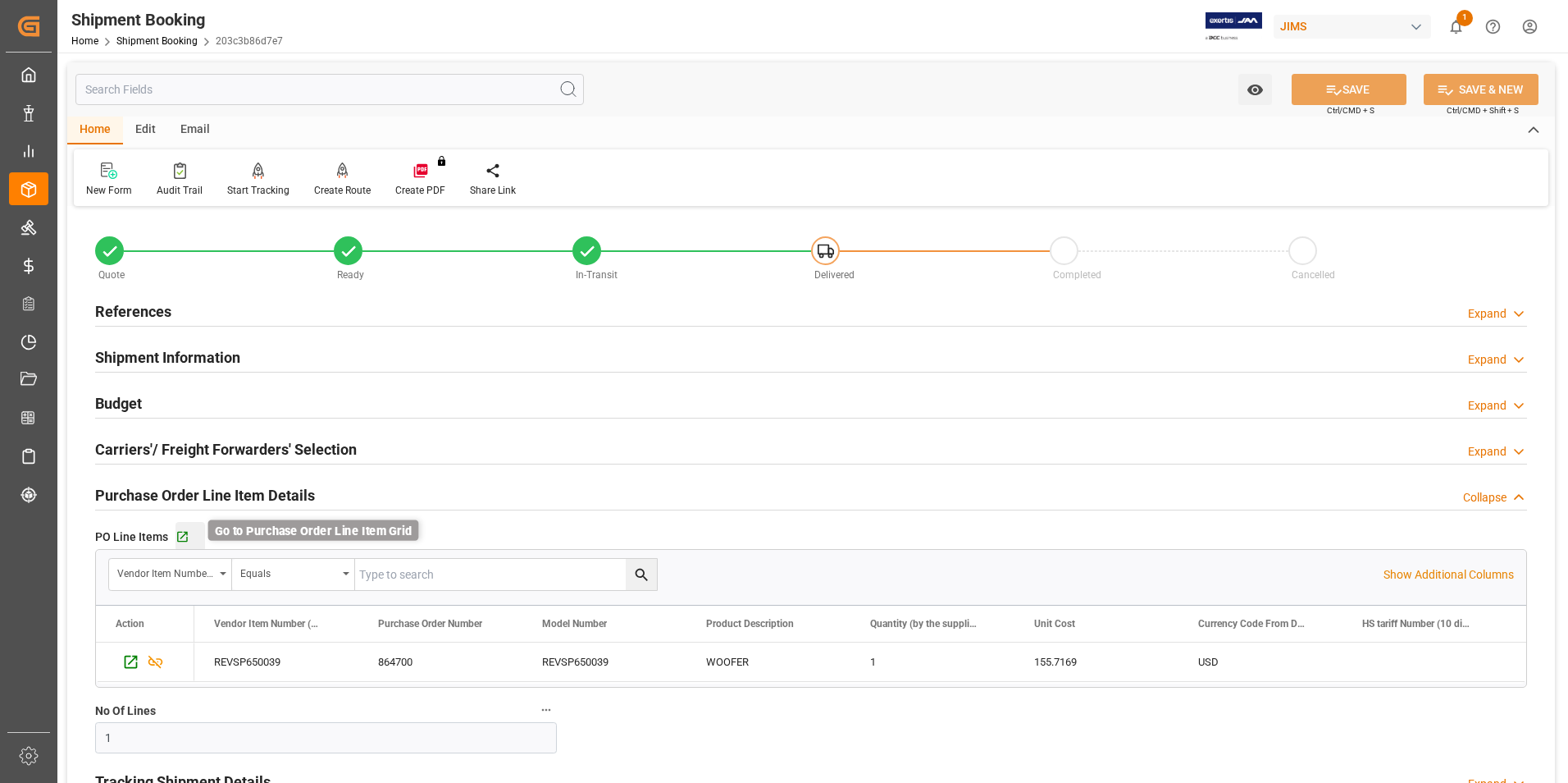
click at [178, 534] on icon "button" at bounding box center [182, 536] width 14 height 14
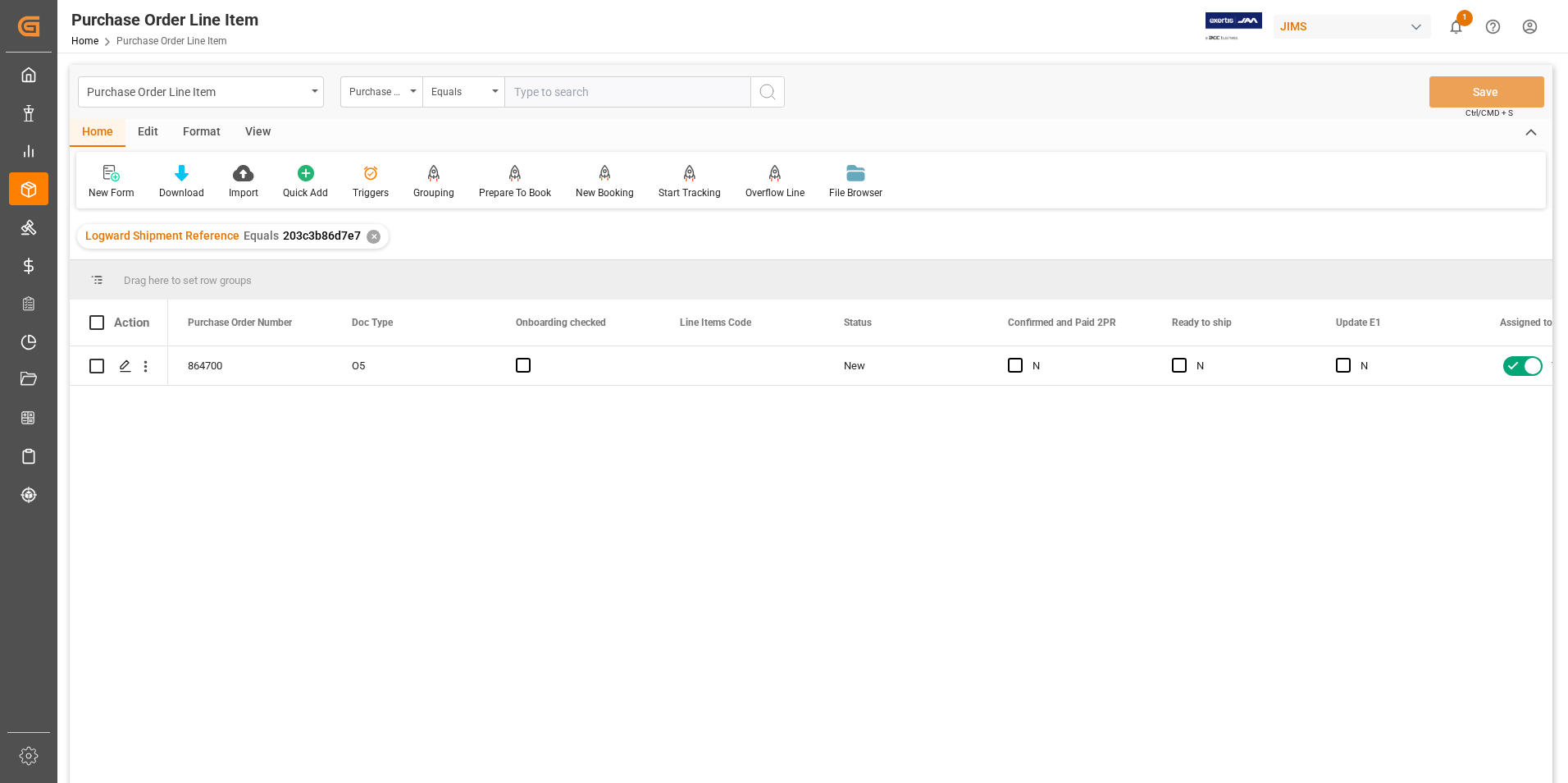
click at [249, 127] on div "View" at bounding box center [257, 133] width 50 height 28
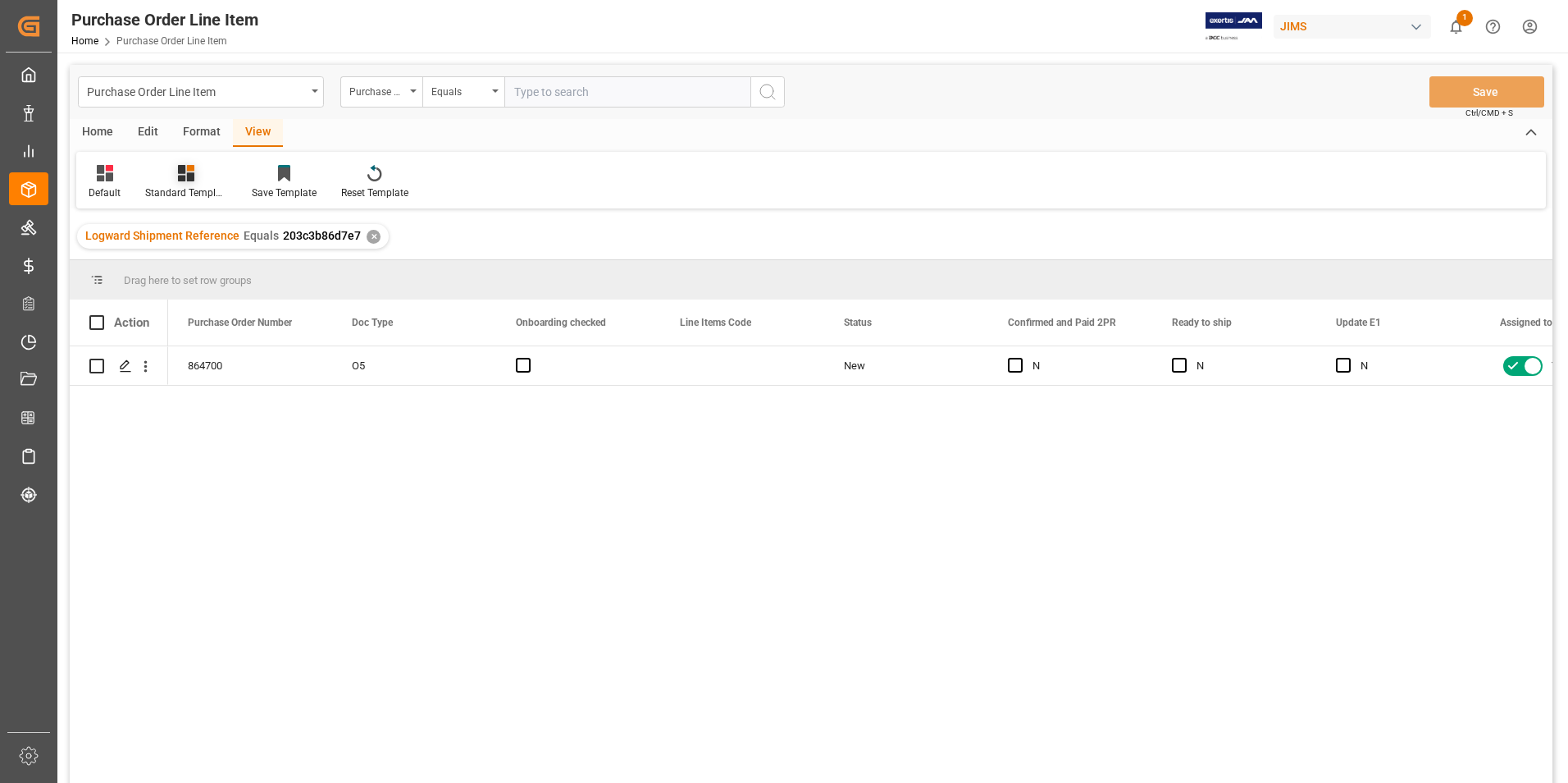
click at [209, 184] on div "Standard Templates" at bounding box center [185, 181] width 106 height 36
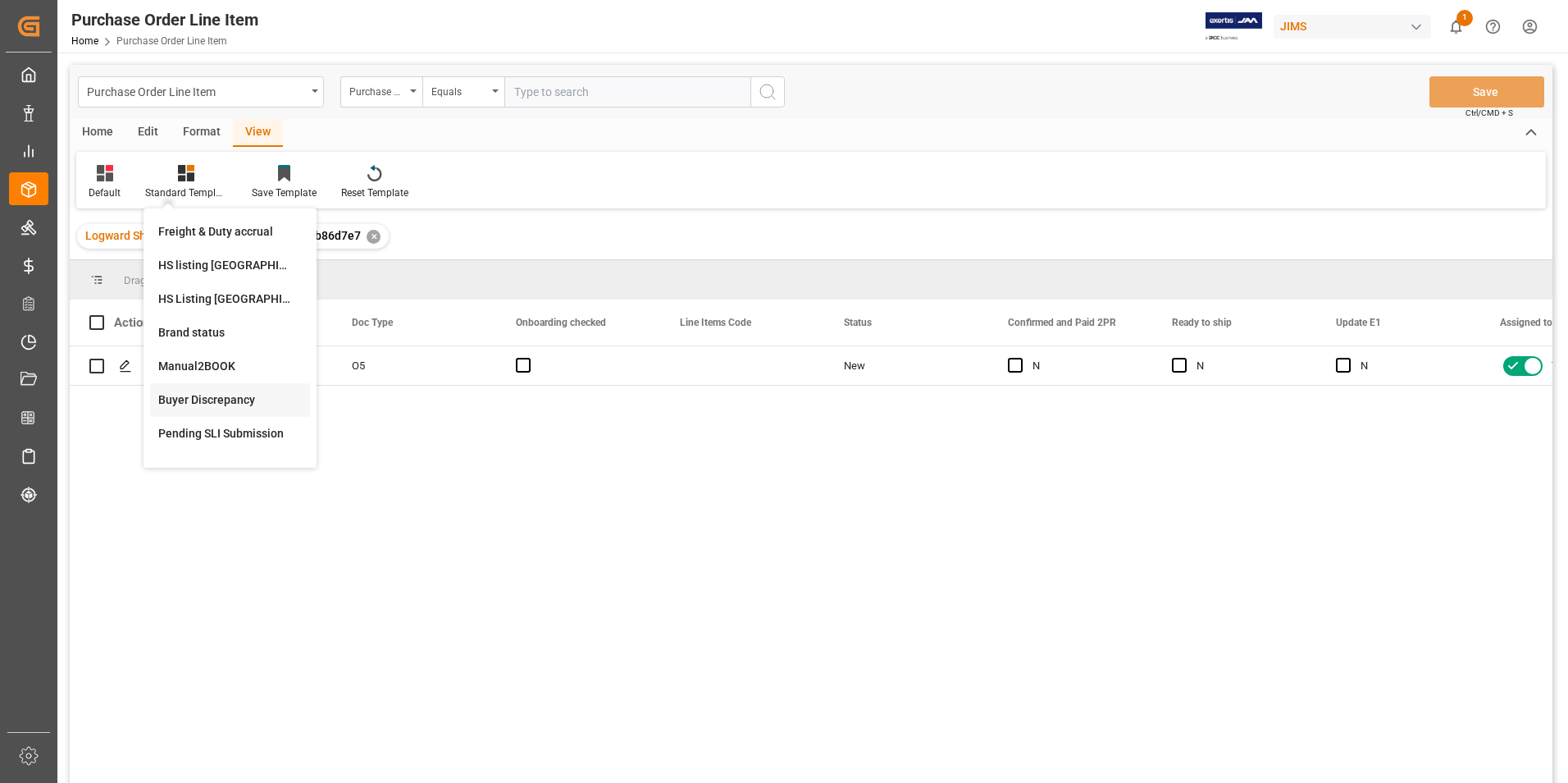
click at [214, 396] on div "Buyer Discrepancy" at bounding box center [229, 400] width 143 height 18
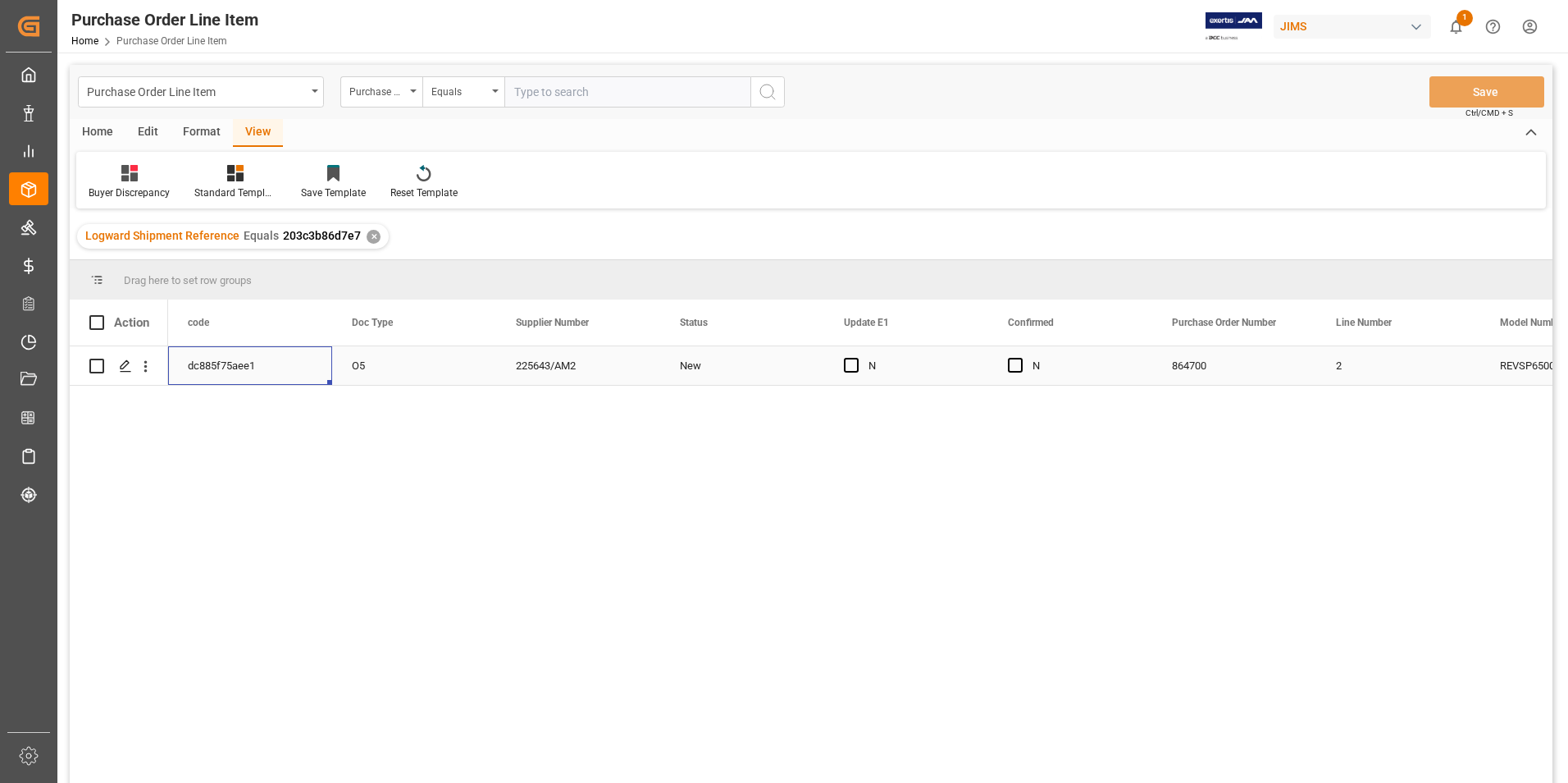
click at [290, 370] on div "dc885f75aee1" at bounding box center [249, 366] width 164 height 39
click at [1020, 364] on span "Press SPACE to select this row." at bounding box center [1014, 365] width 15 height 15
click at [1020, 358] on input "Press SPACE to select this row." at bounding box center [1020, 358] width 0 height 0
click at [849, 360] on span "Press SPACE to select this row." at bounding box center [851, 365] width 15 height 15
click at [856, 358] on input "Press SPACE to select this row." at bounding box center [856, 358] width 0 height 0
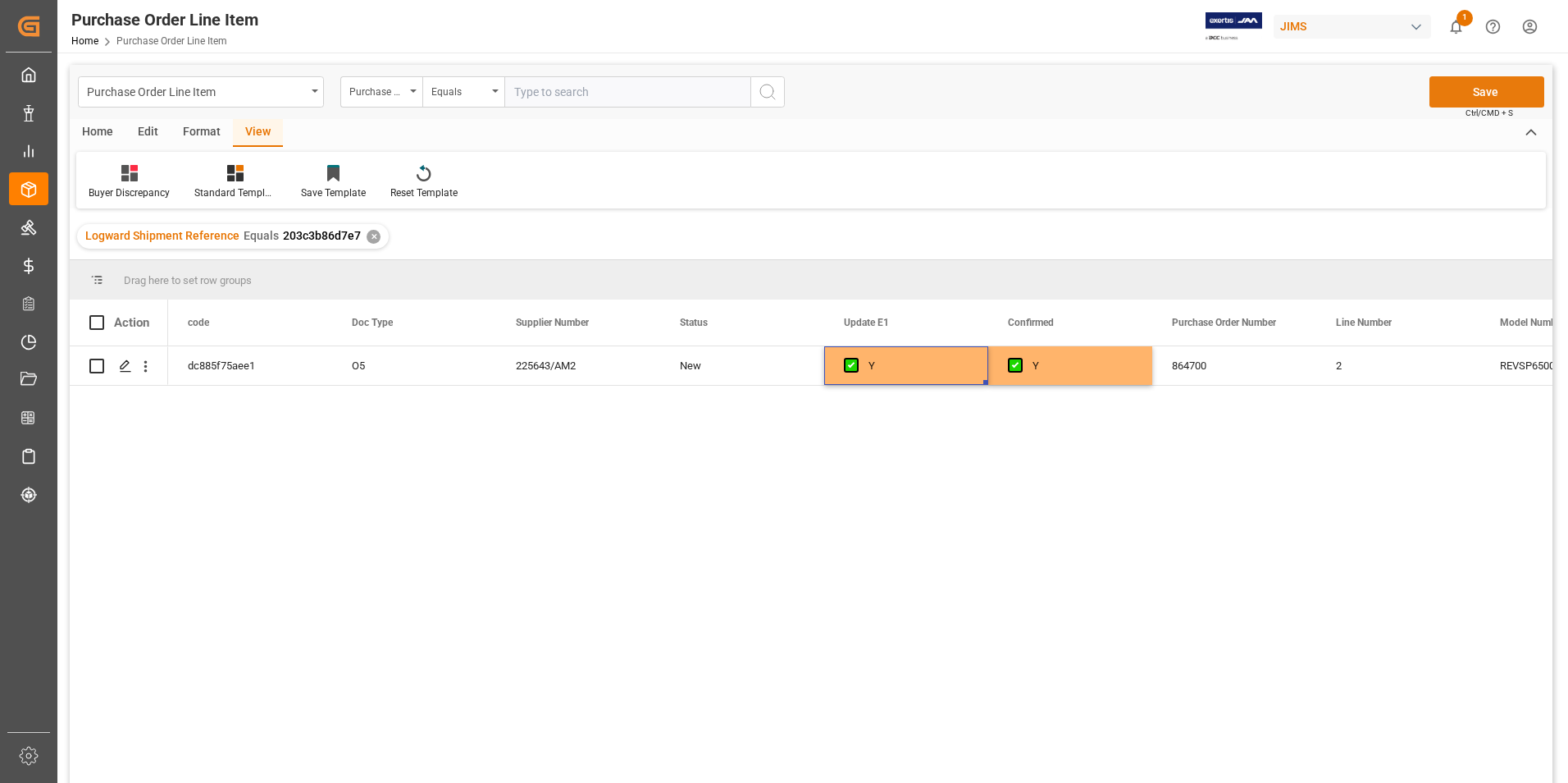
click at [1480, 85] on button "Save" at bounding box center [1486, 92] width 115 height 31
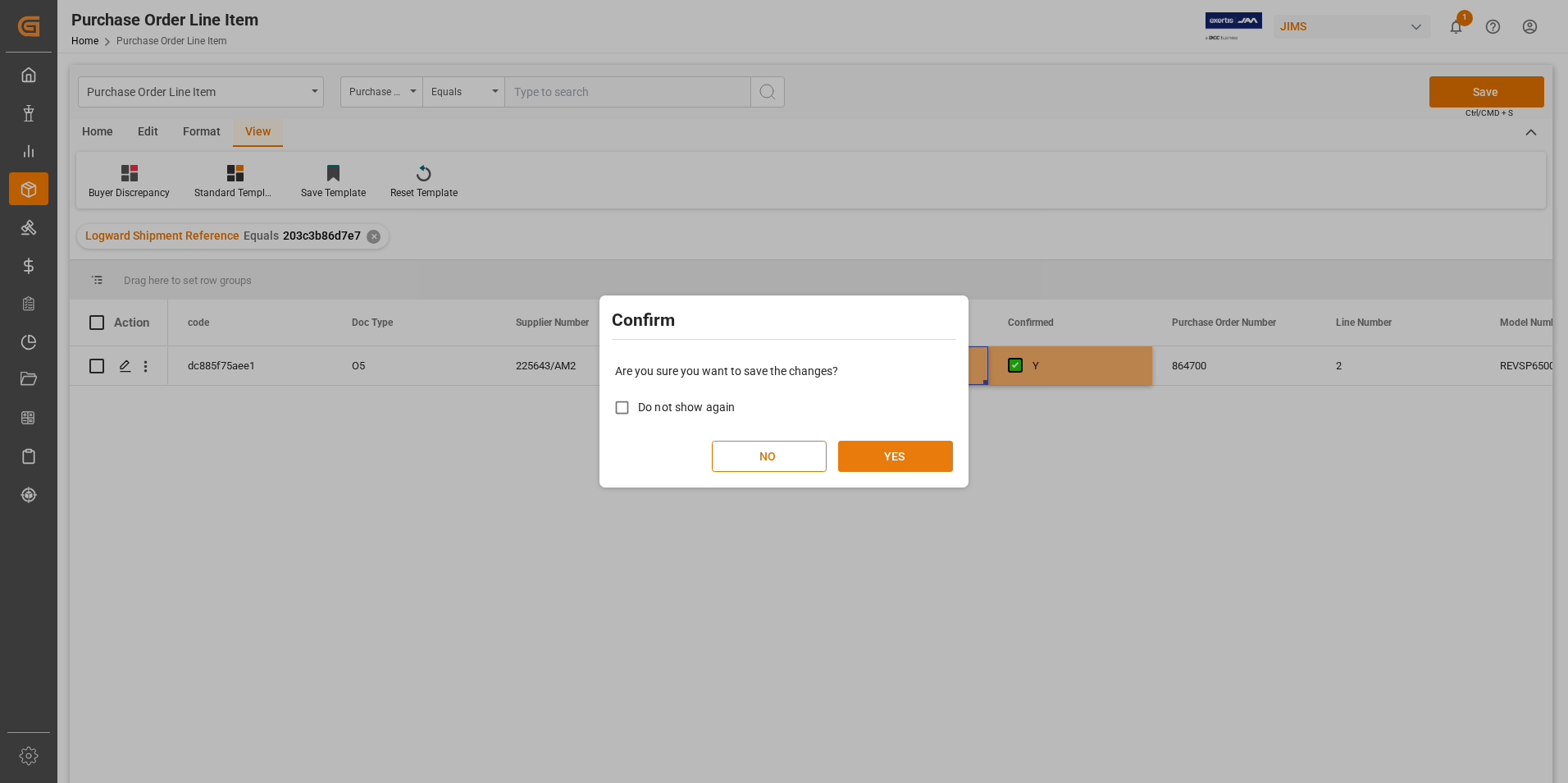
click at [895, 444] on button "YES" at bounding box center [896, 456] width 115 height 31
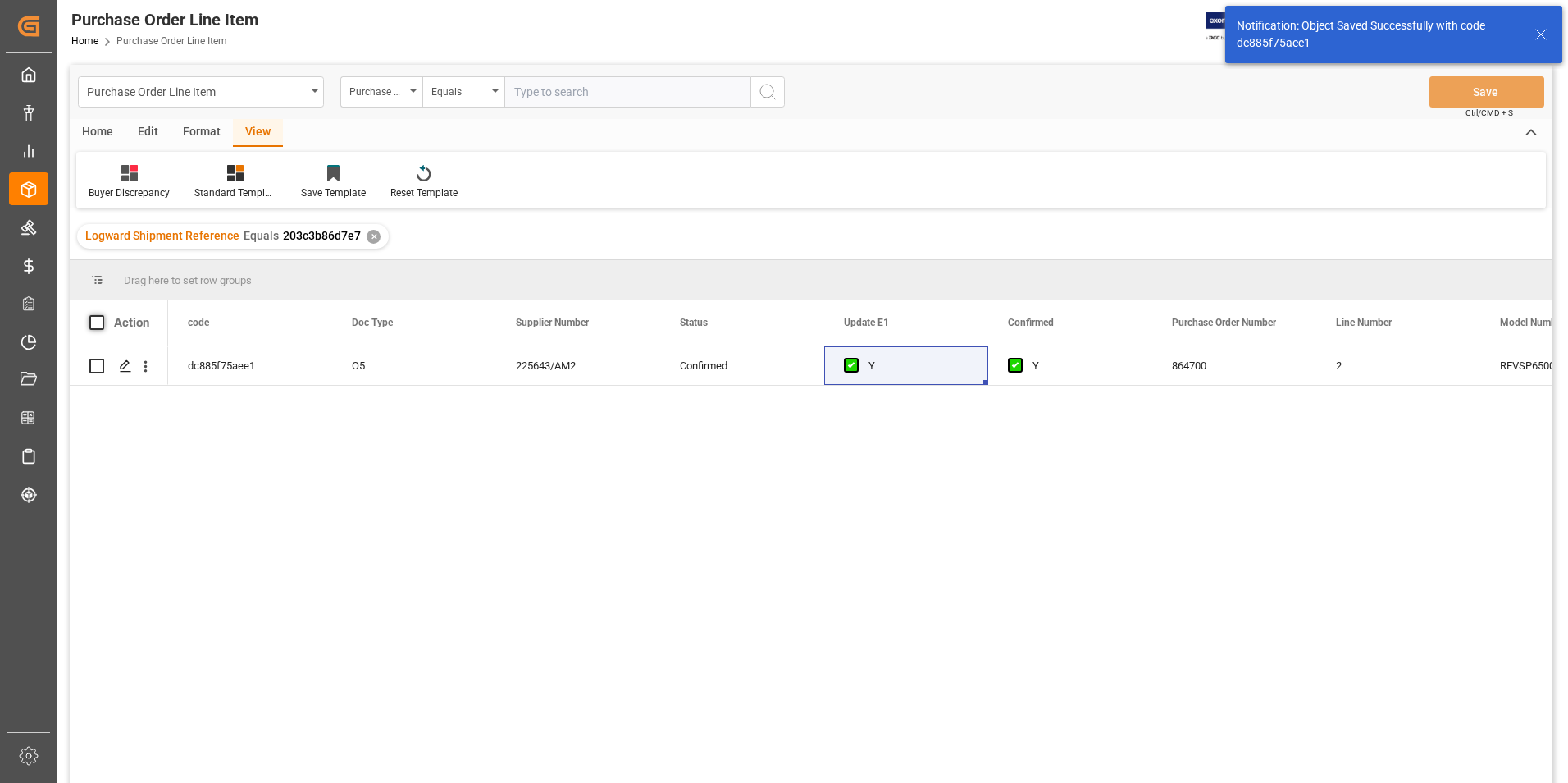
click at [97, 316] on span at bounding box center [96, 322] width 15 height 15
click at [101, 315] on input "checkbox" at bounding box center [101, 315] width 0 height 0
checkbox input "true"
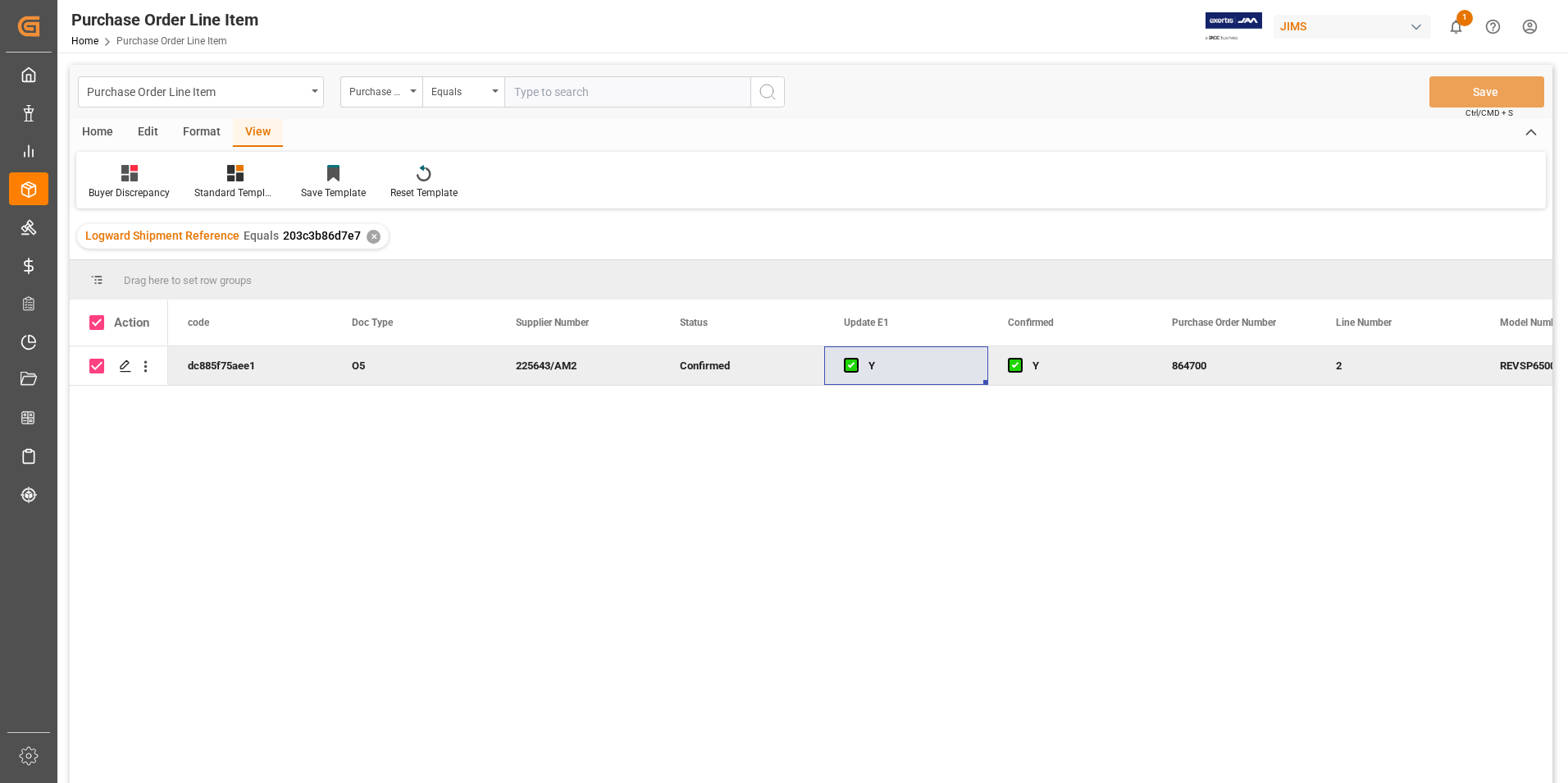
click at [86, 128] on div "Home" at bounding box center [97, 133] width 56 height 28
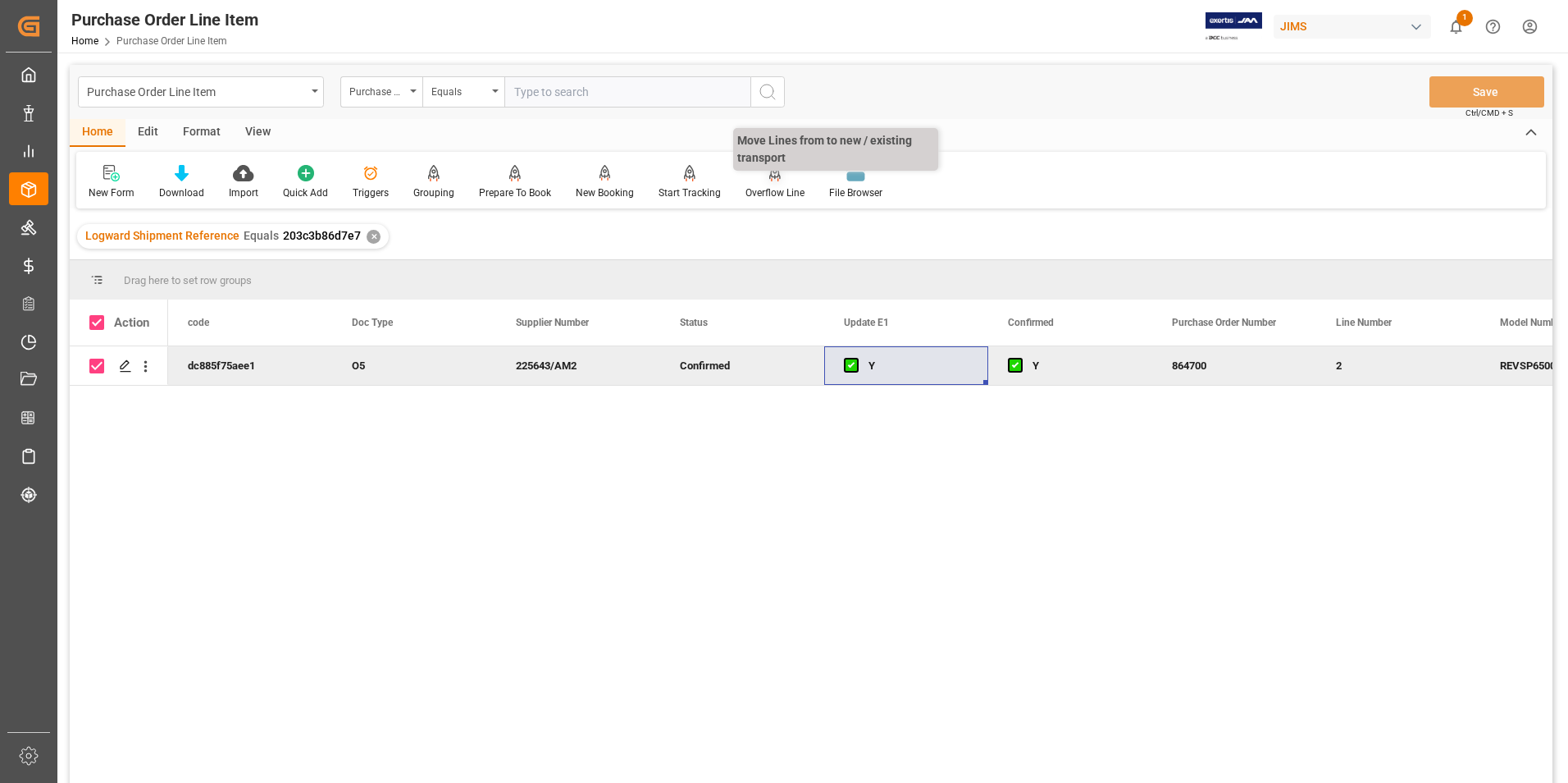
click at [756, 196] on div "Overflow Line" at bounding box center [775, 192] width 59 height 15
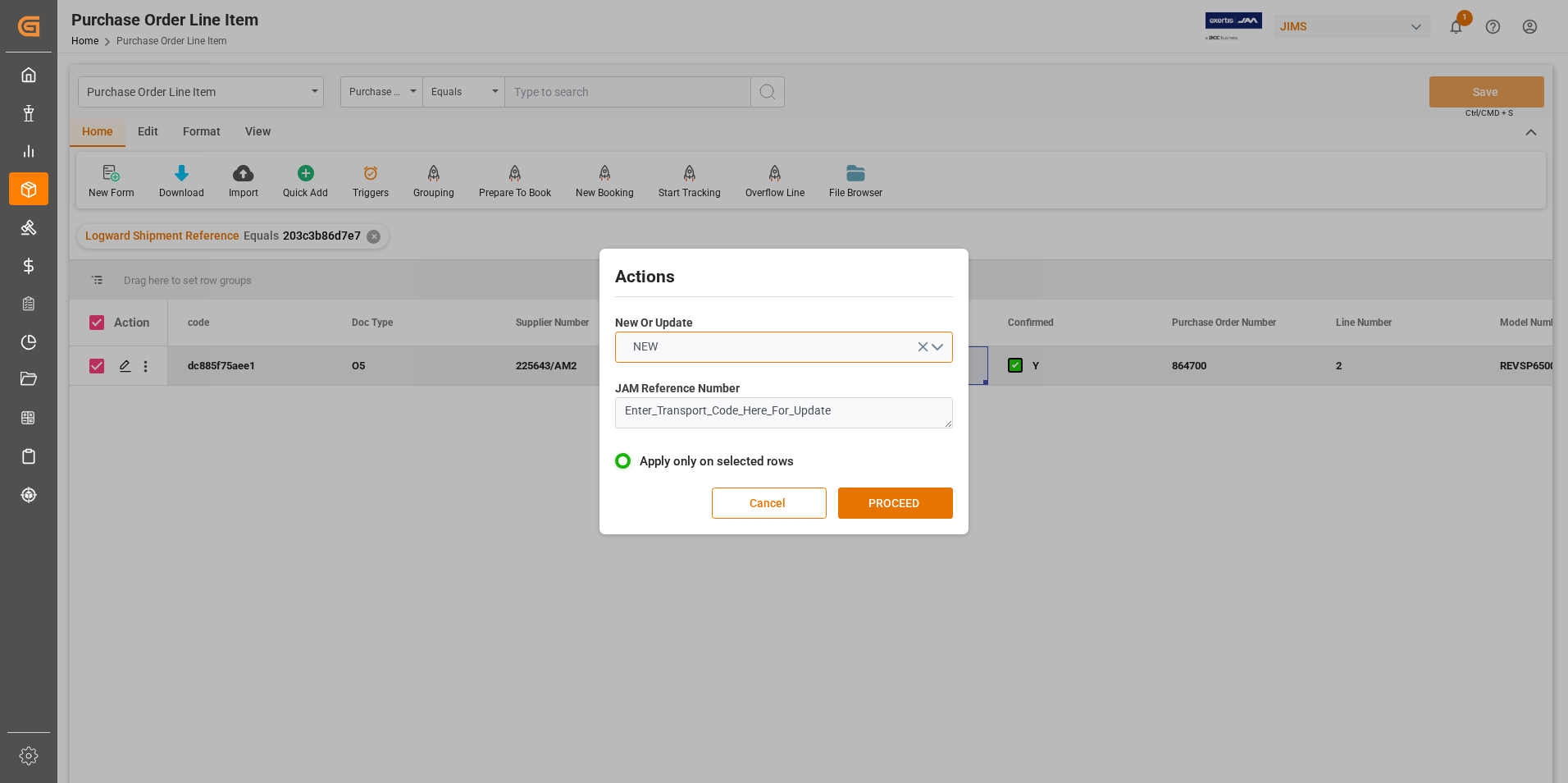
click at [696, 344] on button "NEW" at bounding box center [784, 347] width 338 height 31
click at [691, 396] on div "UPDATE" at bounding box center [784, 385] width 336 height 34
drag, startPoint x: 858, startPoint y: 413, endPoint x: 592, endPoint y: 432, distance: 266.7
click at [592, 432] on div "Actions New Or Update UPDATE JAM Reference Number Enter_Transport_Code_Here_For…" at bounding box center [784, 391] width 1568 height 783
type textarea "77-10819-[GEOGRAPHIC_DATA]"
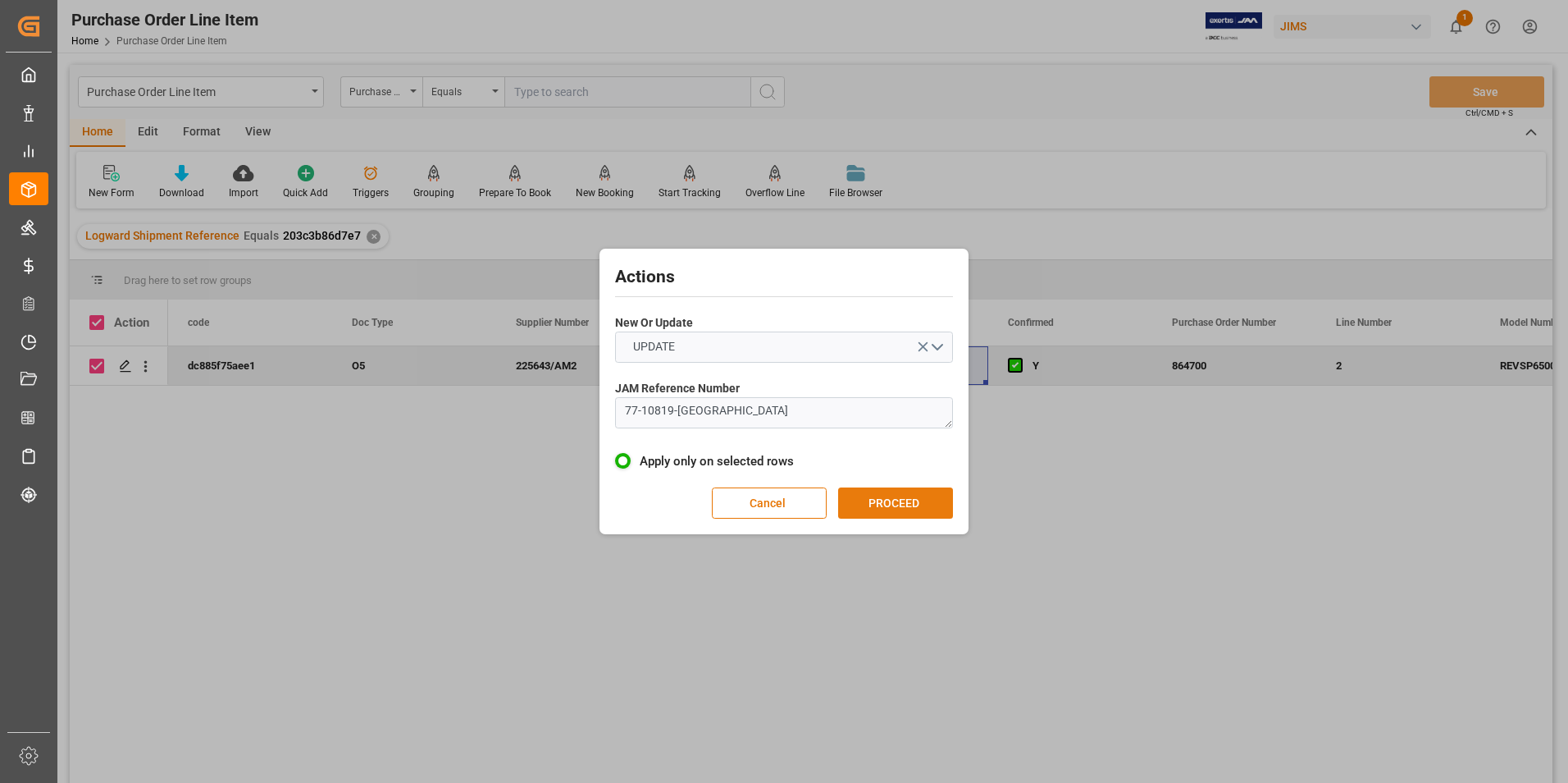
click at [889, 501] on button "PROCEED" at bounding box center [896, 503] width 115 height 31
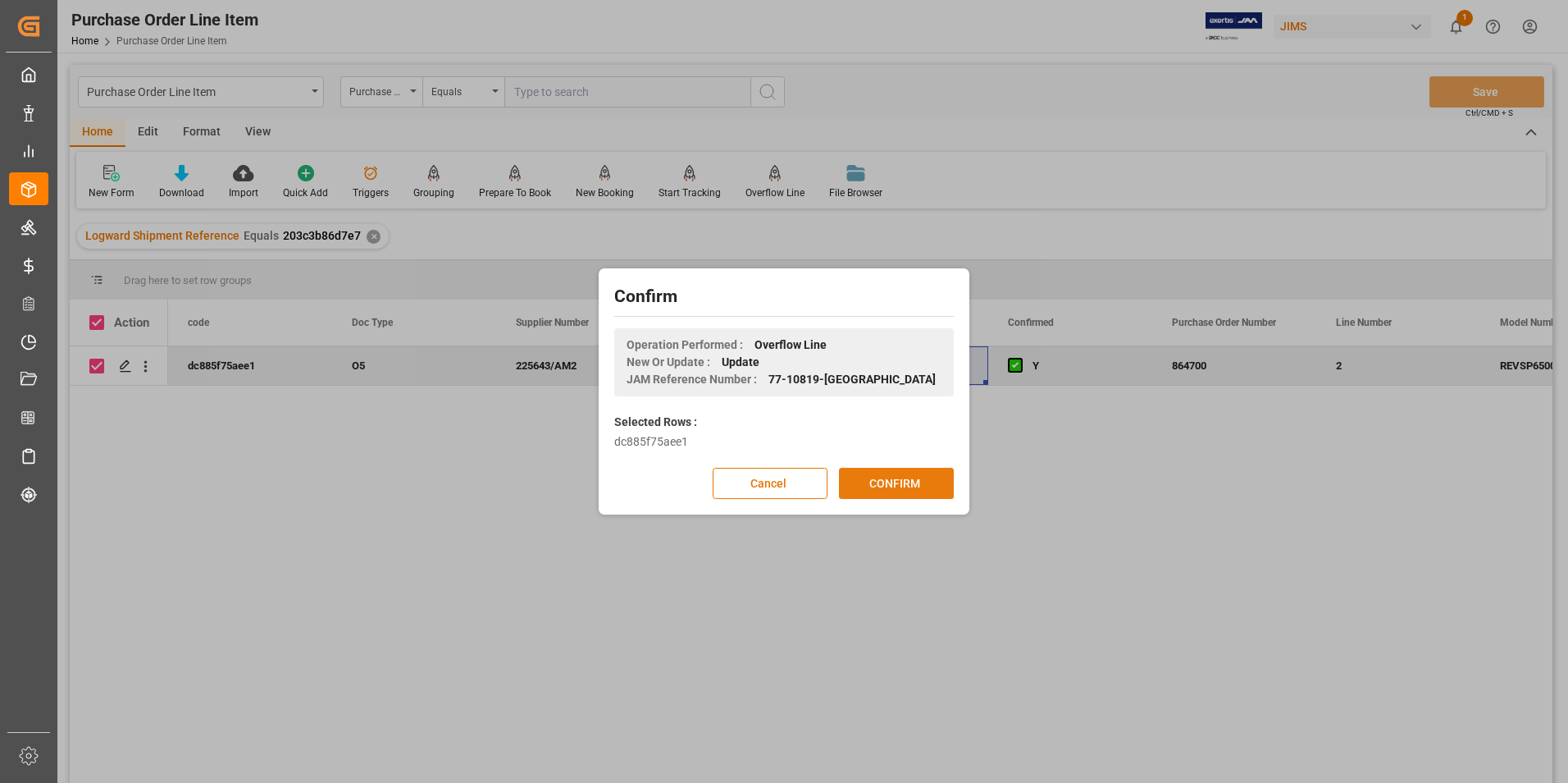
click at [889, 485] on button "CONFIRM" at bounding box center [897, 484] width 115 height 31
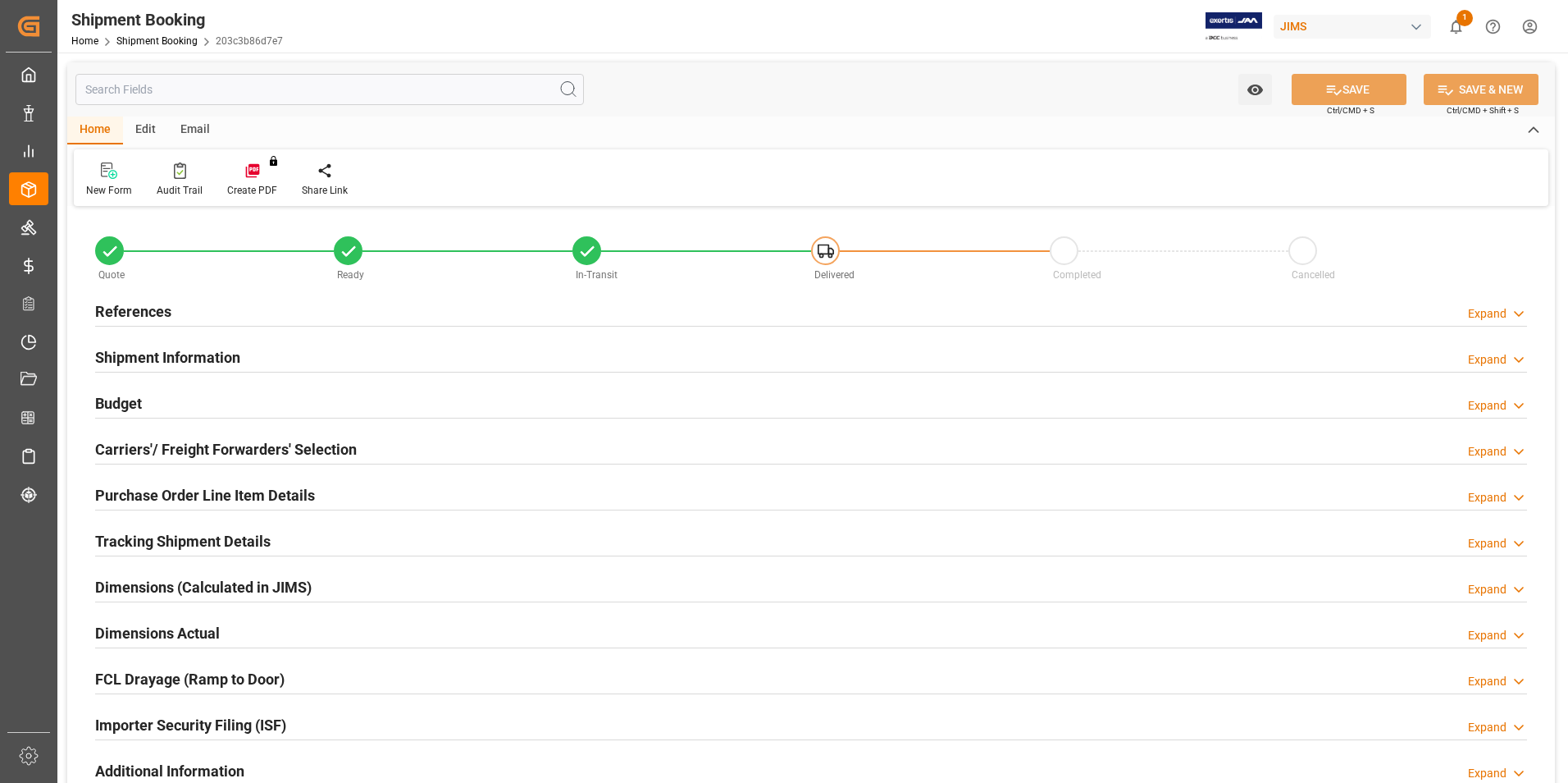
type input "1"
click at [194, 493] on h2 "Purchase Order Line Item Details" at bounding box center [205, 494] width 219 height 22
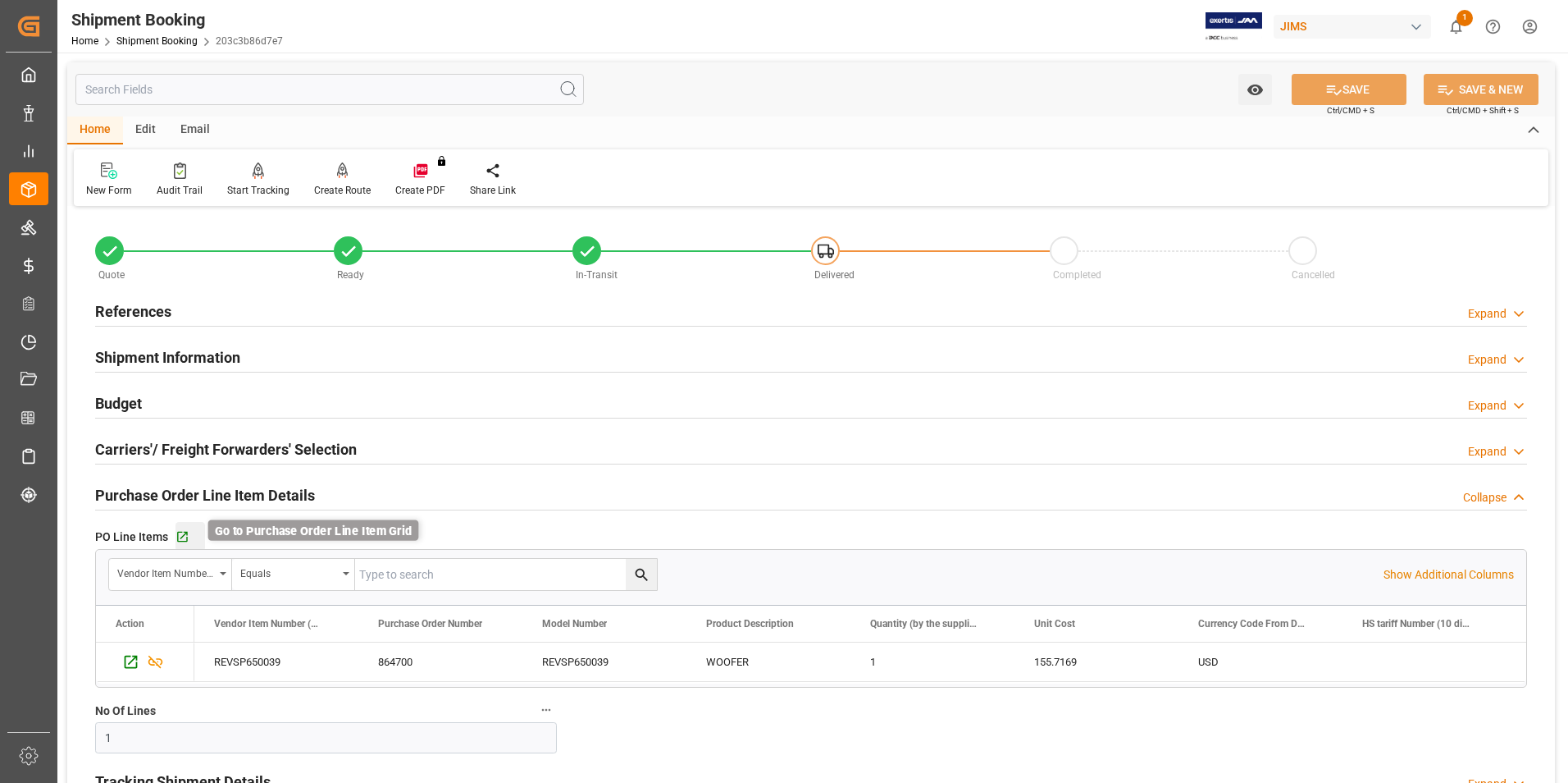
click at [181, 535] on icon "button" at bounding box center [182, 536] width 11 height 11
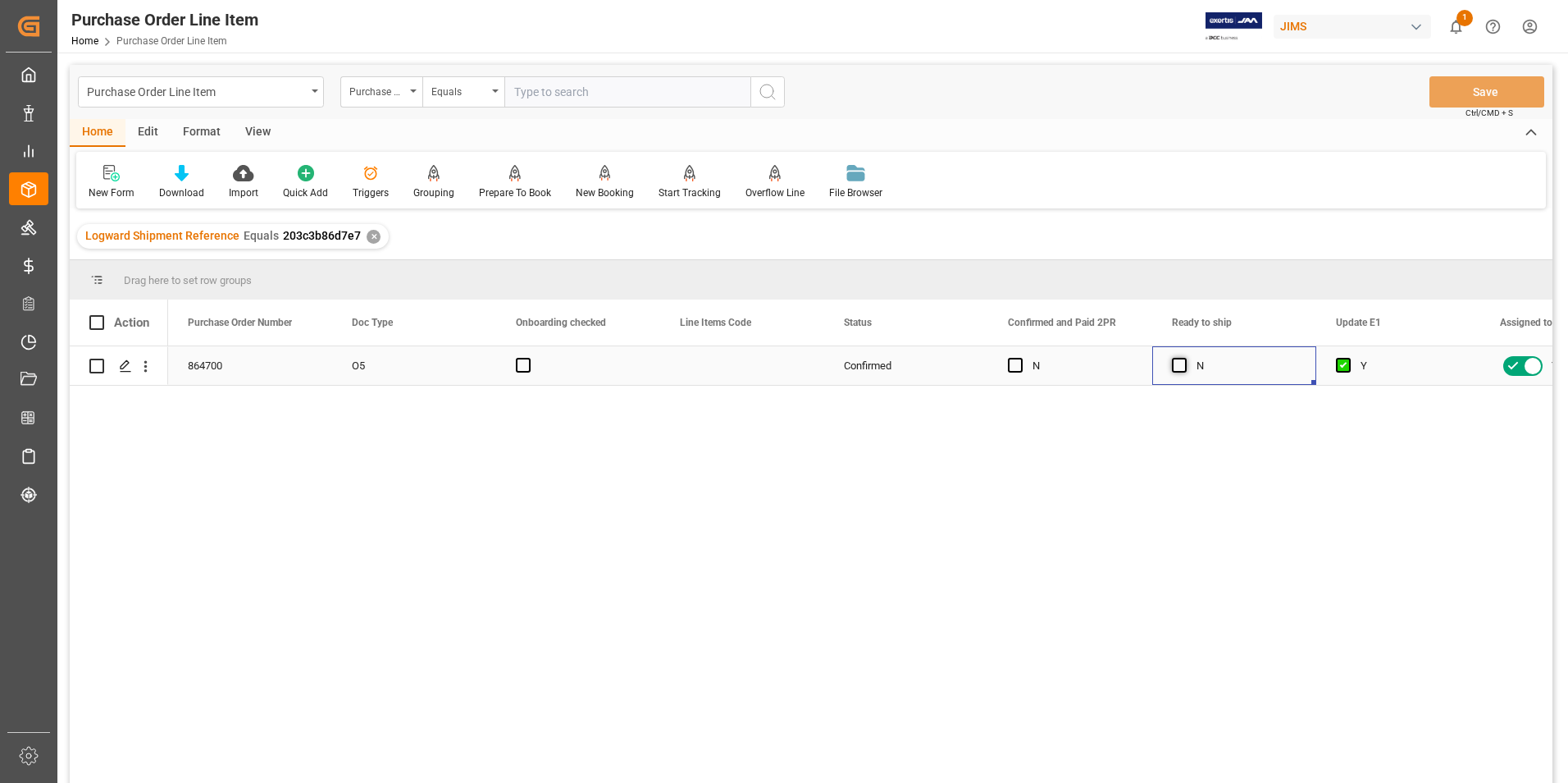
click at [1180, 368] on span "Press SPACE to select this row." at bounding box center [1178, 365] width 15 height 15
click at [1184, 358] on input "Press SPACE to select this row." at bounding box center [1184, 358] width 0 height 0
click at [1479, 86] on button "Save" at bounding box center [1486, 92] width 115 height 31
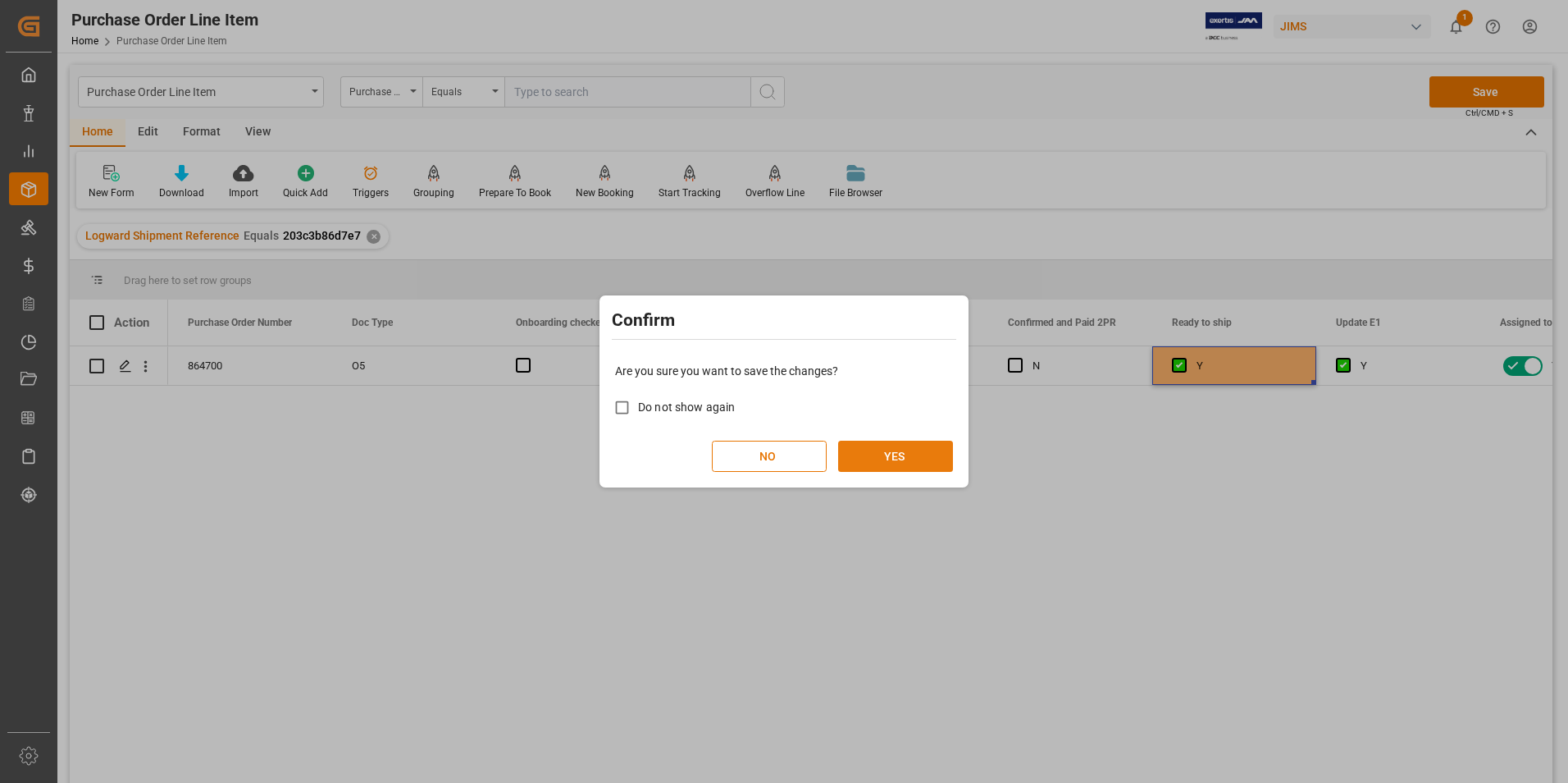
click at [891, 450] on button "YES" at bounding box center [896, 456] width 115 height 31
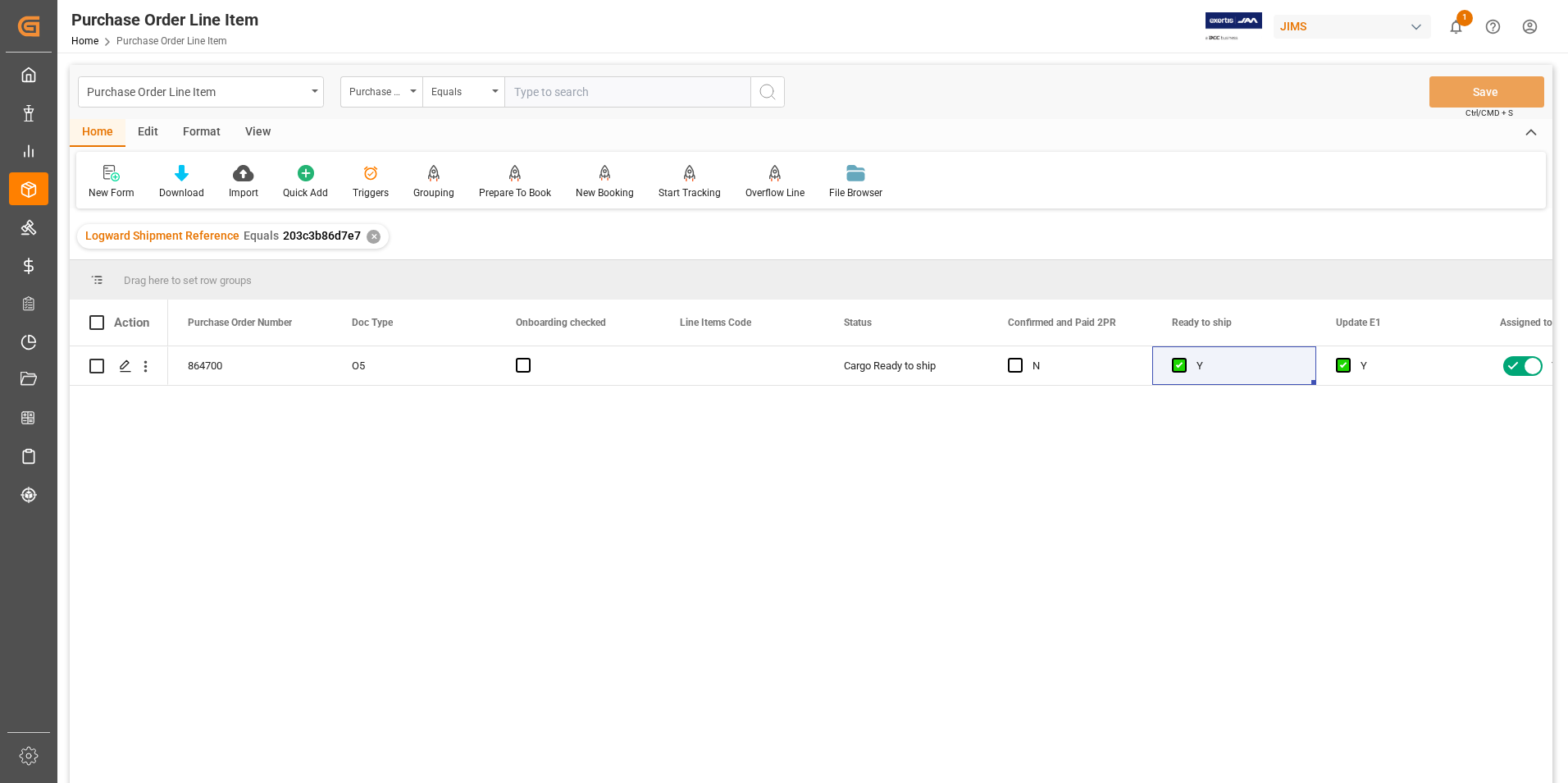
click at [262, 127] on div "View" at bounding box center [257, 133] width 50 height 28
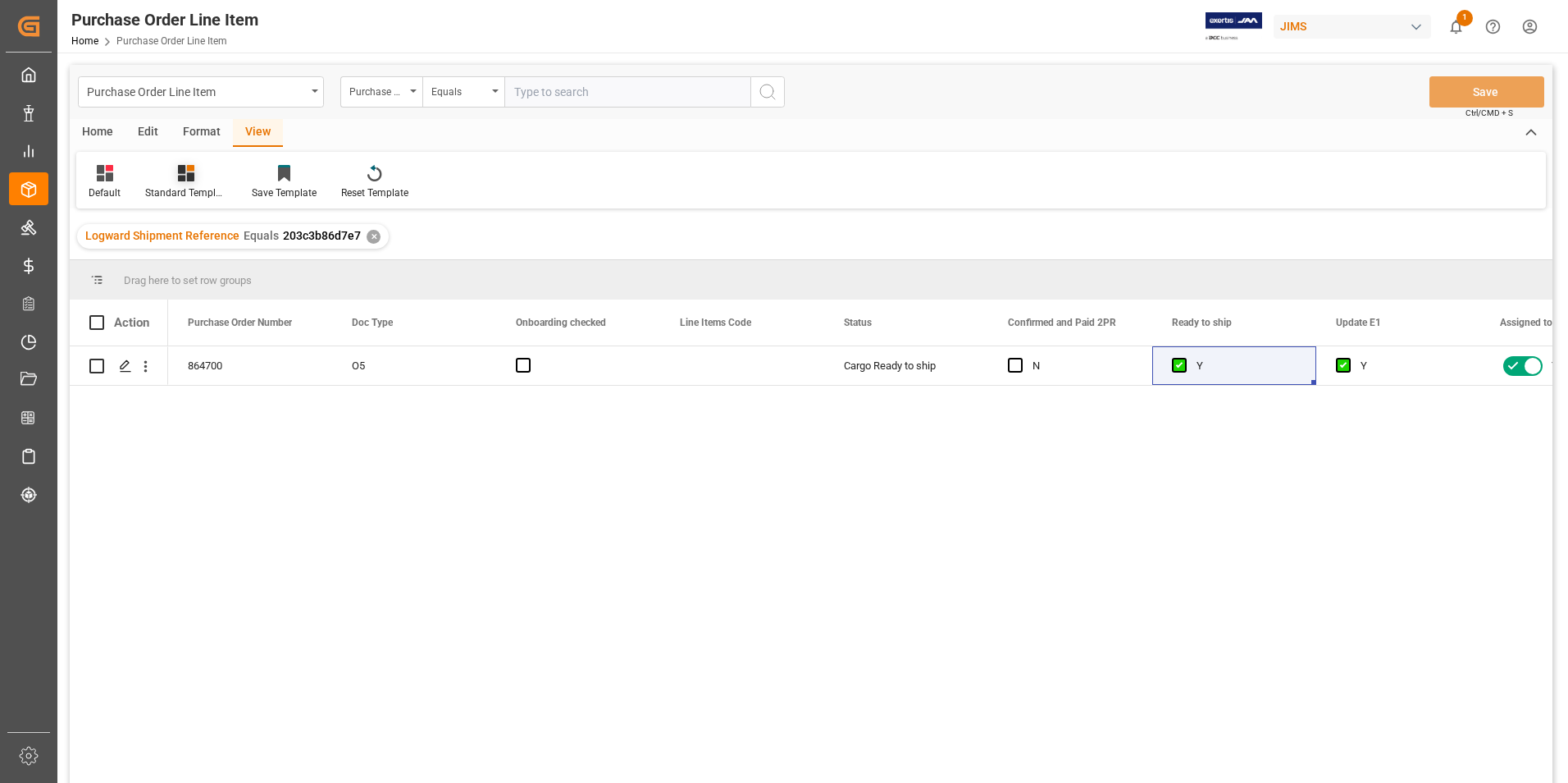
click at [178, 188] on div "Standard Templates" at bounding box center [186, 192] width 82 height 15
click at [204, 293] on div "HS Listing [GEOGRAPHIC_DATA]" at bounding box center [229, 299] width 143 height 18
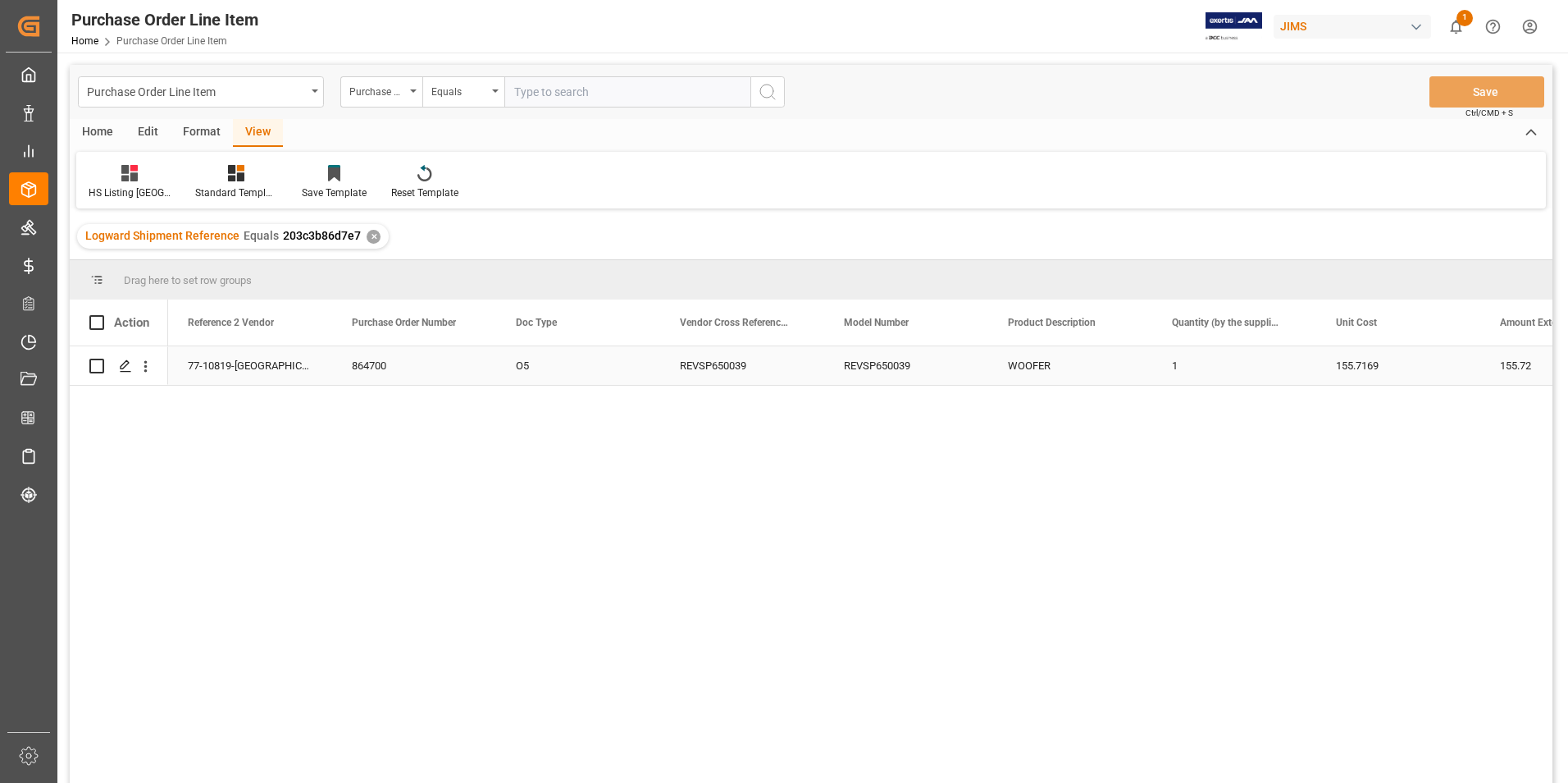
click at [197, 368] on div "77-10819-[GEOGRAPHIC_DATA]" at bounding box center [249, 366] width 164 height 39
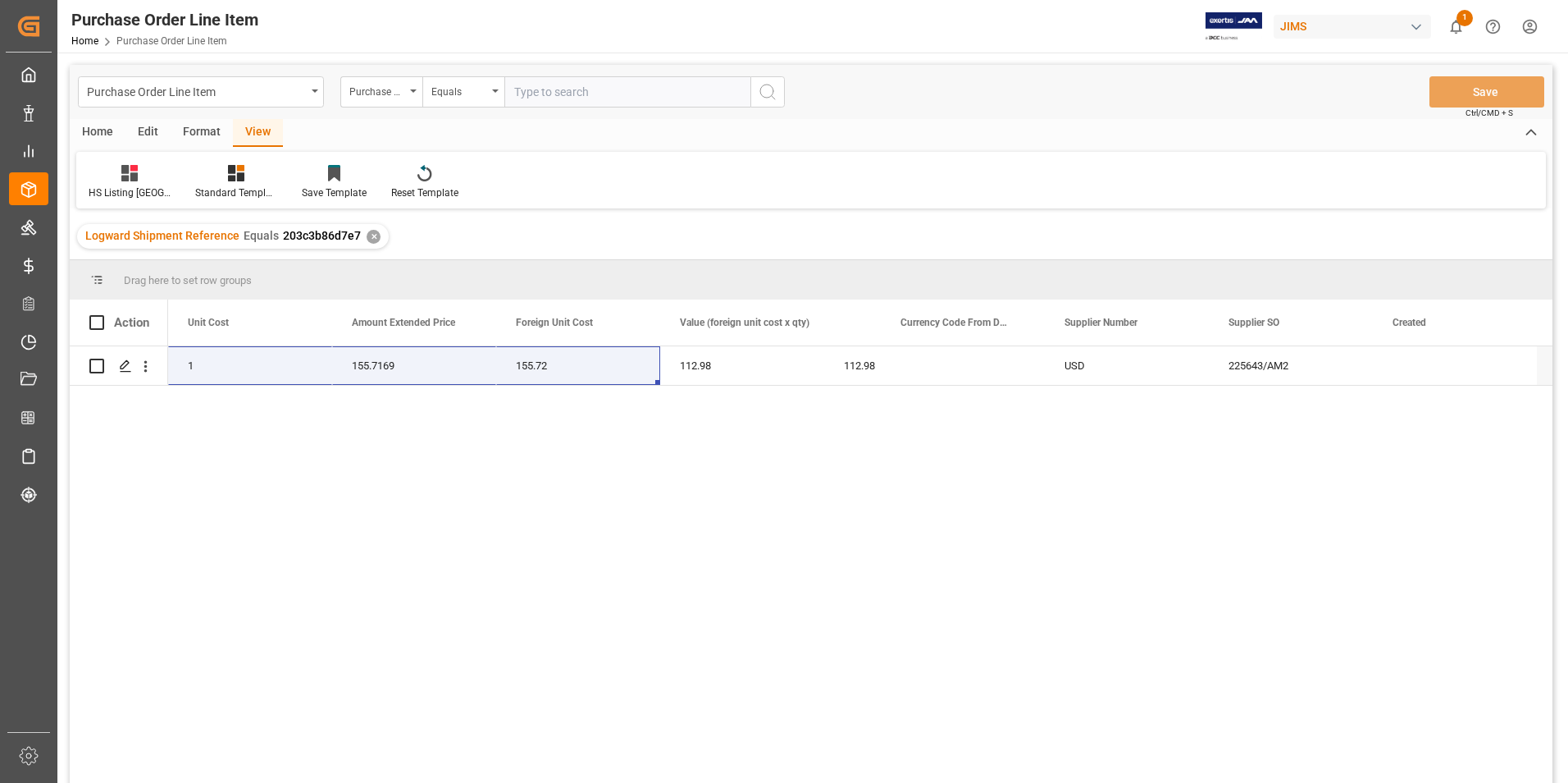
scroll to position [0, 1296]
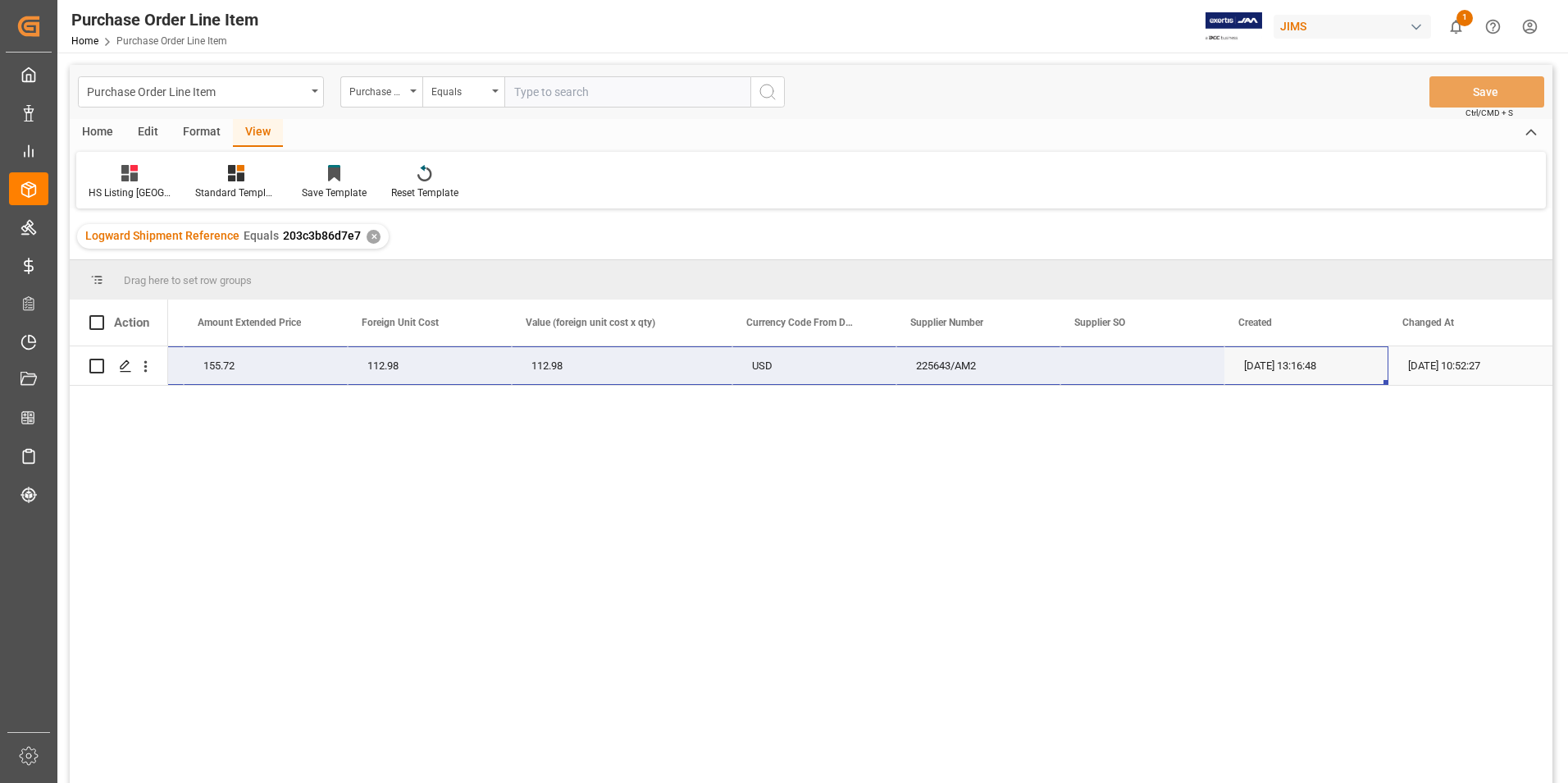
drag, startPoint x: 196, startPoint y: 361, endPoint x: 1353, endPoint y: 378, distance: 1157.1
click at [1353, 378] on div "77-10819-US 1 155.7169 155.72 112.98 112.98 USD 225643/AM2 [DATE] 13:16:48 [DAT…" at bounding box center [211, 366] width 2680 height 39
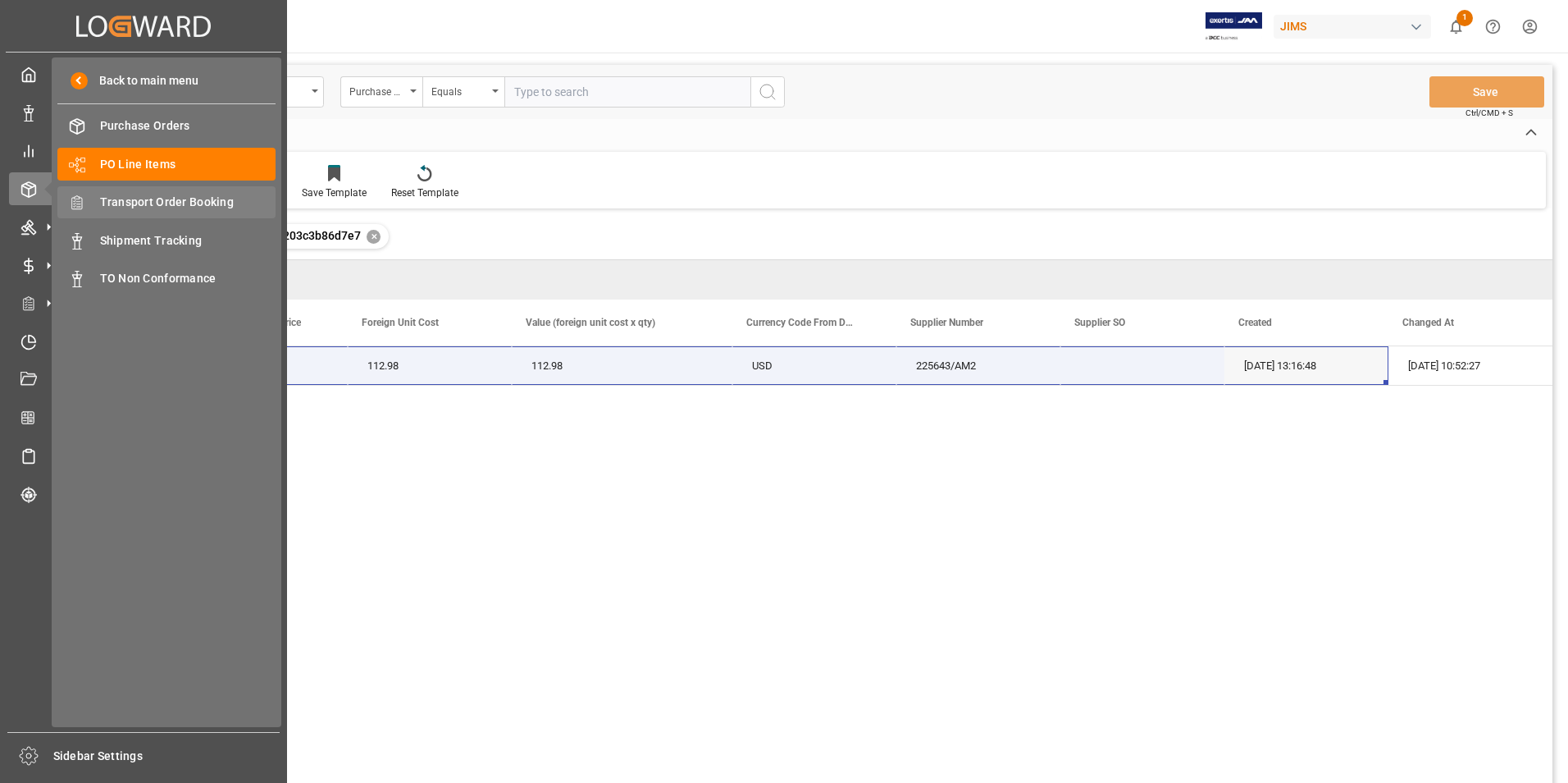
click at [195, 197] on span "Transport Order Booking" at bounding box center [188, 203] width 176 height 18
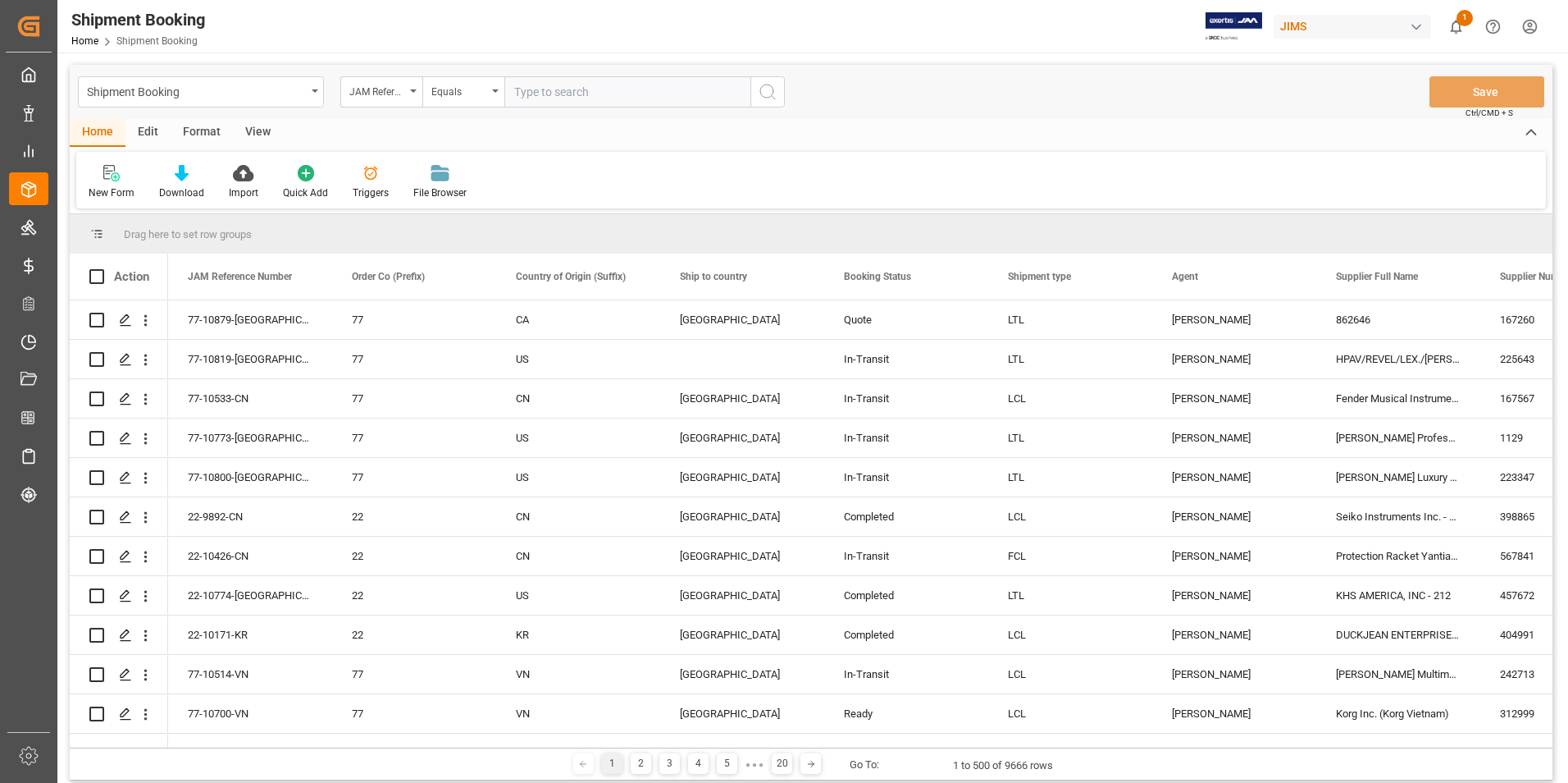
click at [599, 93] on input "text" at bounding box center [627, 92] width 246 height 31
paste input "77-10872-[GEOGRAPHIC_DATA]"
type input "77-10872-[GEOGRAPHIC_DATA]"
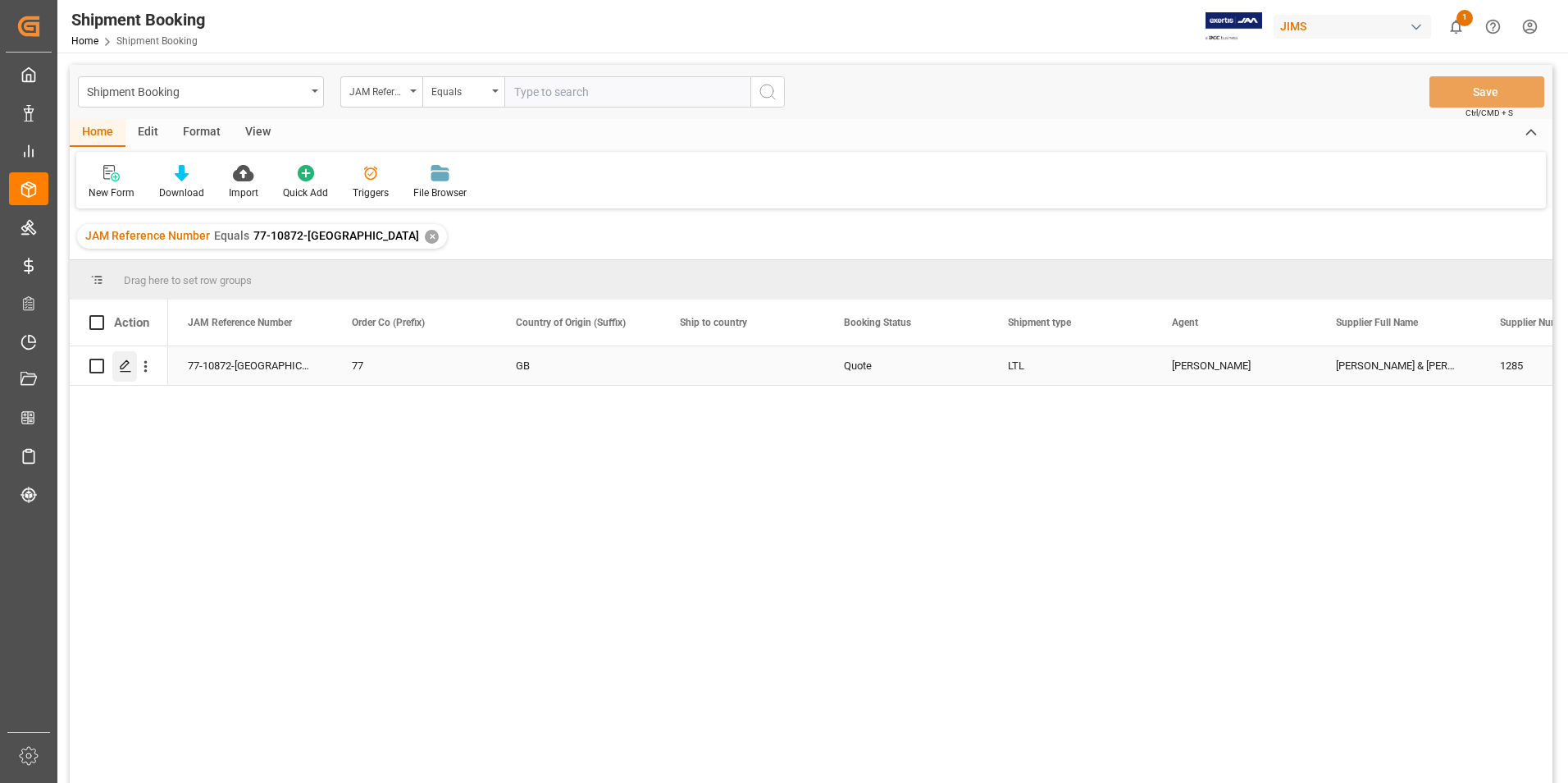
click at [127, 365] on icon "Press SPACE to select this row." at bounding box center [125, 365] width 13 height 13
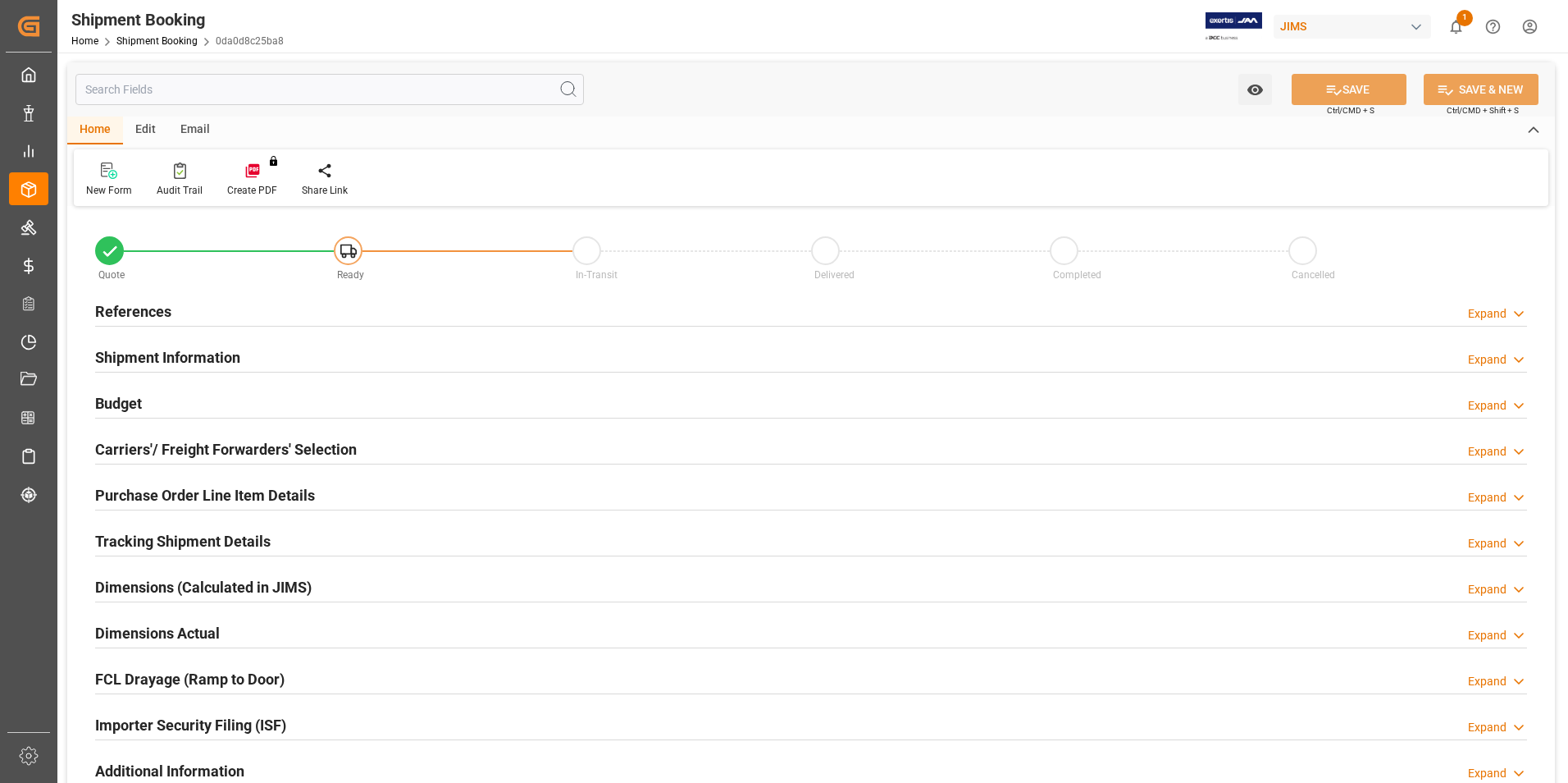
type input "0"
type input "[DATE]"
click at [134, 311] on h2 "References" at bounding box center [134, 311] width 76 height 22
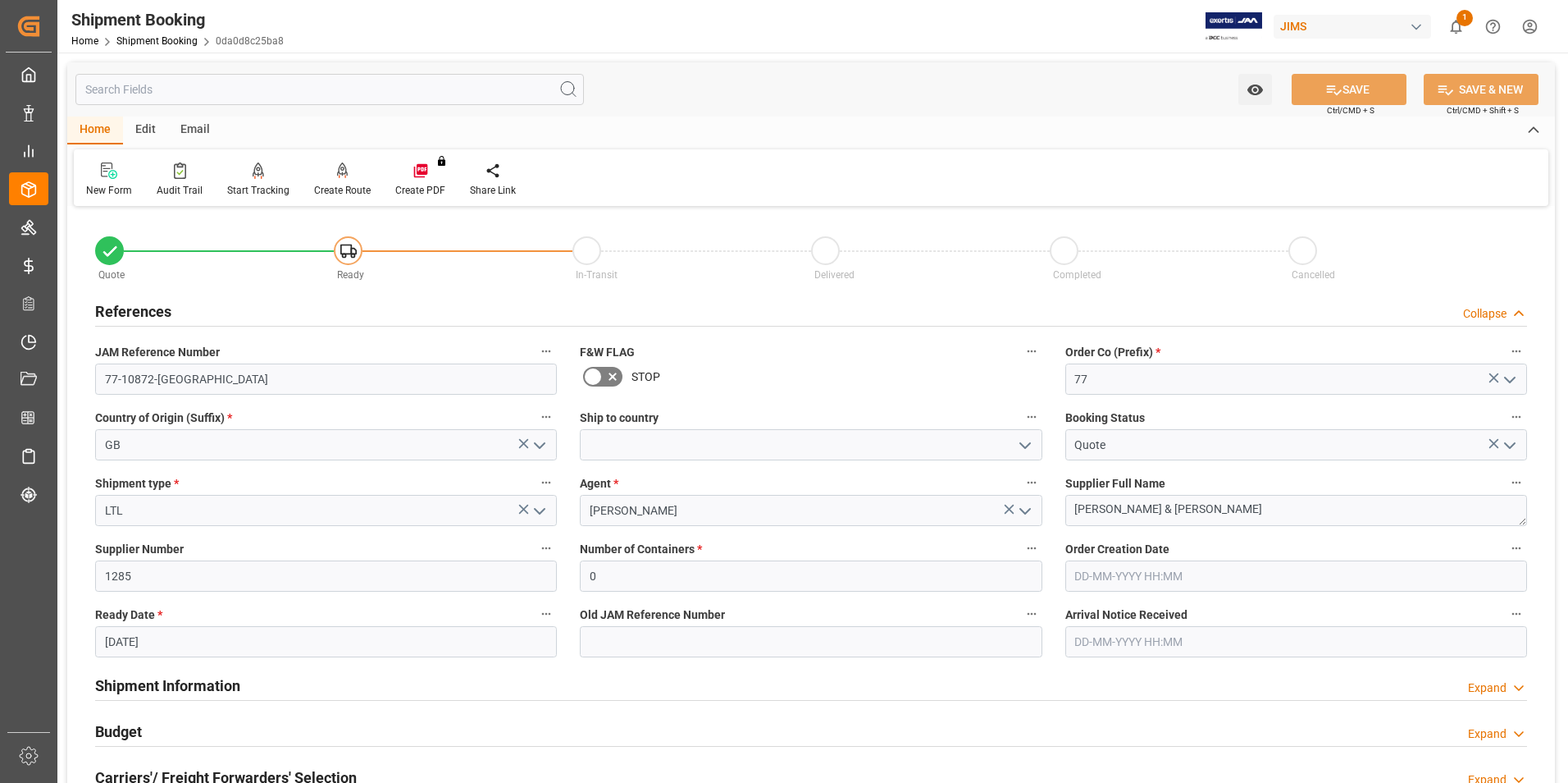
click at [1023, 511] on polyline "open menu" at bounding box center [1025, 511] width 10 height 5
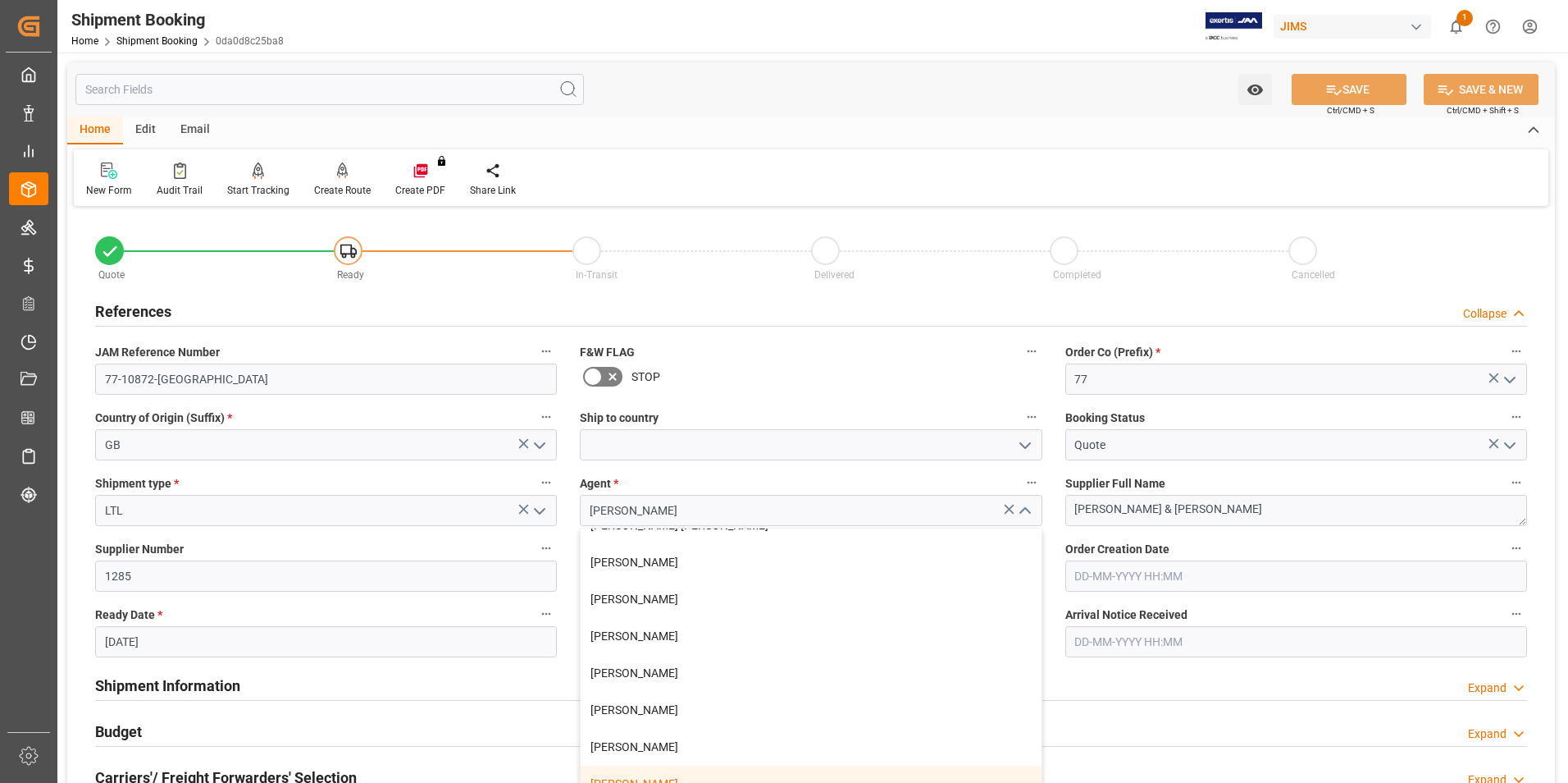
scroll to position [164, 0]
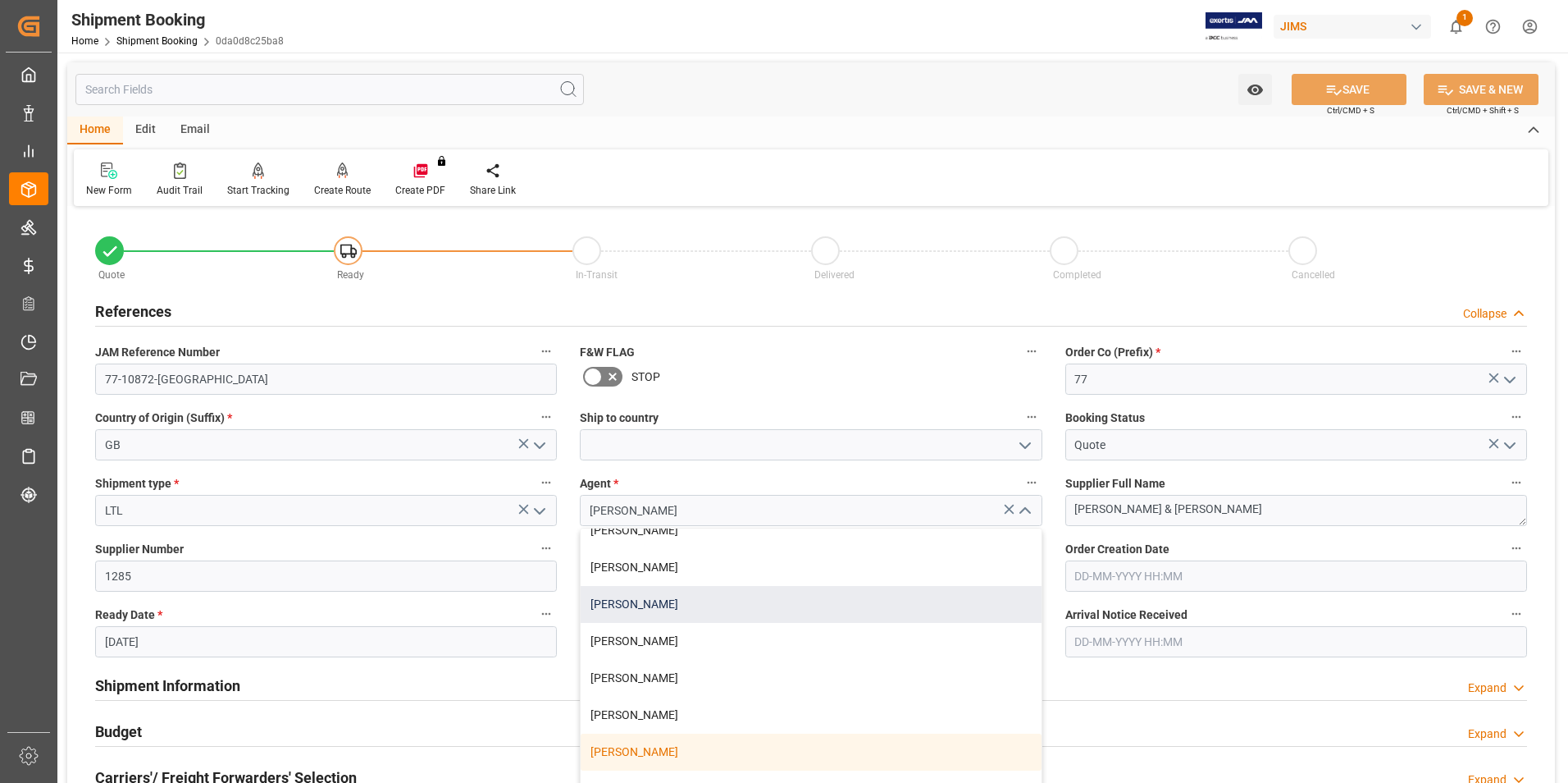
click at [731, 607] on div "[PERSON_NAME]" at bounding box center [811, 605] width 460 height 37
type input "[PERSON_NAME]"
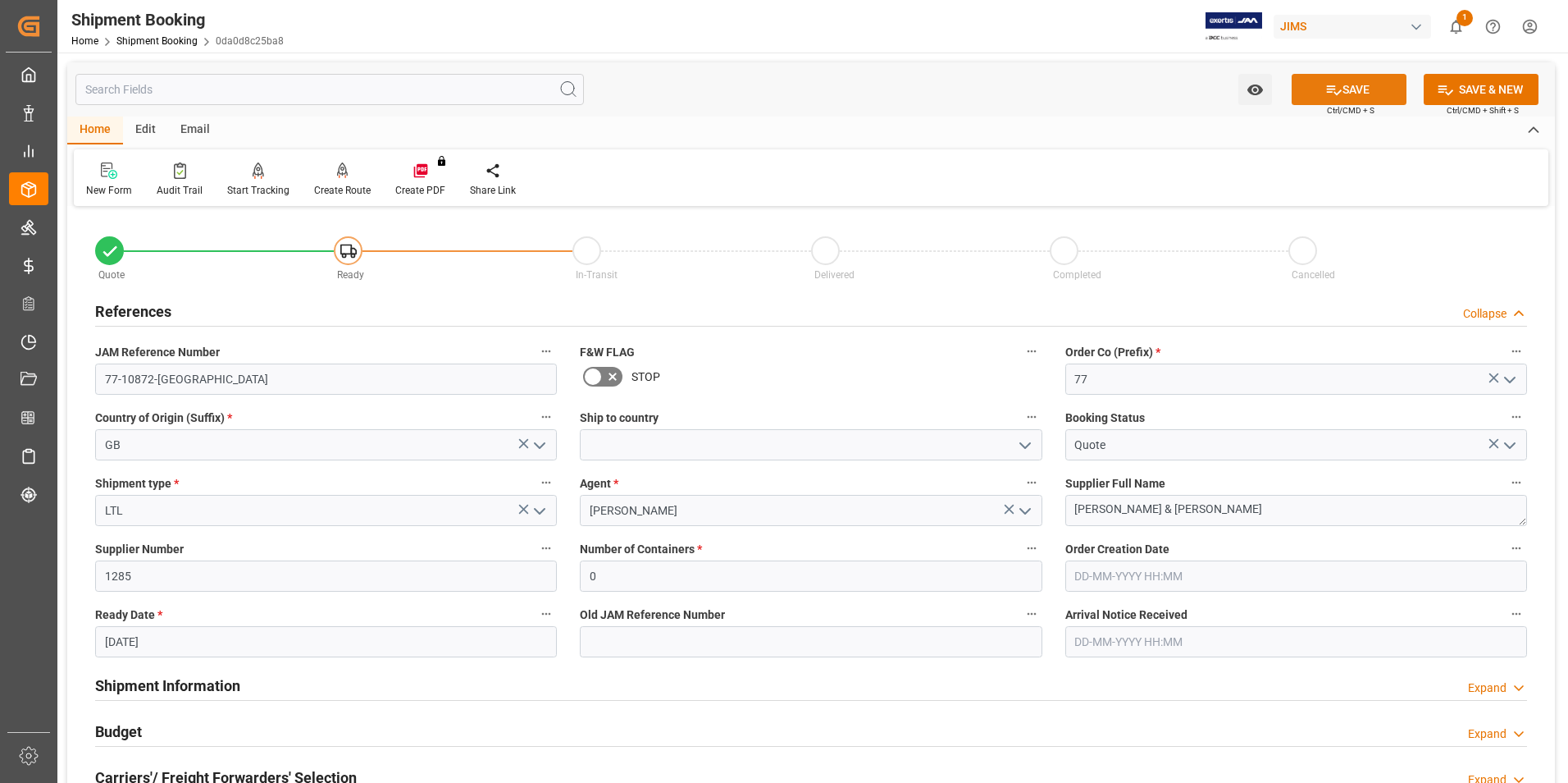
click at [1330, 96] on icon at bounding box center [1333, 90] width 18 height 18
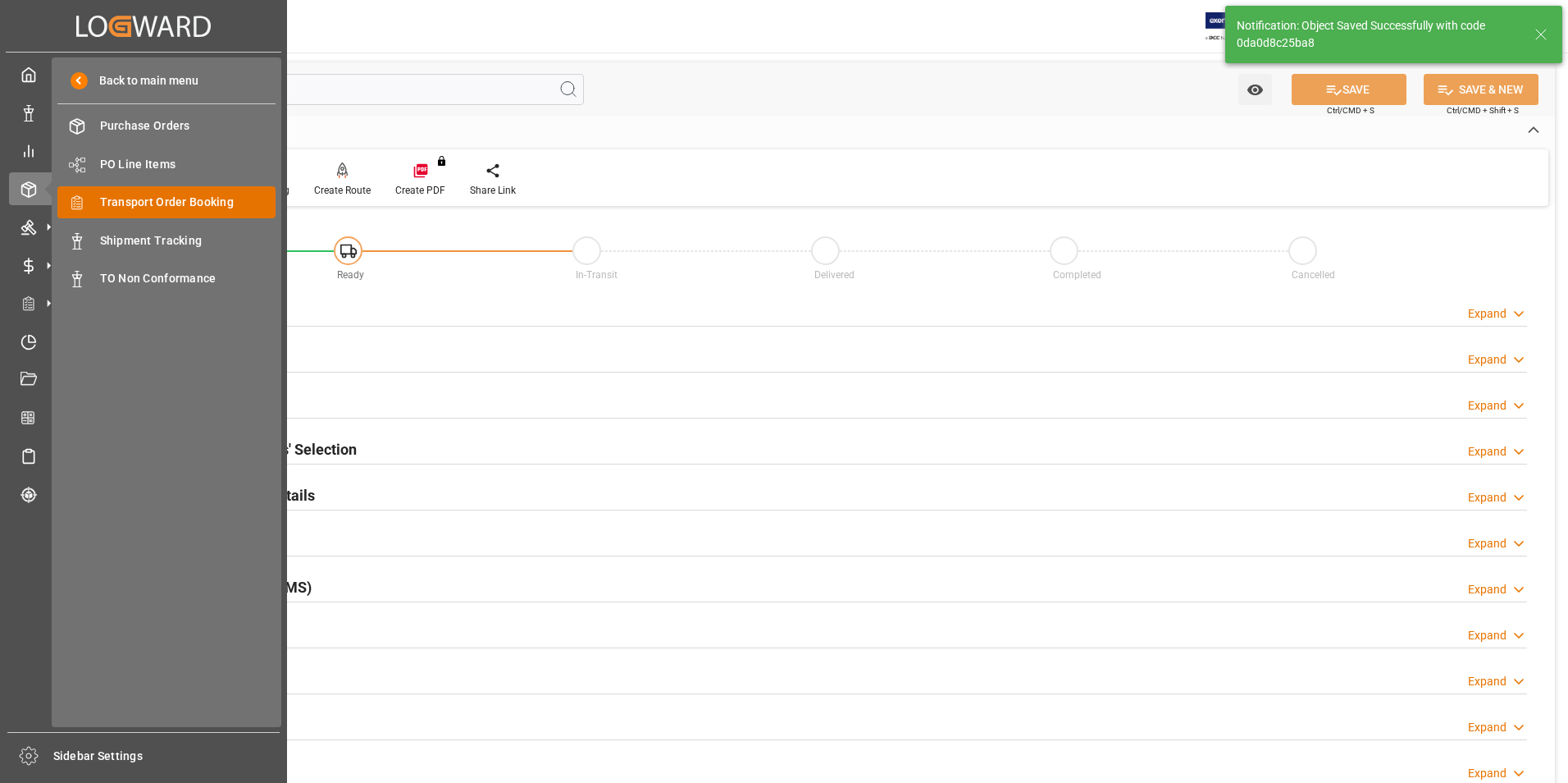
click at [152, 196] on span "Transport Order Booking" at bounding box center [188, 203] width 176 height 18
